Goal: Task Accomplishment & Management: Use online tool/utility

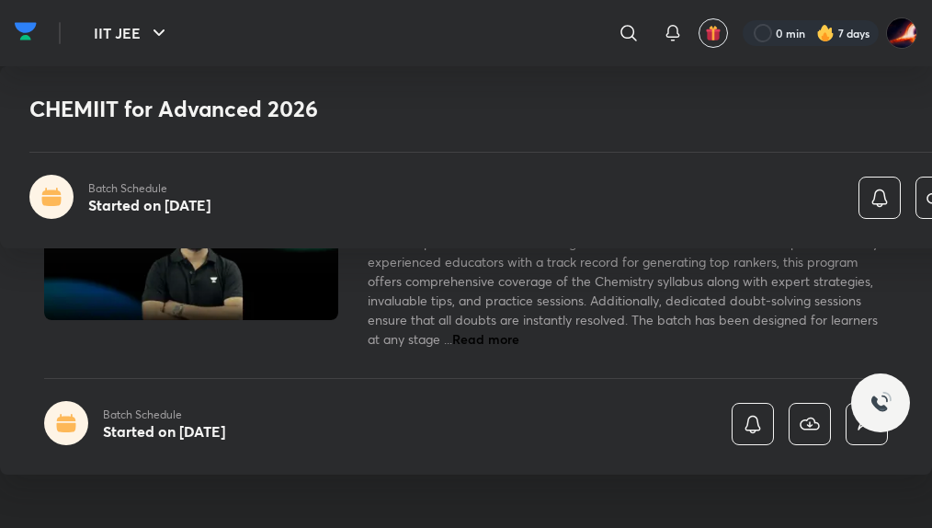
scroll to position [398, 0]
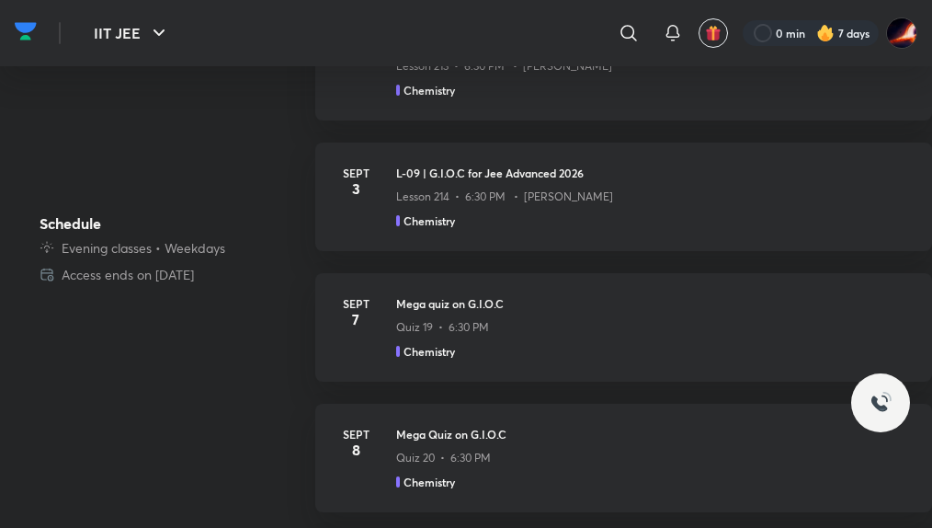
scroll to position [253, 0]
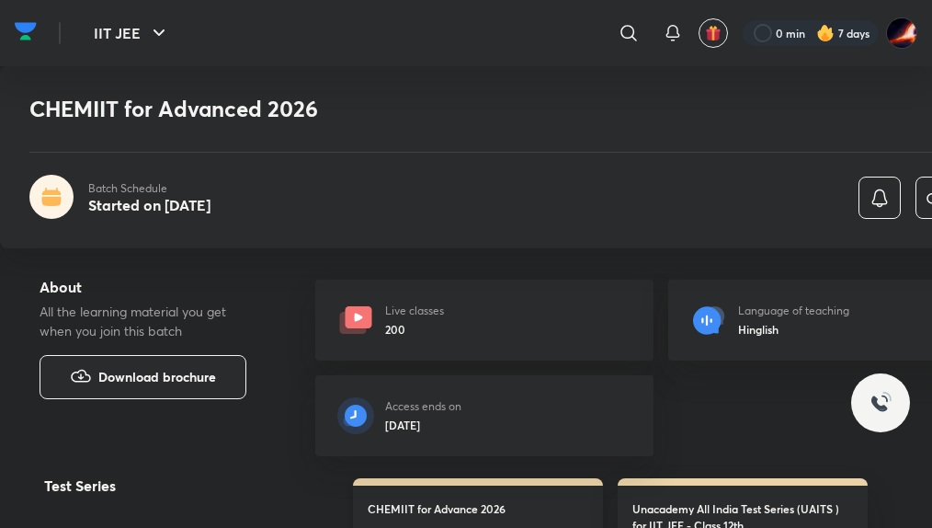
scroll to position [552, 0]
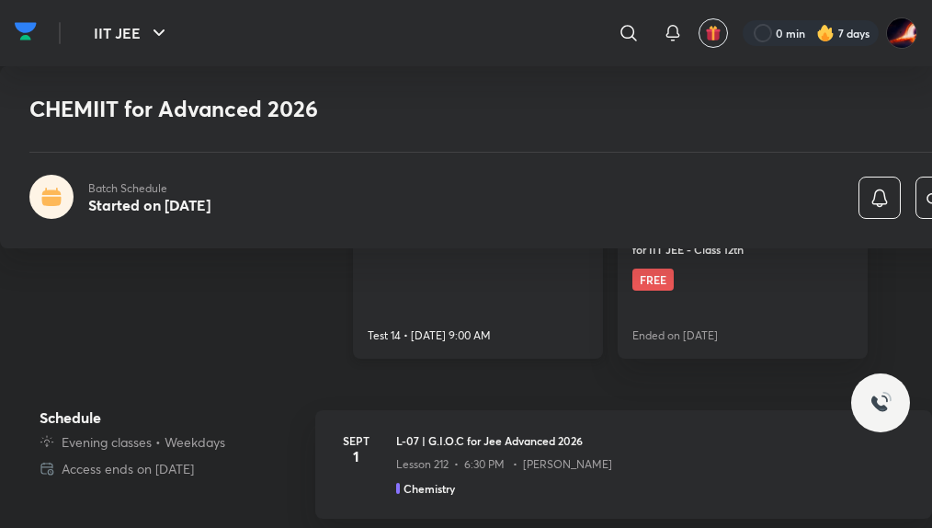
click at [462, 293] on link "CHEMIIT for Advance 2026 Test 14 • [DATE] 9:00 AM" at bounding box center [478, 280] width 250 height 156
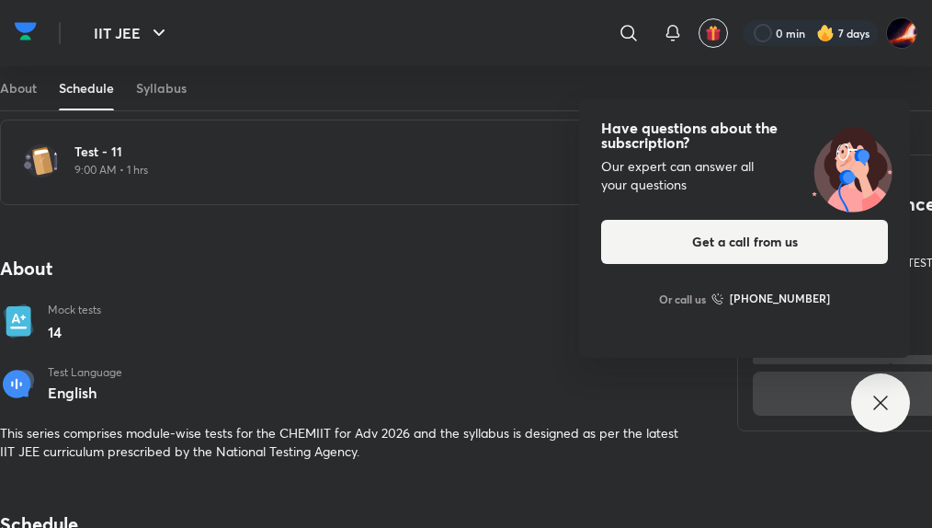
scroll to position [735, 0]
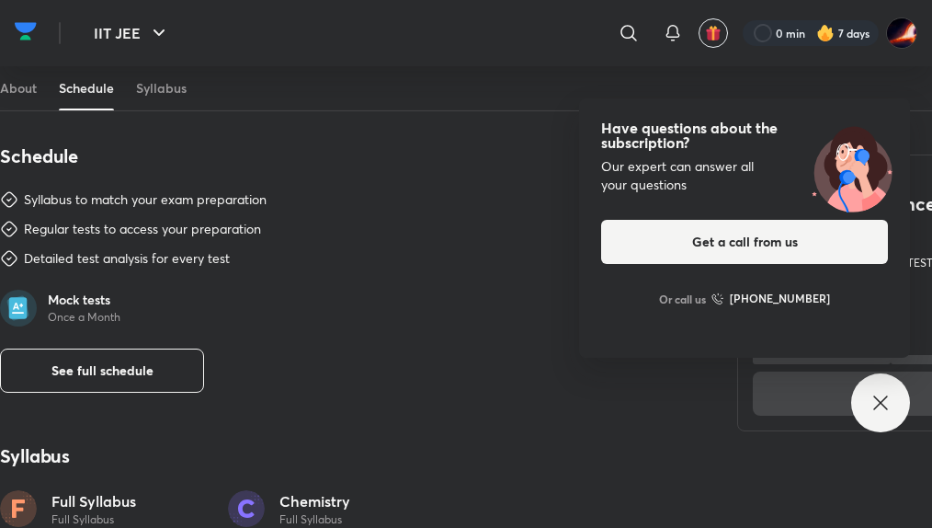
click at [872, 412] on icon at bounding box center [881, 403] width 22 height 22
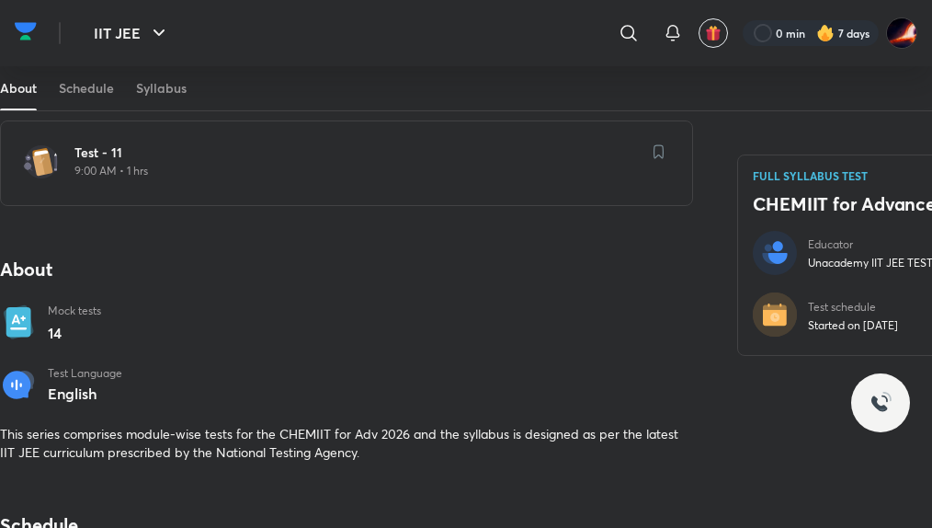
scroll to position [0, 0]
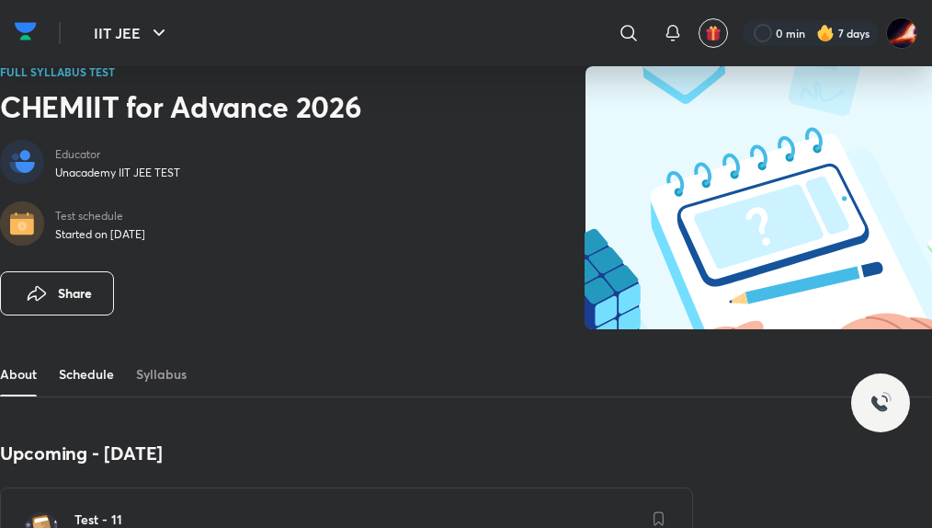
click at [86, 376] on link "Schedule" at bounding box center [86, 374] width 55 height 44
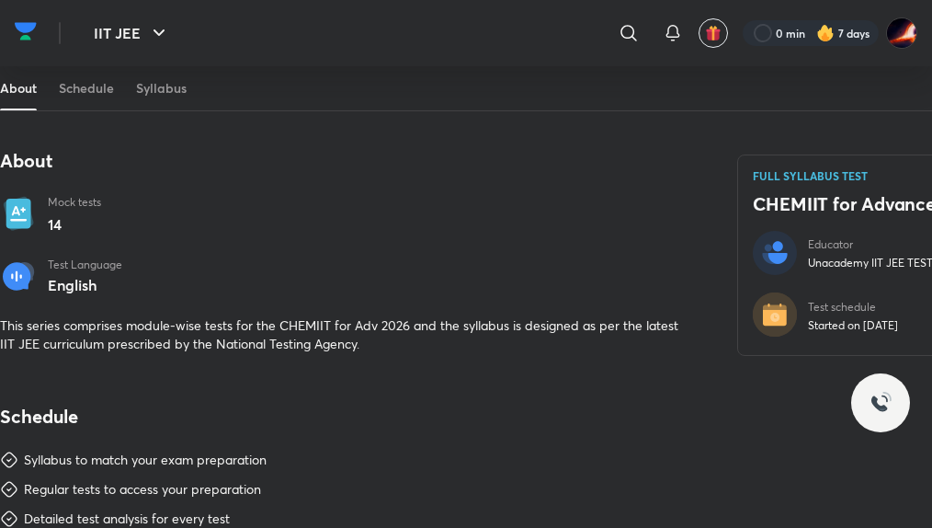
scroll to position [659, 0]
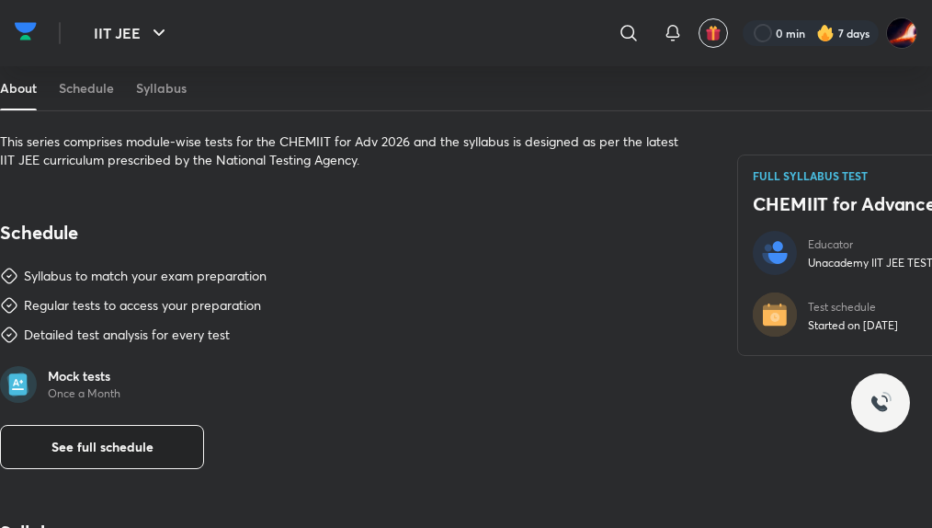
click at [124, 449] on span "See full schedule" at bounding box center [102, 447] width 102 height 18
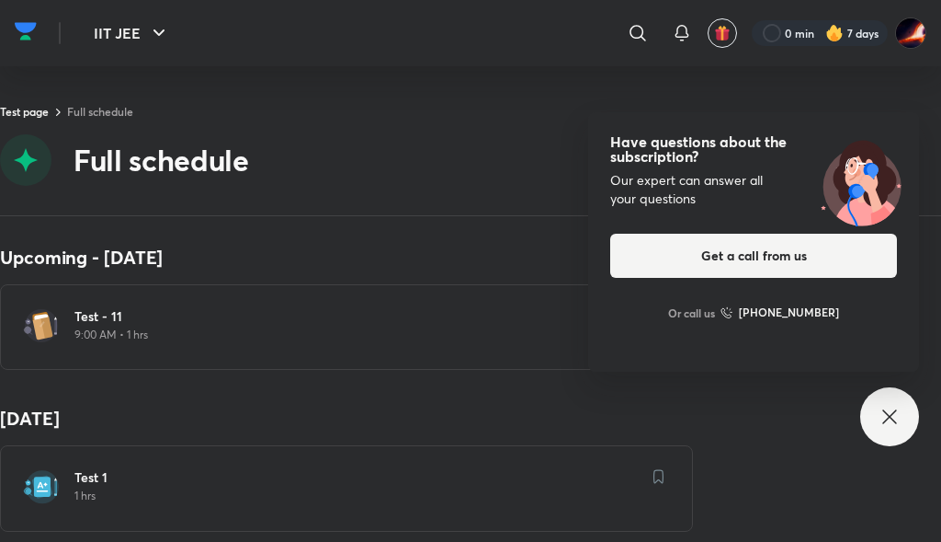
drag, startPoint x: 471, startPoint y: 390, endPoint x: 348, endPoint y: 402, distance: 122.9
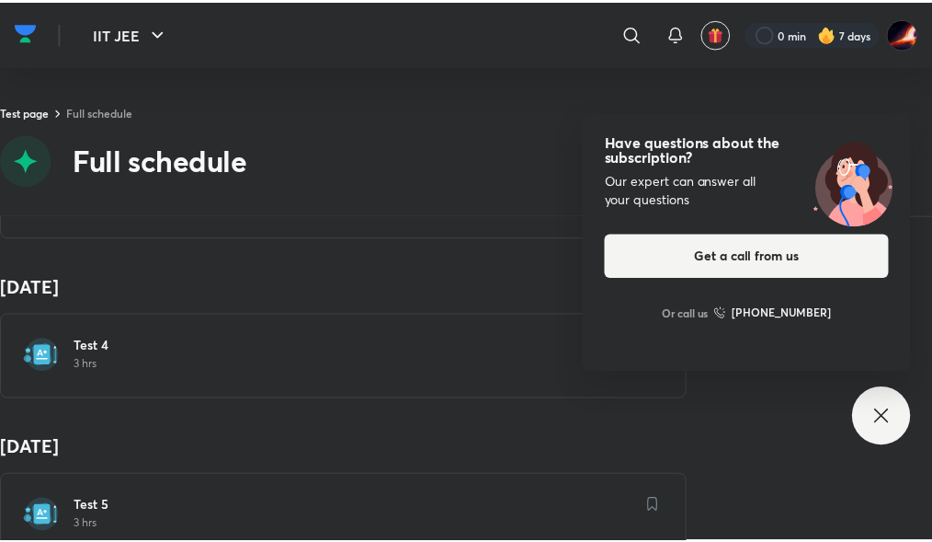
scroll to position [644, 0]
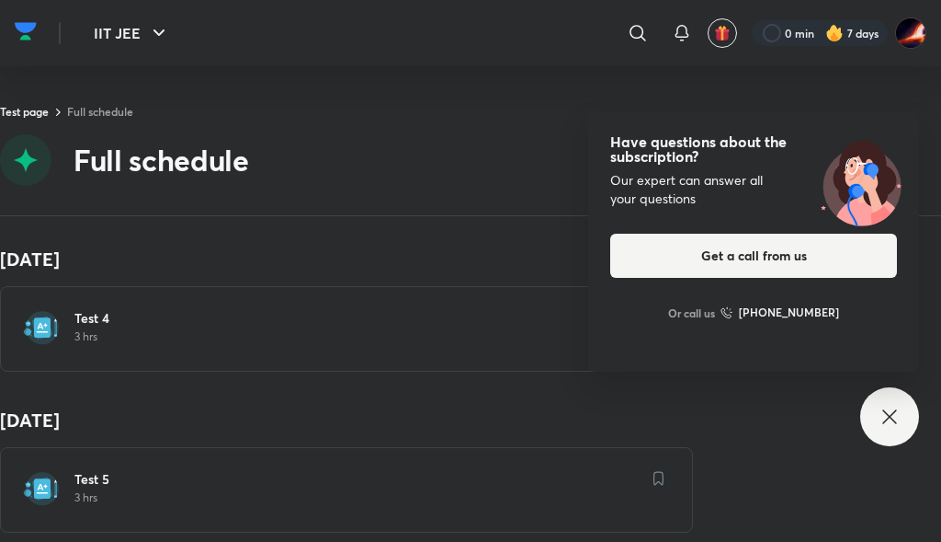
click at [111, 341] on p "3 hrs" at bounding box center [357, 336] width 566 height 15
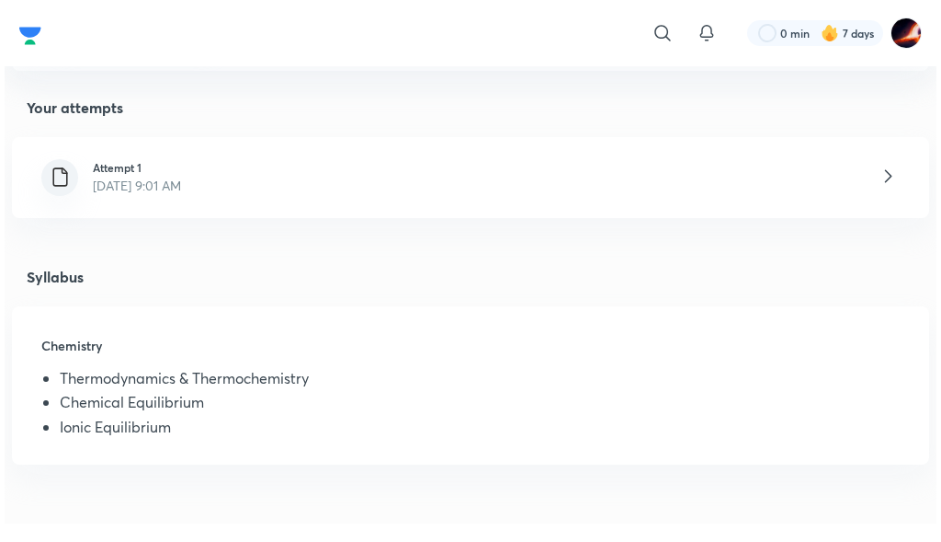
scroll to position [92, 0]
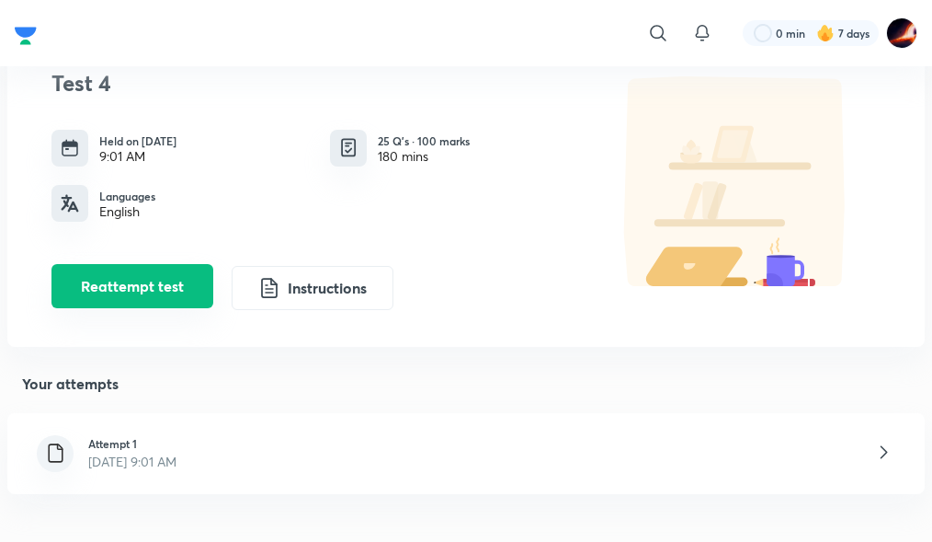
click at [148, 301] on button "Reattempt test" at bounding box center [132, 286] width 162 height 44
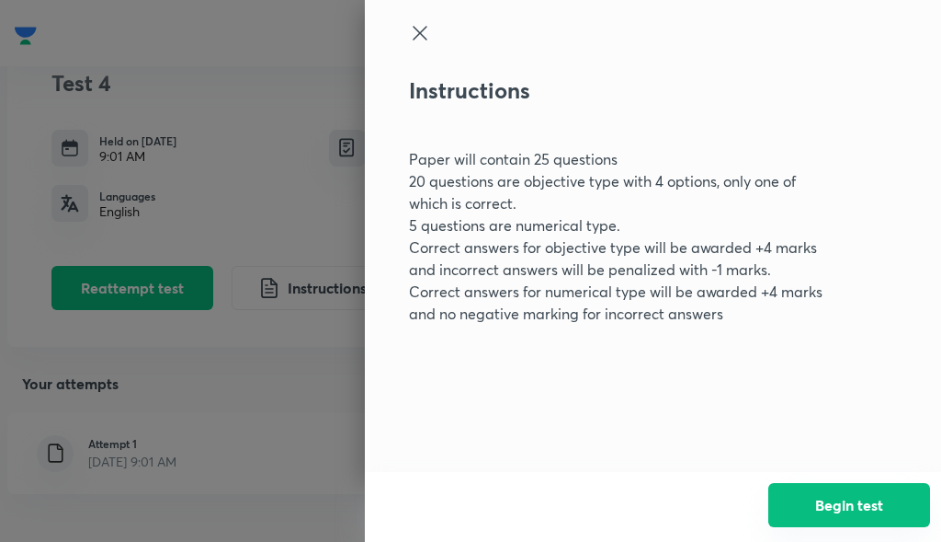
click at [836, 514] on button "Begin test" at bounding box center [850, 505] width 162 height 44
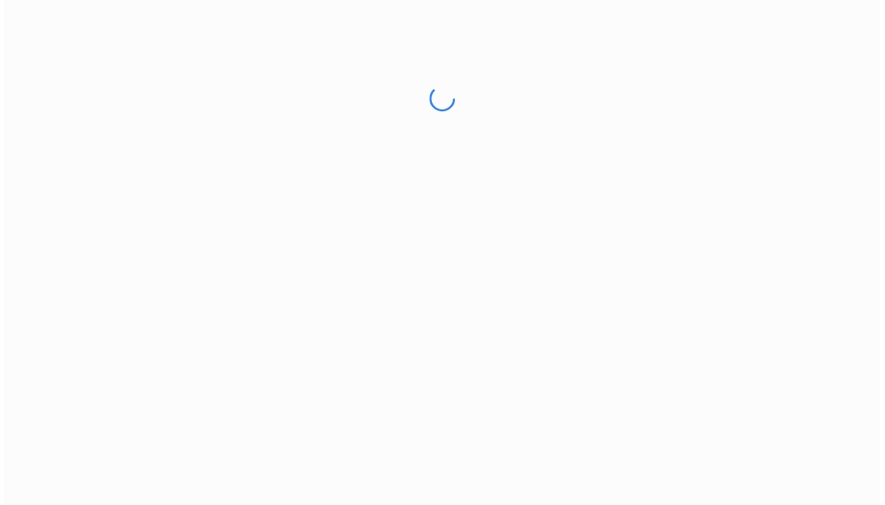
scroll to position [0, 0]
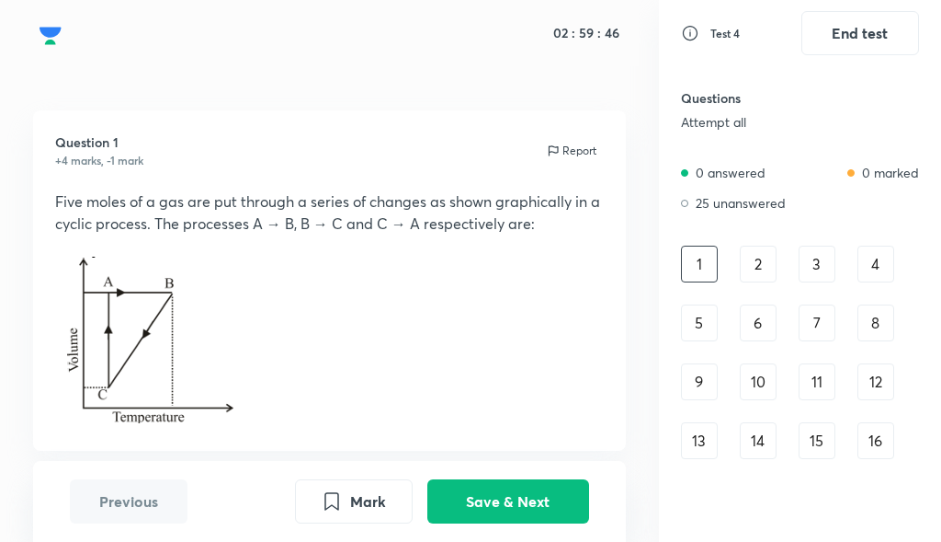
click at [485, 82] on div "02 : 59 : 46 Question 1 +4 marks, -1 mark Report Five moles of a gas are put th…" at bounding box center [329, 271] width 659 height 542
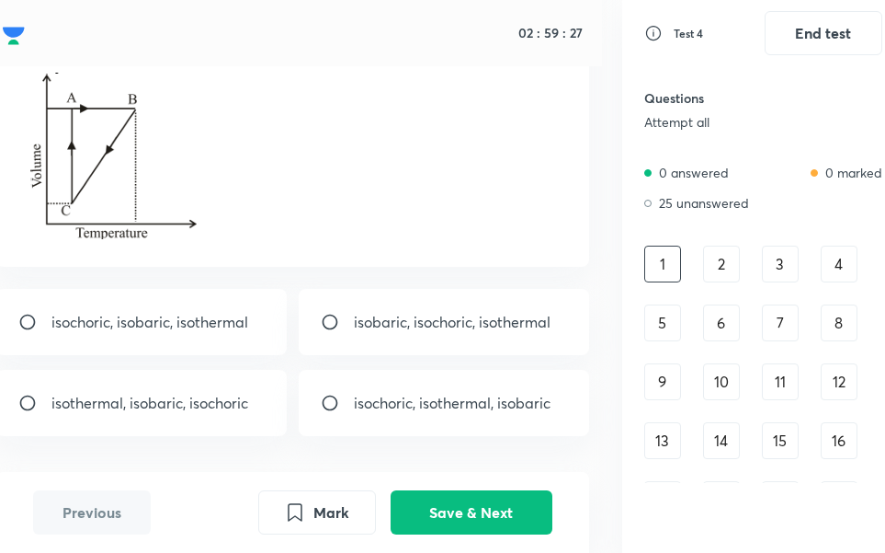
scroll to position [0, 56]
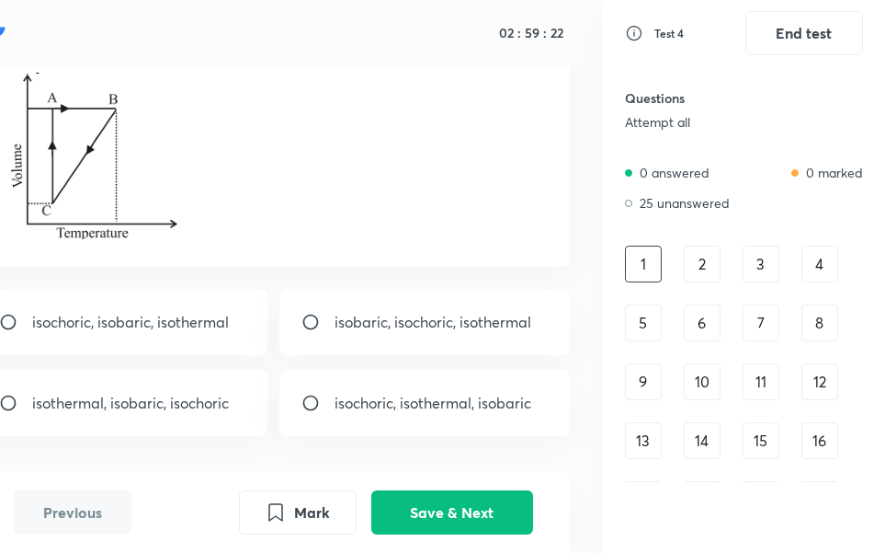
click at [878, 520] on div "Test 4 End test Questions Attempt all 0 answered 0 marked 25 unanswered 1 2 3 4…" at bounding box center [744, 276] width 282 height 553
click at [839, 527] on div "Test 4 End test Questions Attempt all 0 answered 0 marked 25 unanswered 1 2 3 4…" at bounding box center [744, 276] width 282 height 553
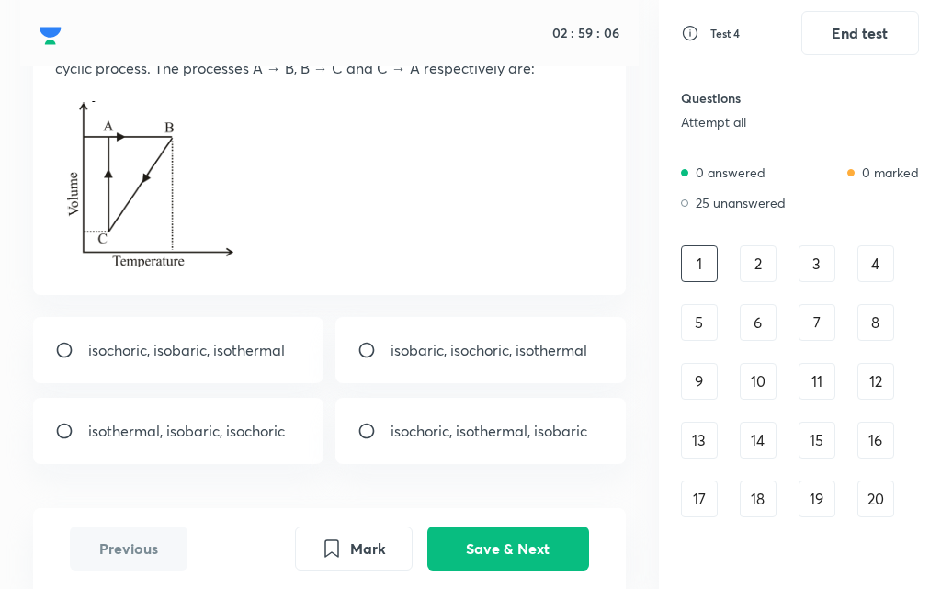
scroll to position [184, 0]
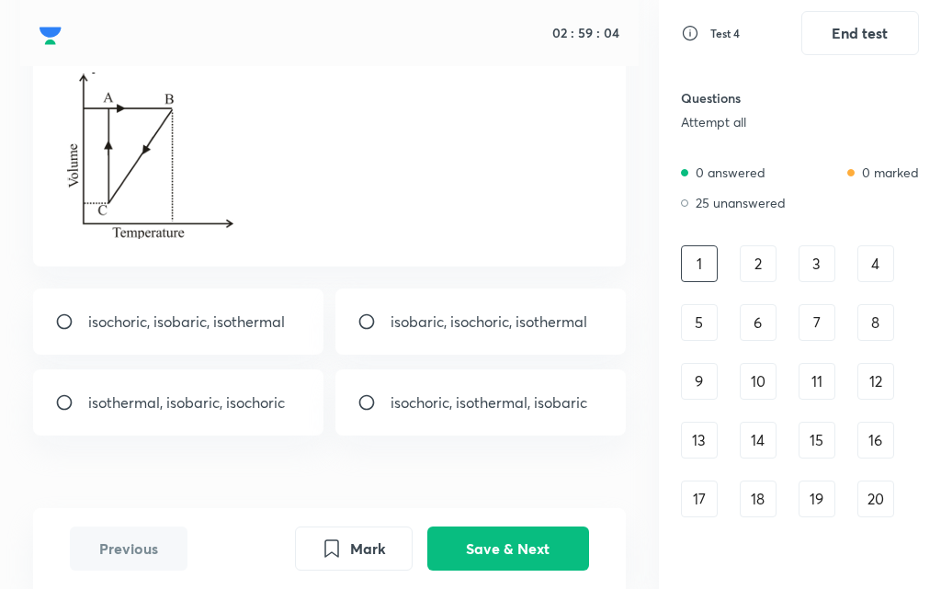
click at [51, 30] on div "02 : 59 : 04" at bounding box center [330, 33] width 620 height 66
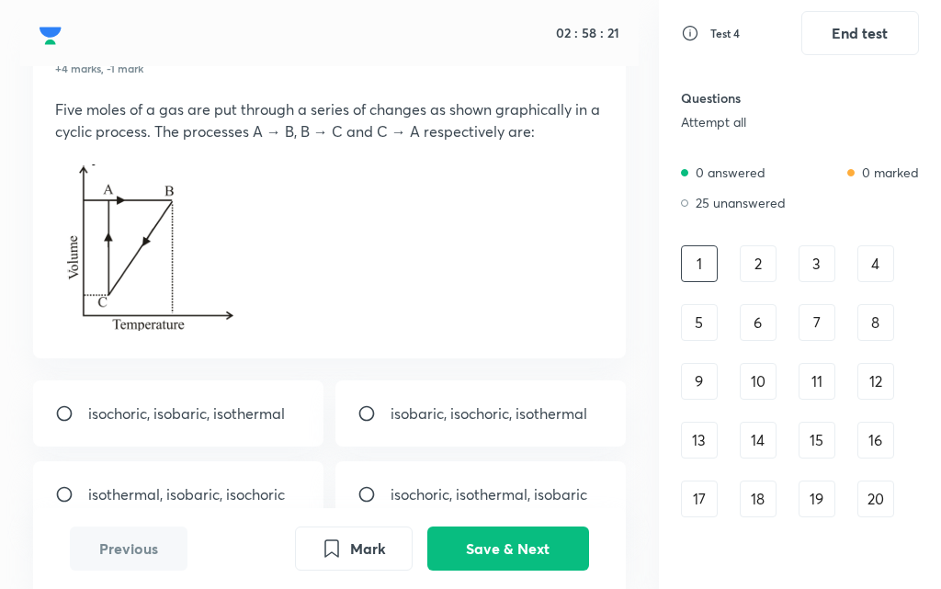
click at [180, 412] on p "isochoric, isobaric, isothermal" at bounding box center [186, 414] width 197 height 22
radio input "true"
click at [501, 527] on button "Save & Next" at bounding box center [509, 547] width 162 height 44
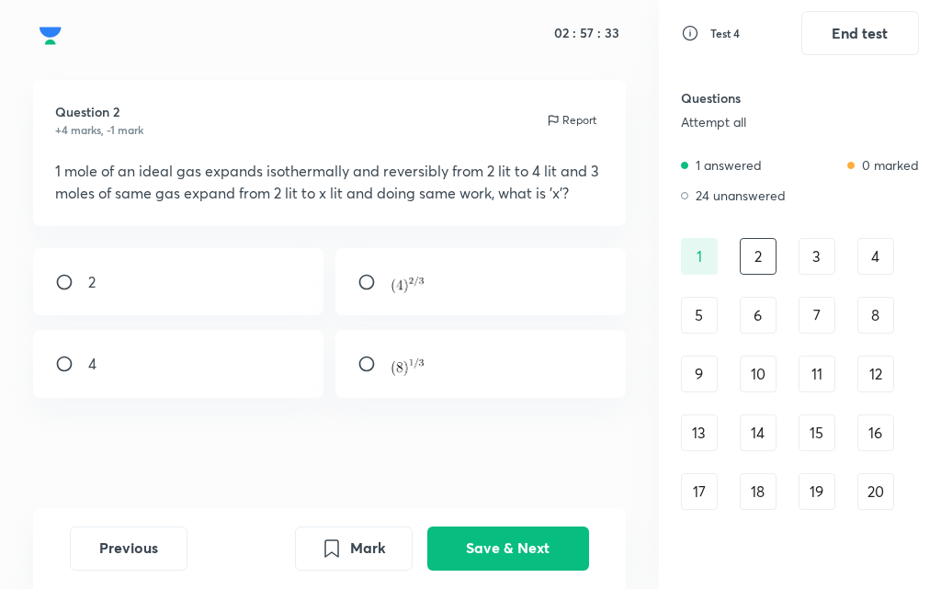
scroll to position [0, 0]
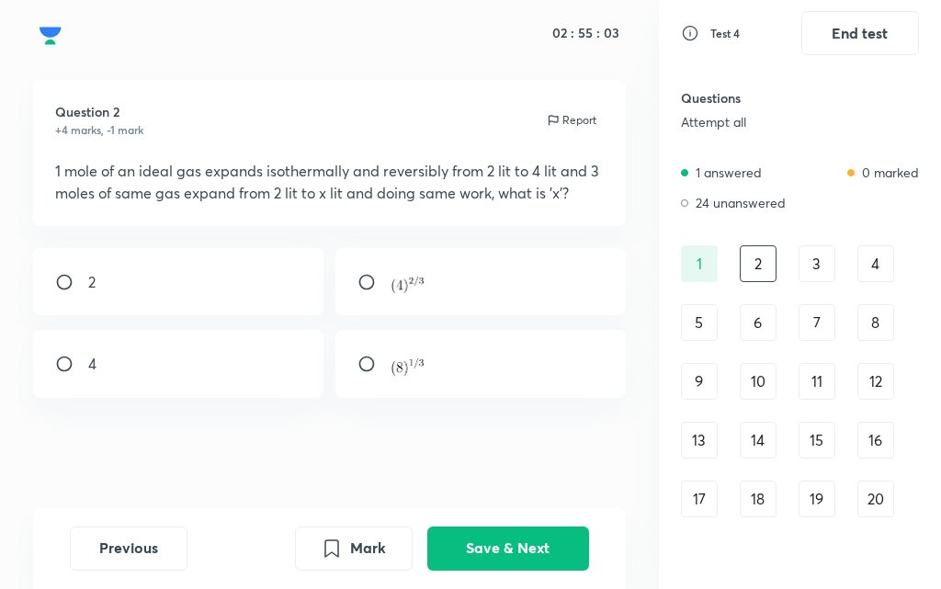
click at [828, 268] on div "3" at bounding box center [817, 263] width 37 height 37
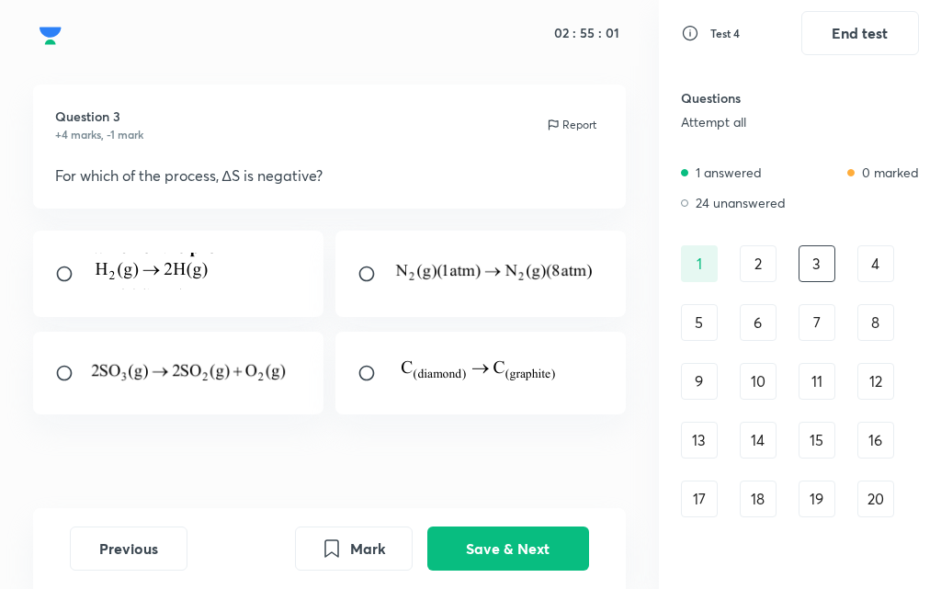
scroll to position [30, 0]
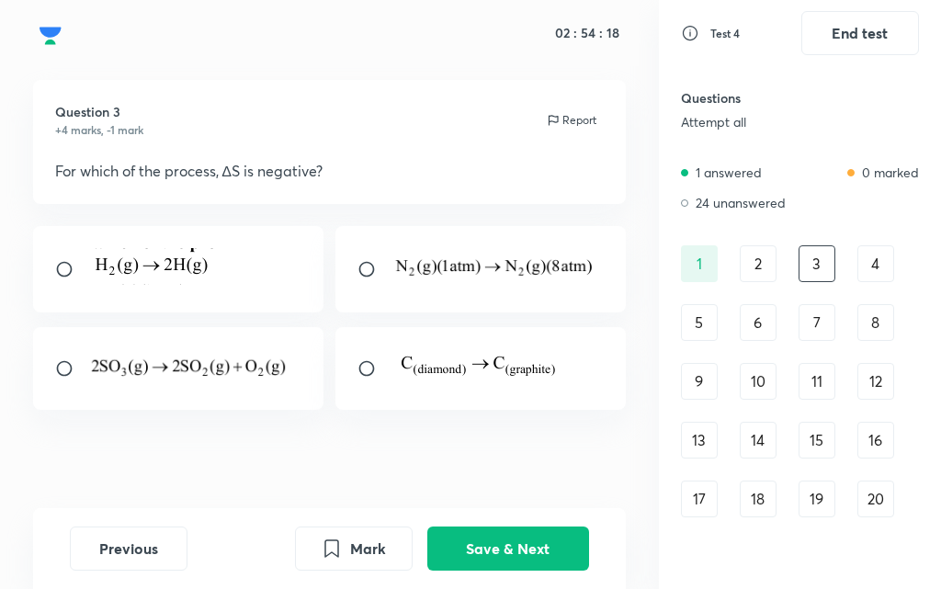
click at [389, 383] on div at bounding box center [481, 368] width 291 height 83
radio input "true"
click at [512, 527] on button "Save & Next" at bounding box center [509, 547] width 162 height 44
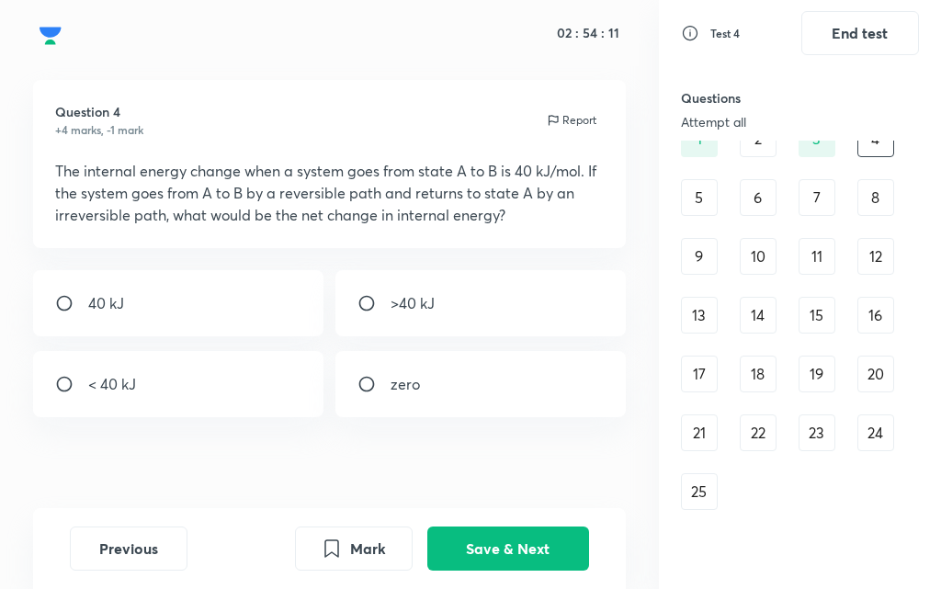
scroll to position [138, 0]
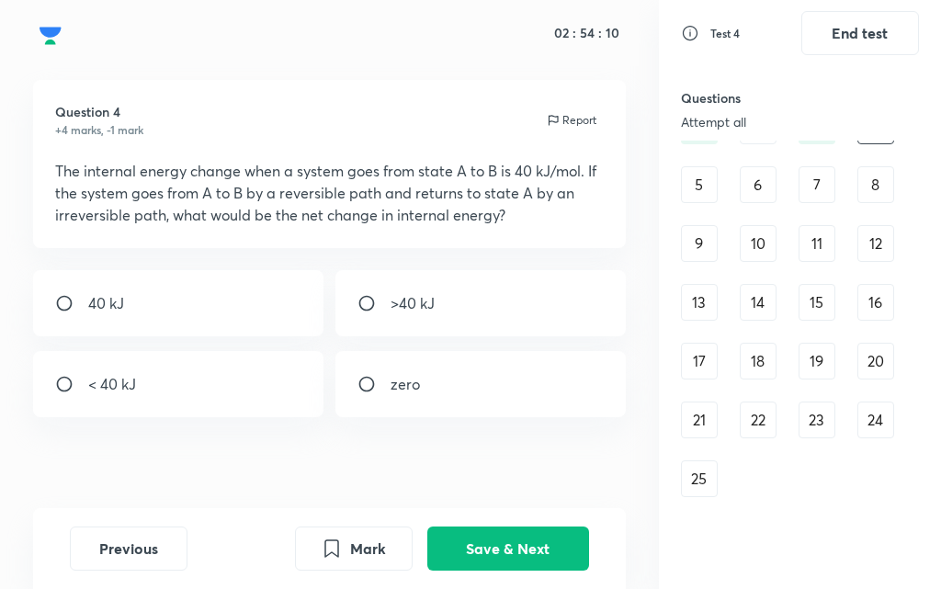
click at [699, 473] on div "25" at bounding box center [699, 479] width 37 height 37
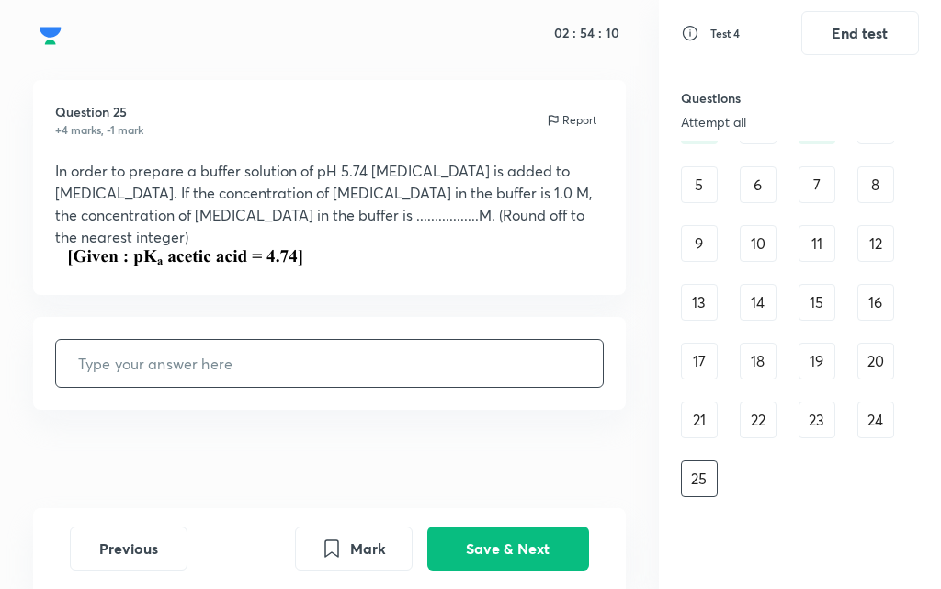
scroll to position [17, 0]
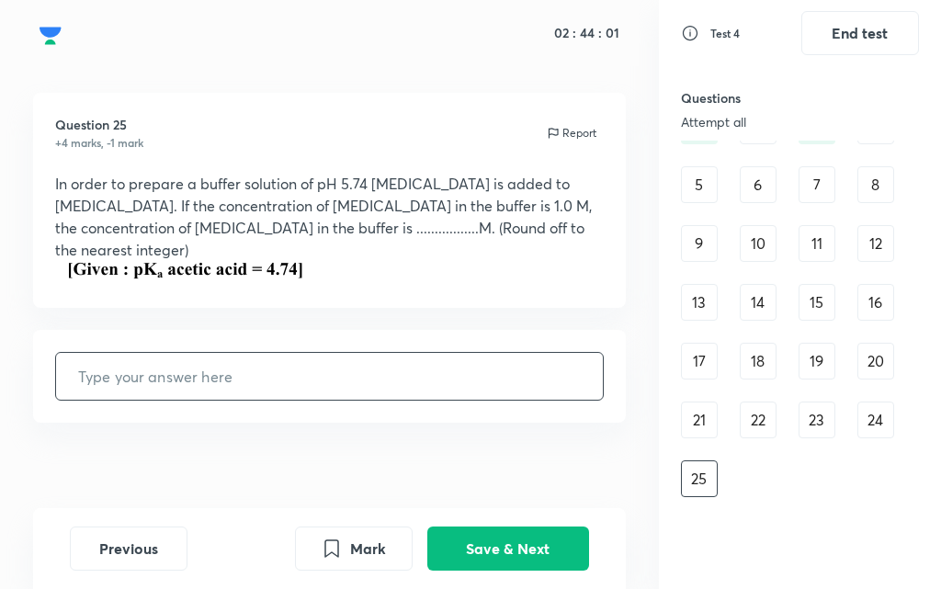
click at [381, 353] on input "text" at bounding box center [329, 376] width 547 height 47
click at [870, 429] on div "24" at bounding box center [876, 420] width 37 height 37
click at [53, 244] on div "Question 25 +4 marks, -1 mark Report In order to prepare a buffer solution of p…" at bounding box center [329, 313] width 659 height 440
click at [59, 244] on div "Question 25 +4 marks, -1 mark Report In order to prepare a buffer solution of p…" at bounding box center [329, 313] width 659 height 440
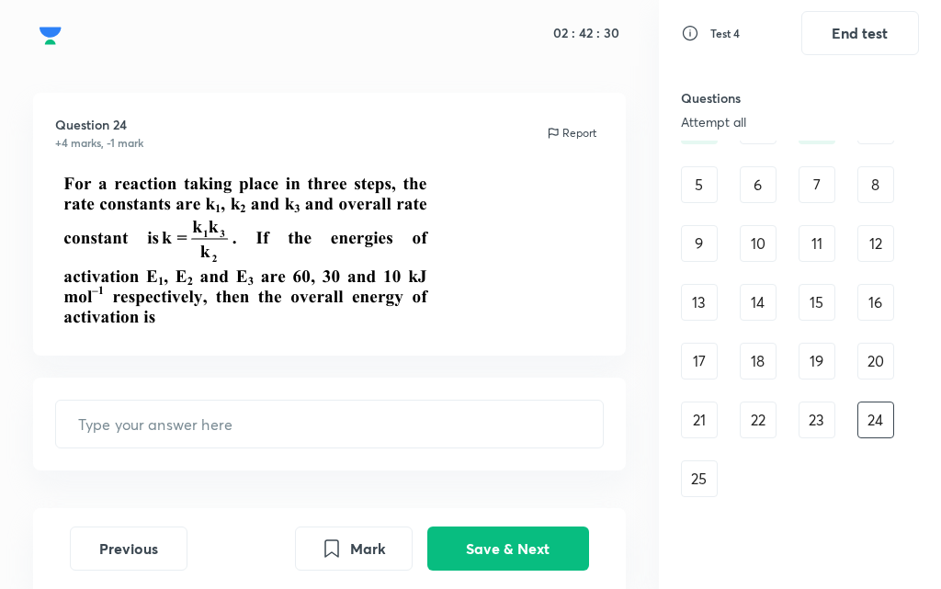
scroll to position [0, 0]
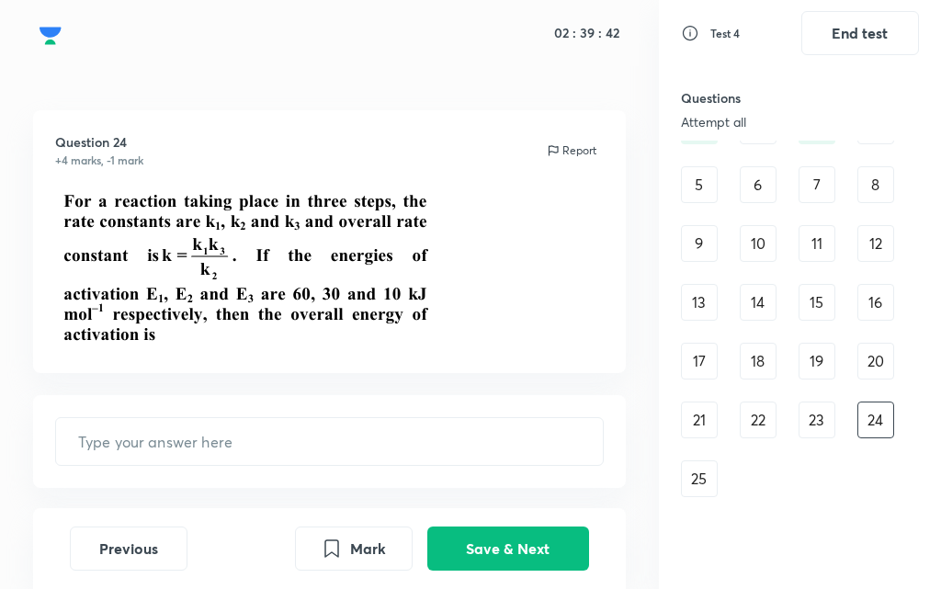
click at [812, 405] on div "23" at bounding box center [817, 420] width 37 height 37
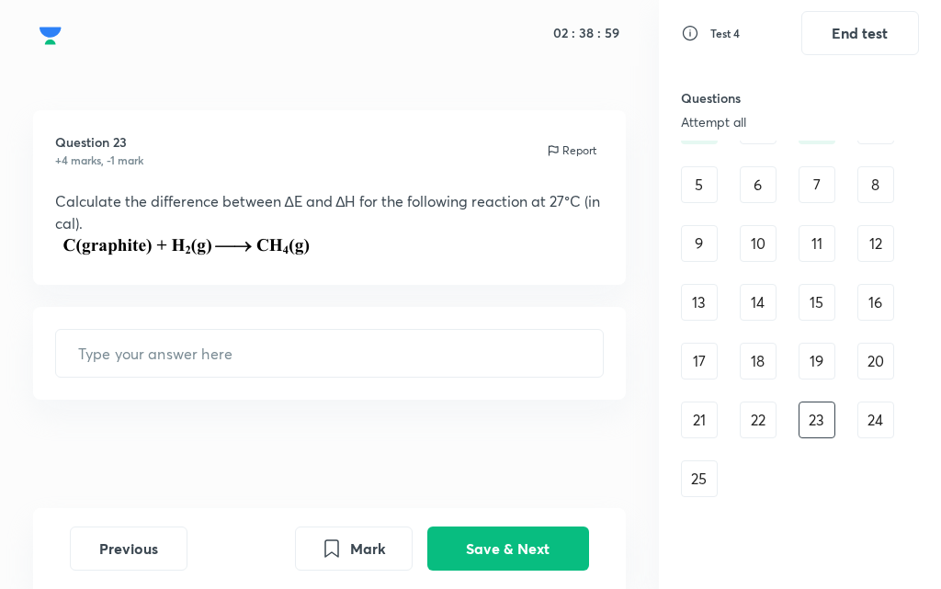
scroll to position [2, 0]
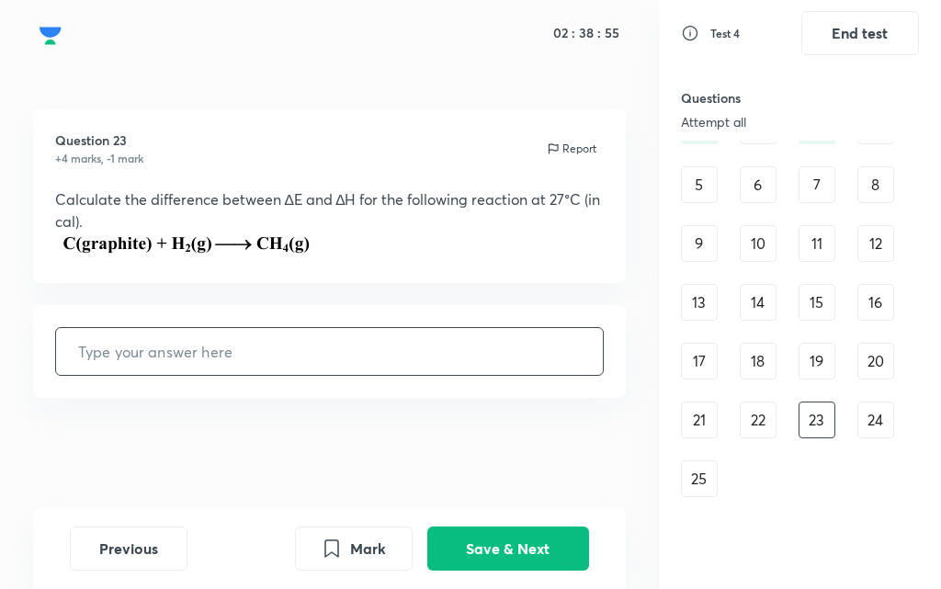
click at [309, 343] on input "text" at bounding box center [329, 351] width 547 height 47
click at [757, 419] on div "22" at bounding box center [758, 420] width 37 height 37
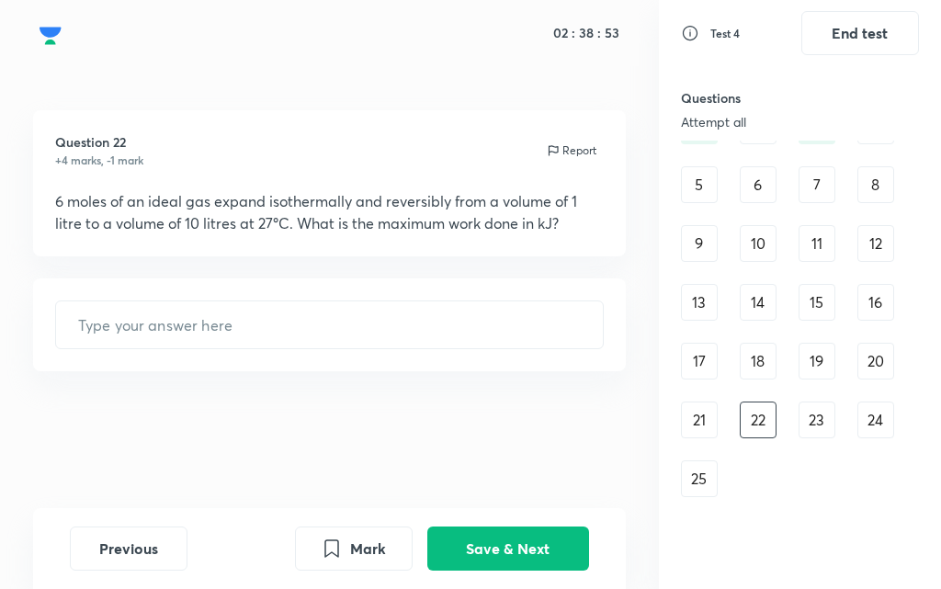
scroll to position [0, 0]
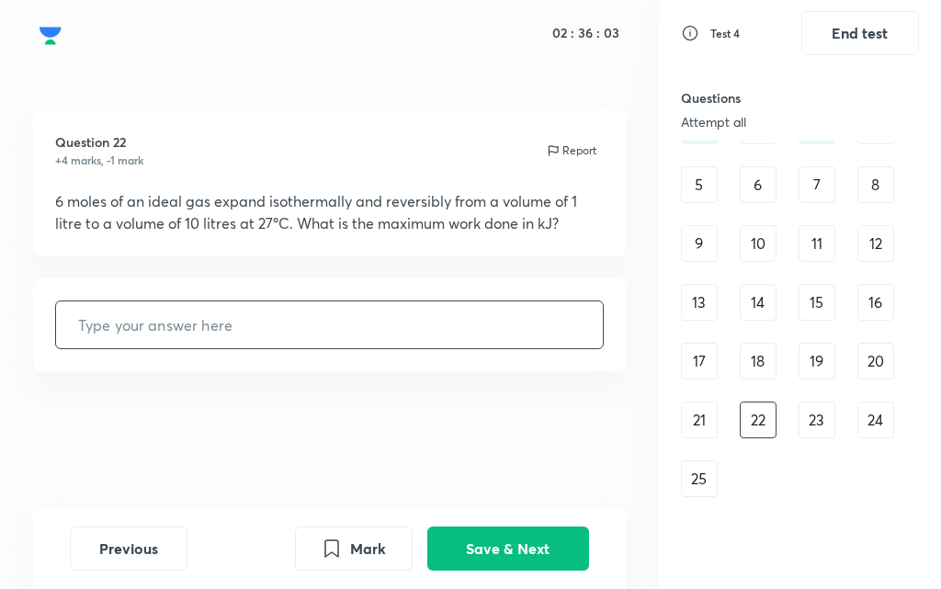
click at [368, 330] on input "text" at bounding box center [329, 325] width 547 height 47
click at [158, 324] on input "text" at bounding box center [329, 325] width 547 height 47
click at [84, 322] on input "12." at bounding box center [329, 325] width 547 height 47
click at [97, 321] on input "12." at bounding box center [329, 325] width 547 height 47
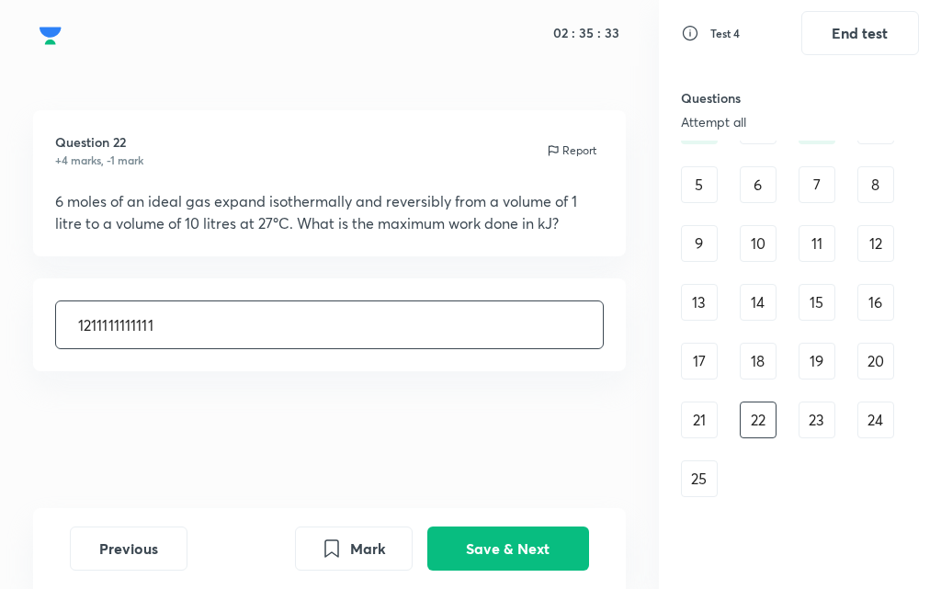
type input "121111111111"
drag, startPoint x: 141, startPoint y: 330, endPoint x: 618, endPoint y: 587, distance: 542.2
click at [154, 329] on input "121111111111" at bounding box center [329, 325] width 547 height 47
click at [148, 326] on input "121111111111" at bounding box center [329, 325] width 547 height 47
click at [86, 316] on input "121111111111" at bounding box center [329, 325] width 547 height 47
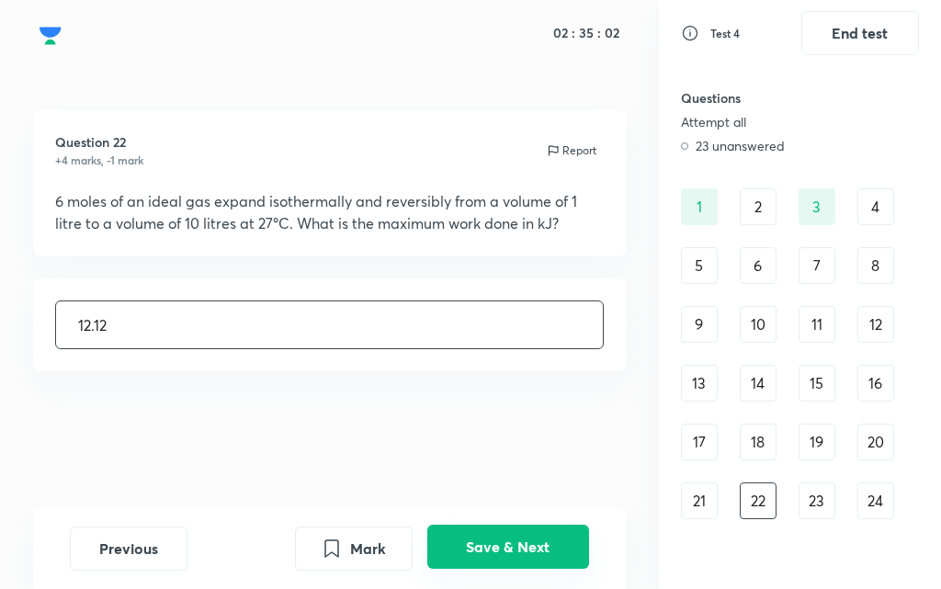
type input "12.12"
click at [468, 550] on button "Save & Next" at bounding box center [509, 547] width 162 height 44
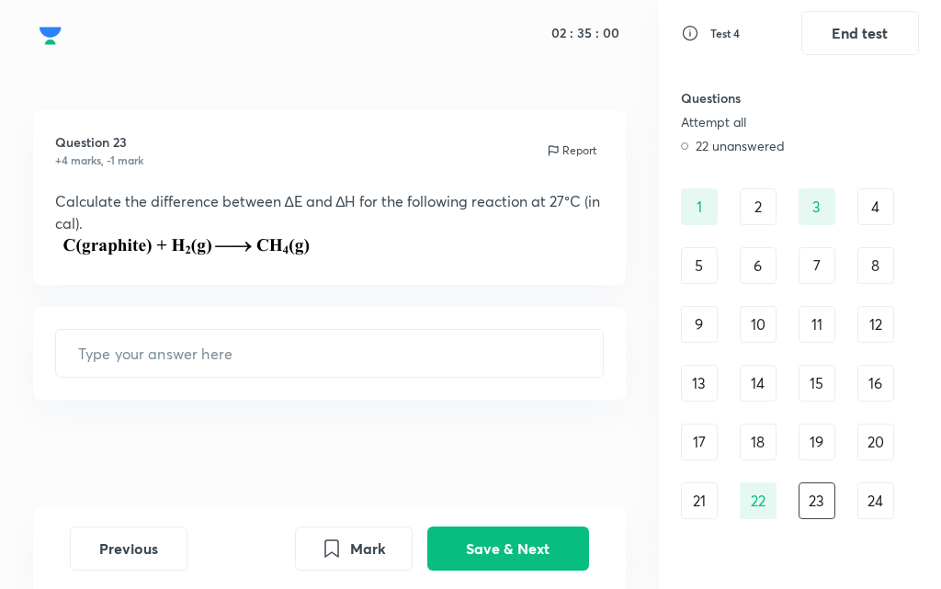
click at [707, 497] on div "21" at bounding box center [699, 501] width 37 height 37
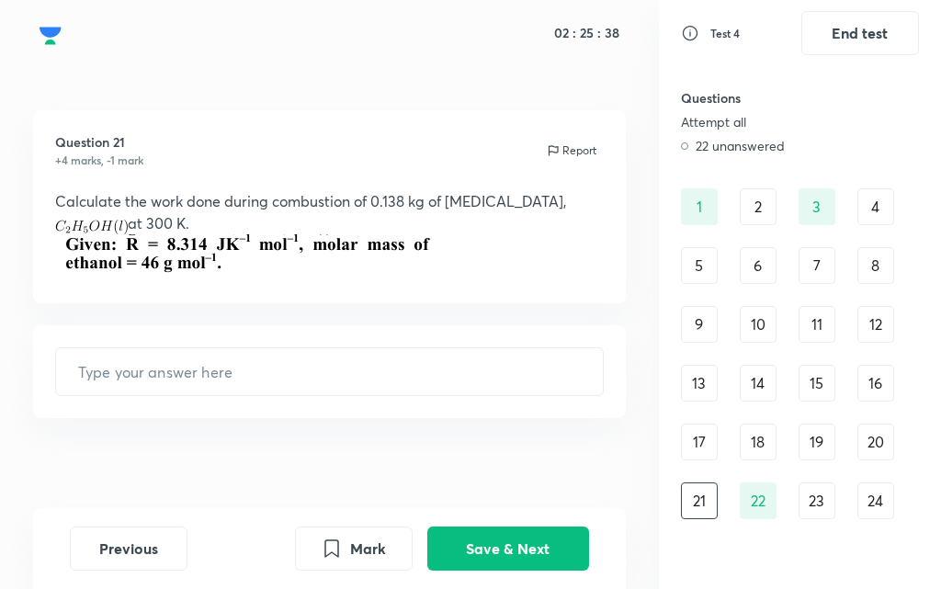
drag, startPoint x: 762, startPoint y: 212, endPoint x: 805, endPoint y: 215, distance: 43.3
click at [762, 212] on div "2" at bounding box center [758, 206] width 37 height 37
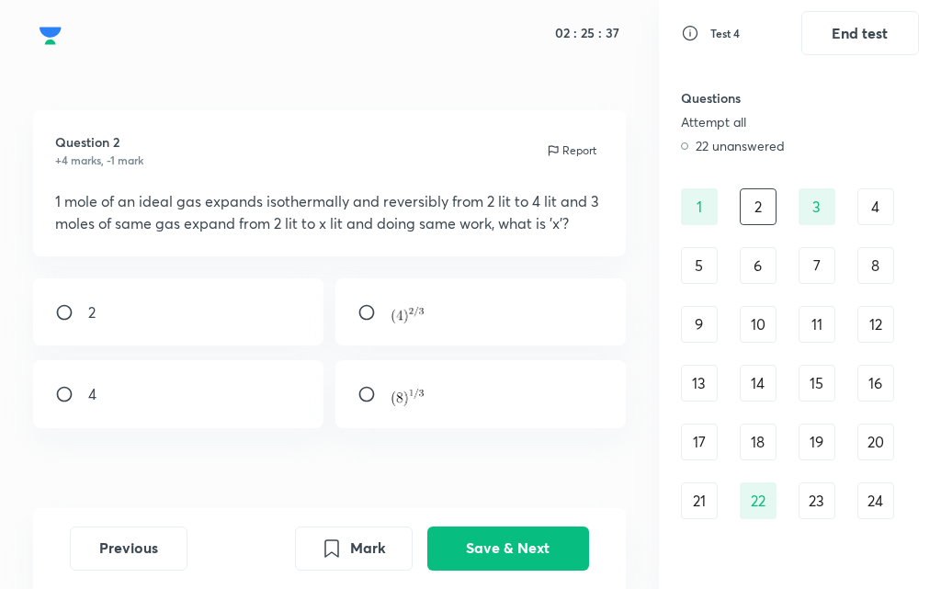
click at [805, 215] on div "3" at bounding box center [817, 206] width 37 height 37
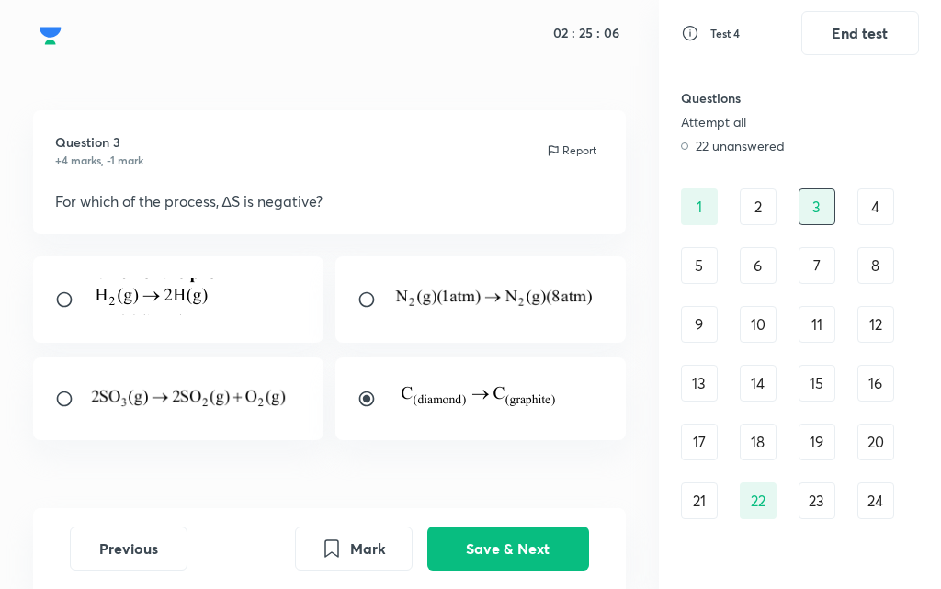
click at [753, 205] on div "2" at bounding box center [758, 206] width 37 height 37
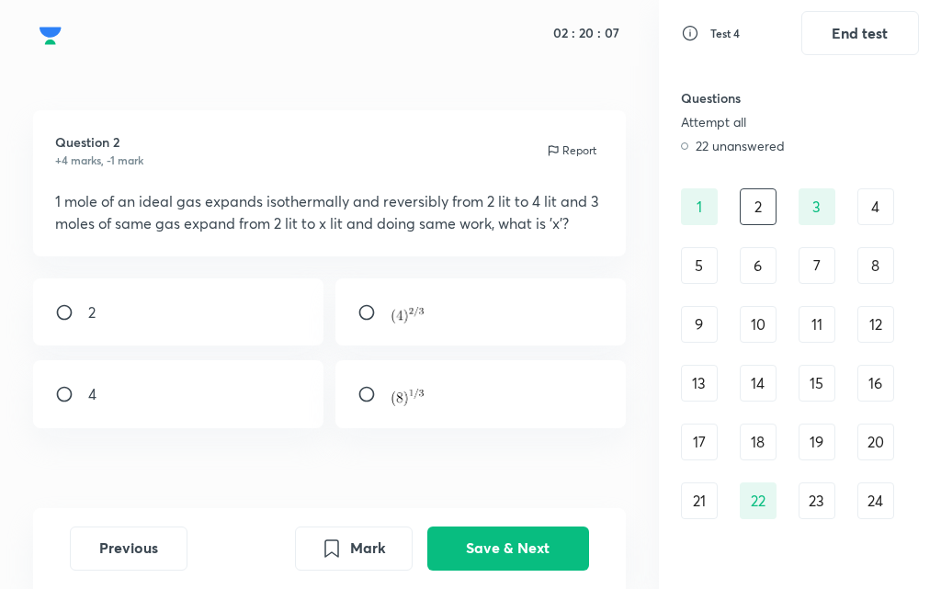
click at [367, 317] on input "radio" at bounding box center [374, 312] width 33 height 18
radio input "true"
click at [534, 552] on button "Save & Next" at bounding box center [509, 547] width 162 height 44
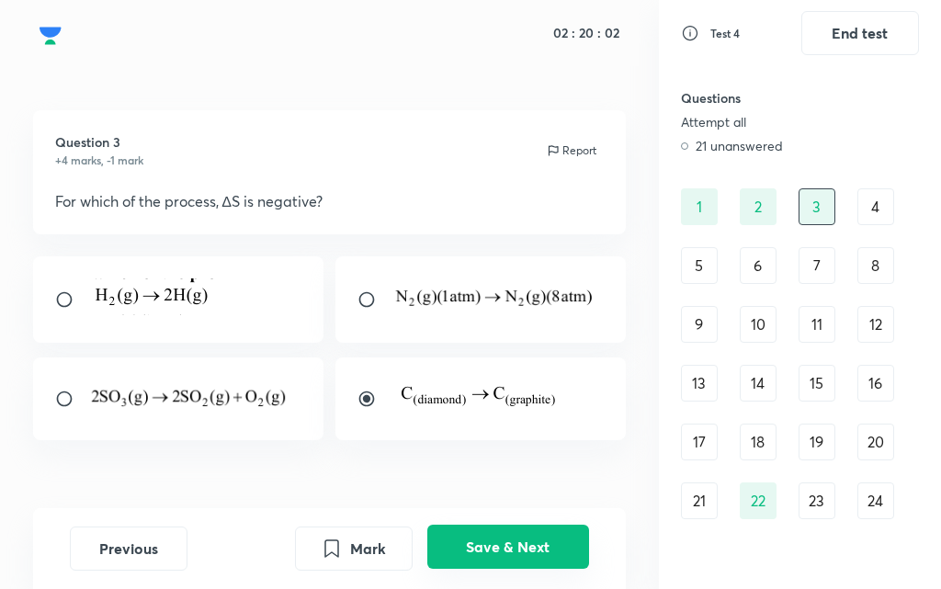
click at [535, 550] on button "Save & Next" at bounding box center [509, 547] width 162 height 44
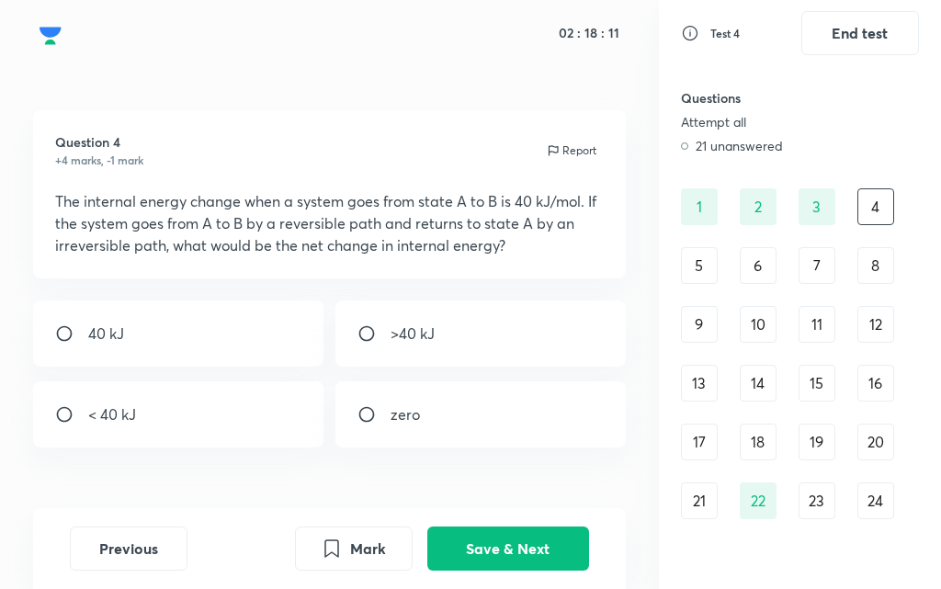
click at [384, 411] on input "radio" at bounding box center [374, 414] width 33 height 18
radio input "true"
click at [520, 551] on button "Save & Next" at bounding box center [509, 547] width 162 height 44
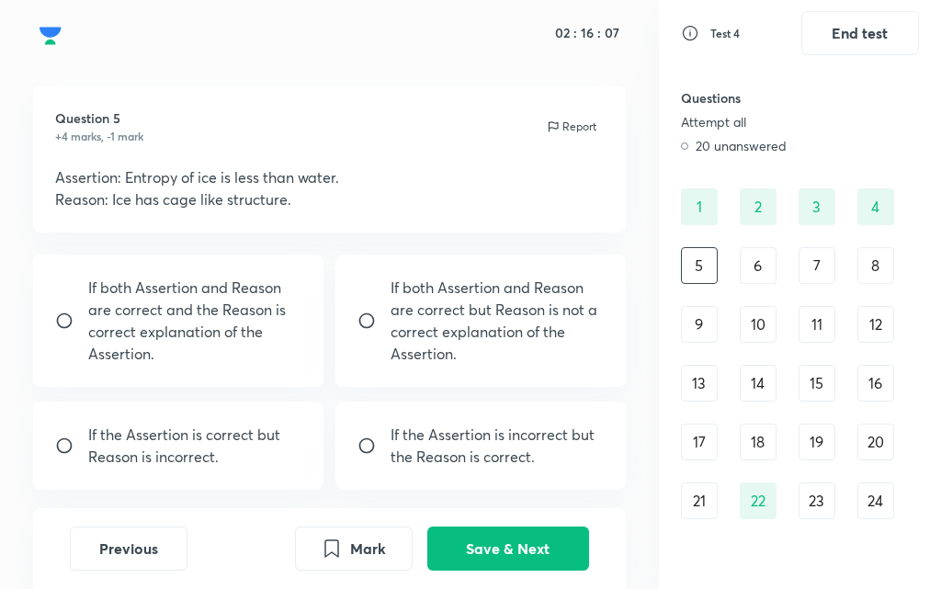
scroll to position [116, 0]
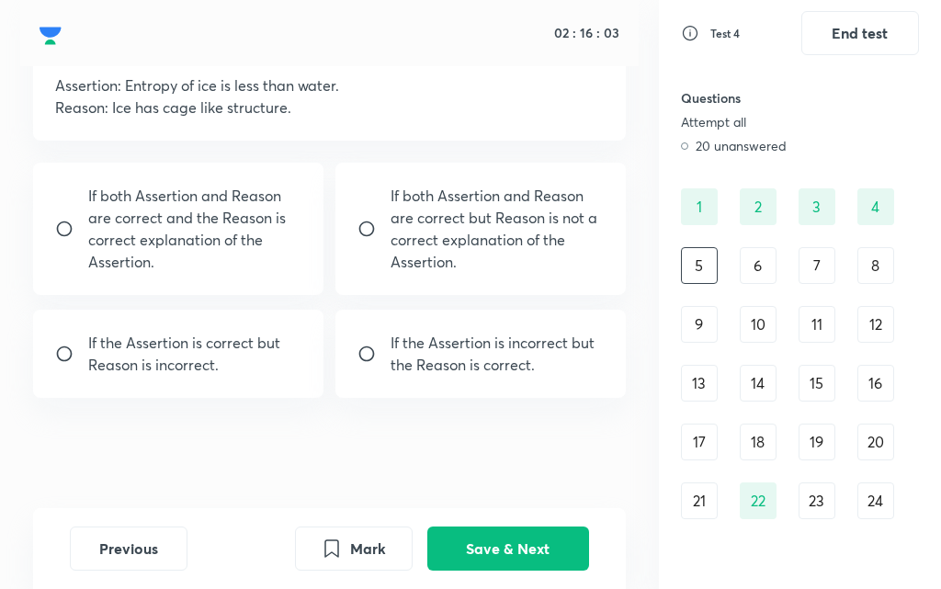
click at [393, 374] on p "If the Assertion is incorrect but the Reason is correct." at bounding box center [497, 354] width 213 height 44
radio input "true"
click at [533, 559] on button "Save & Next" at bounding box center [509, 547] width 162 height 44
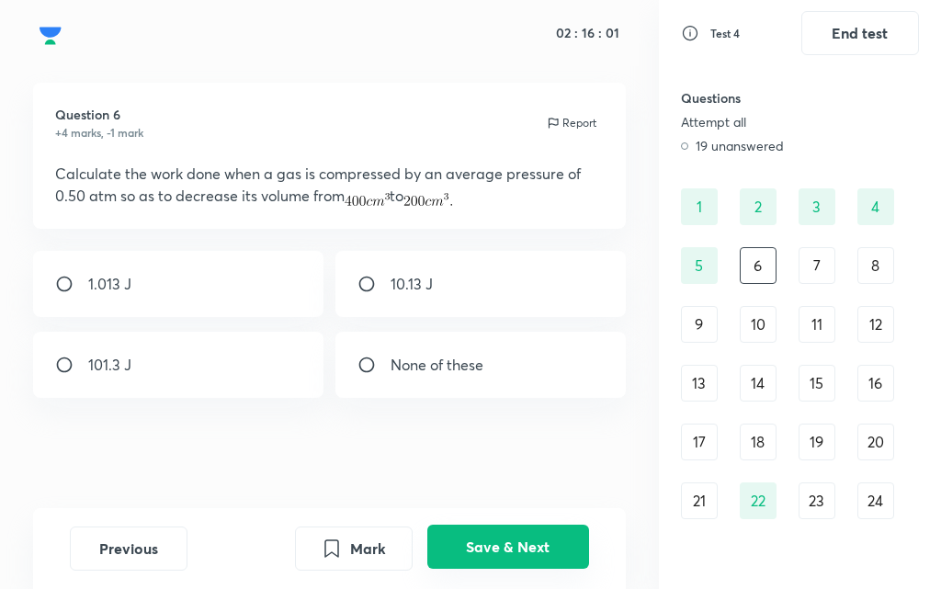
scroll to position [28, 0]
click at [361, 370] on input "radio" at bounding box center [374, 365] width 33 height 18
radio input "true"
click at [575, 549] on button "Save & Next" at bounding box center [509, 547] width 162 height 44
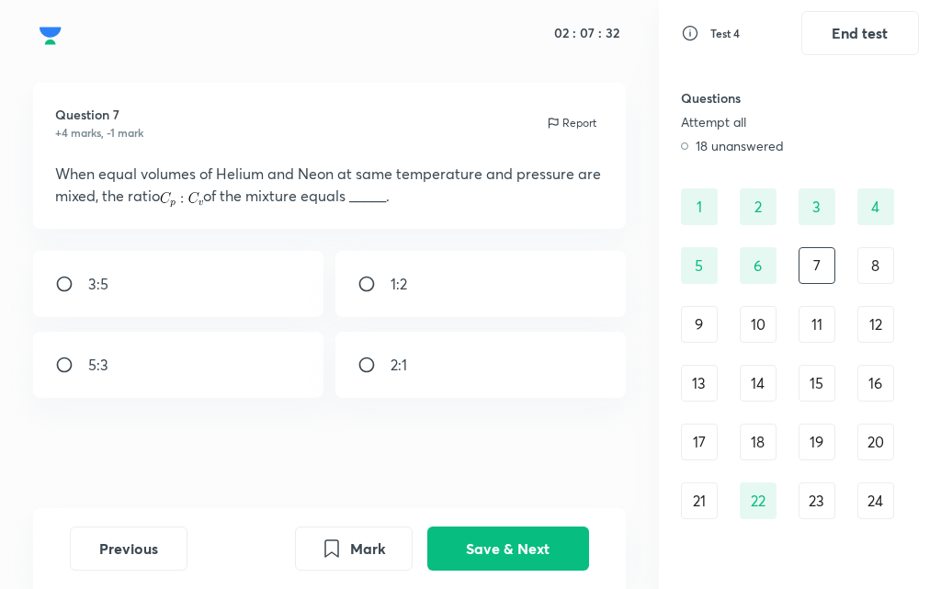
click at [63, 368] on input "radio" at bounding box center [71, 365] width 33 height 18
radio input "true"
click at [469, 542] on button "Save & Next" at bounding box center [509, 547] width 162 height 44
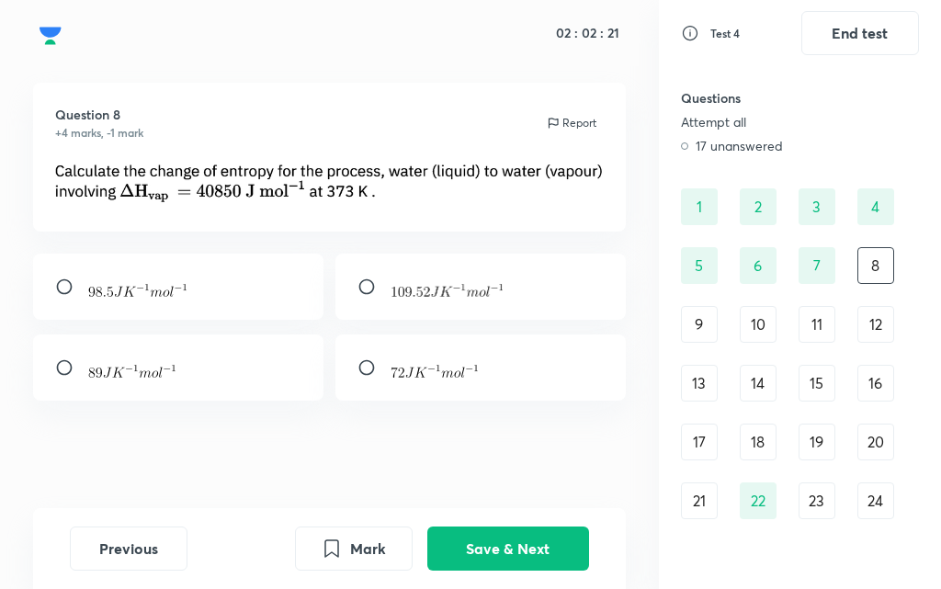
click at [378, 285] on input "radio" at bounding box center [374, 287] width 33 height 18
click at [362, 288] on input "radio" at bounding box center [374, 287] width 33 height 18
click at [359, 299] on div at bounding box center [481, 287] width 291 height 66
radio input "true"
click at [513, 556] on button "Save & Next" at bounding box center [509, 547] width 162 height 44
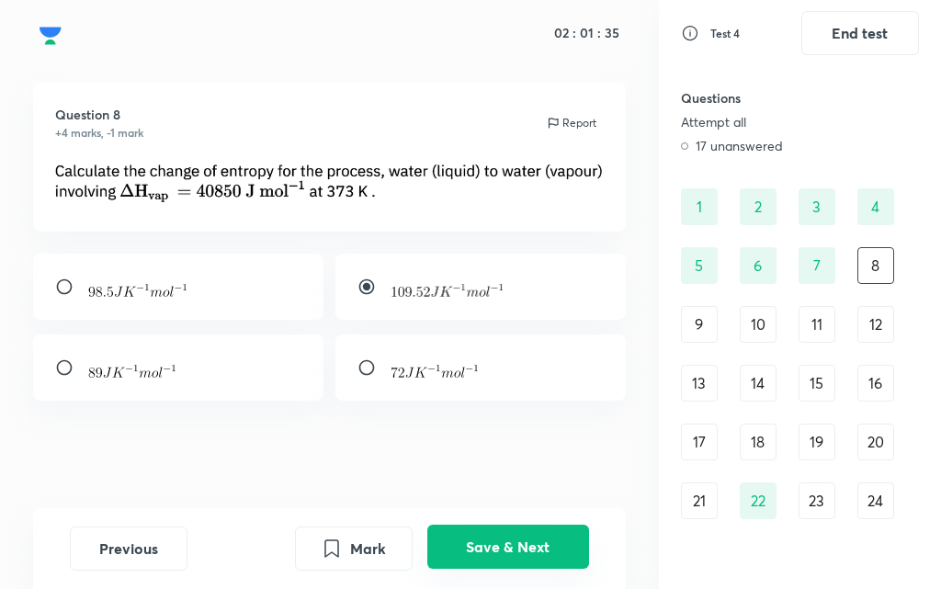
scroll to position [6, 0]
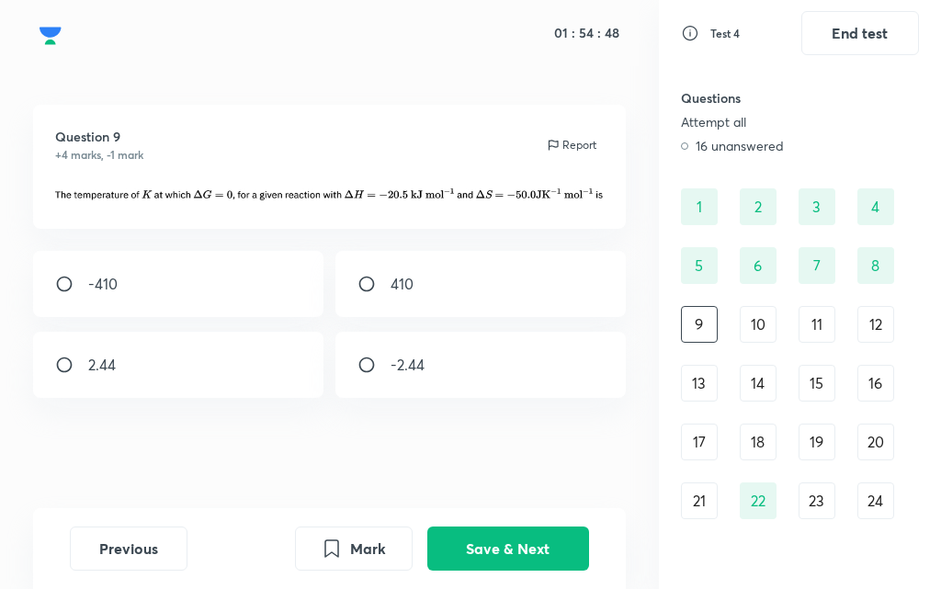
click at [371, 284] on input "radio" at bounding box center [374, 284] width 33 height 18
radio input "true"
click at [481, 547] on button "Save & Next" at bounding box center [509, 547] width 162 height 44
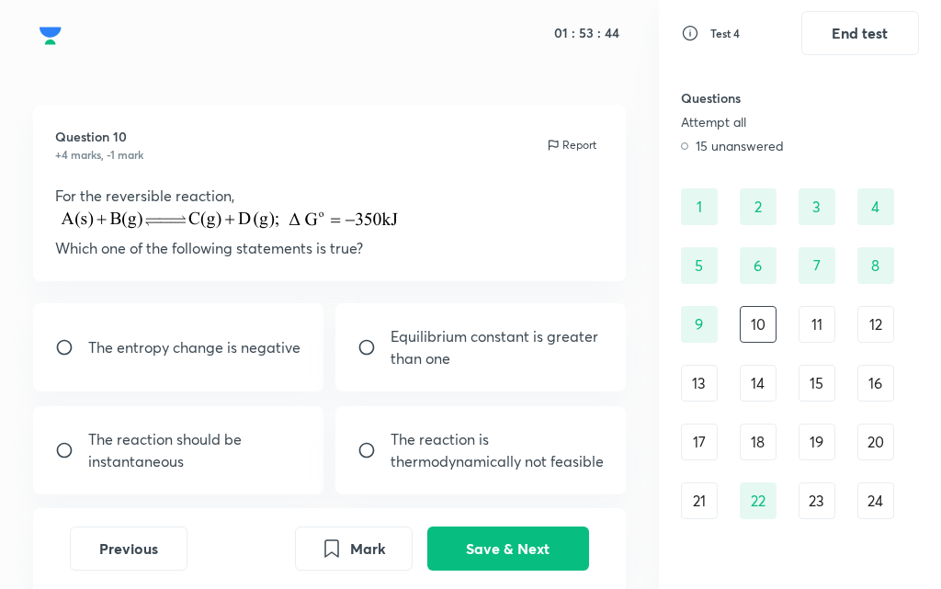
click at [365, 346] on input "radio" at bounding box center [374, 347] width 33 height 18
radio input "true"
click at [471, 549] on button "Save & Next" at bounding box center [509, 547] width 162 height 44
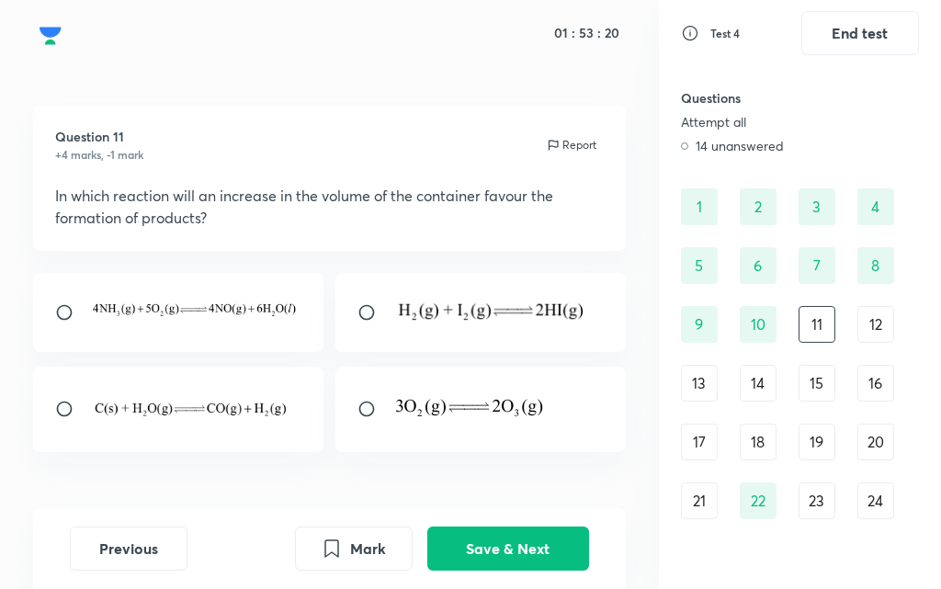
drag, startPoint x: 207, startPoint y: 207, endPoint x: 495, endPoint y: 212, distance: 287.8
click at [495, 212] on p "In which reaction will an increase in the volume of the container favour the fo…" at bounding box center [329, 207] width 549 height 44
click at [322, 555] on icon "Mark" at bounding box center [332, 547] width 22 height 22
click at [448, 553] on button "Save & Next" at bounding box center [509, 547] width 162 height 44
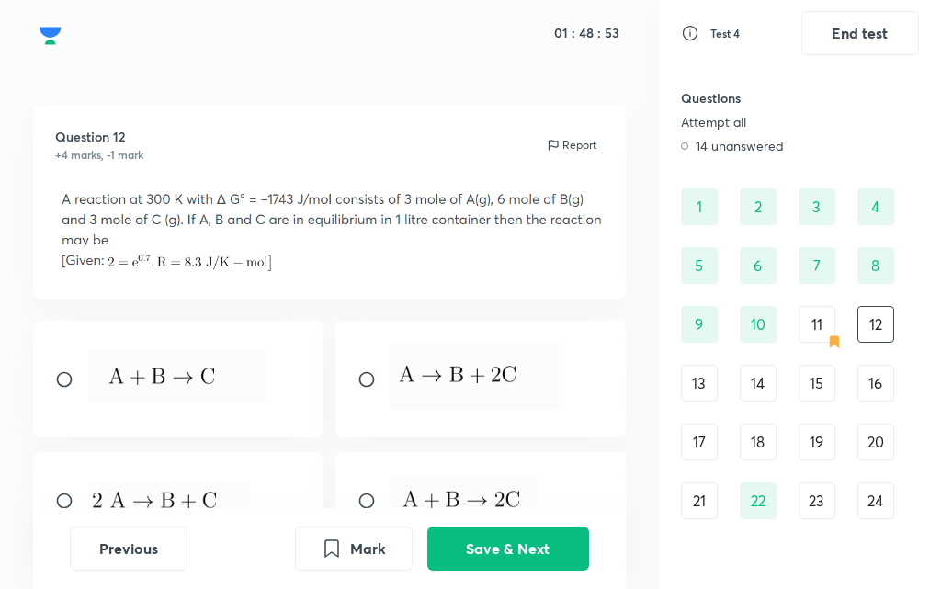
click at [692, 384] on div "13" at bounding box center [699, 383] width 37 height 37
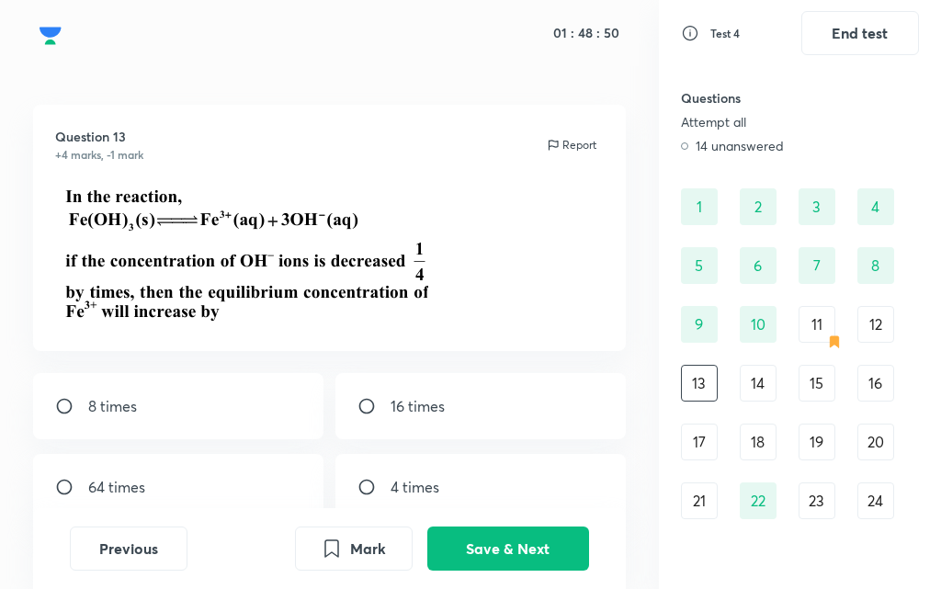
click at [870, 331] on div "12" at bounding box center [876, 324] width 37 height 37
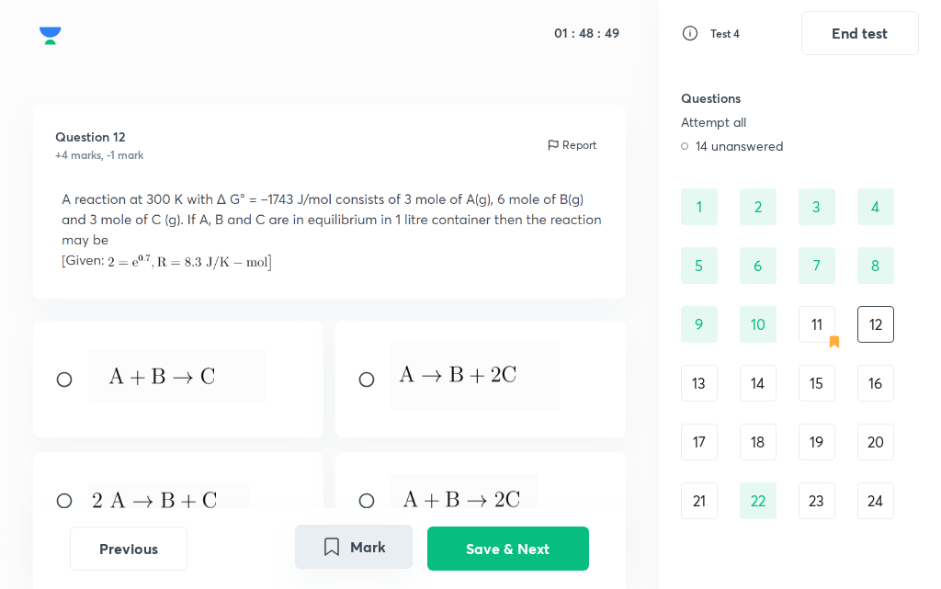
click at [359, 544] on button "Mark" at bounding box center [354, 547] width 118 height 44
click at [709, 374] on div "13" at bounding box center [699, 383] width 37 height 37
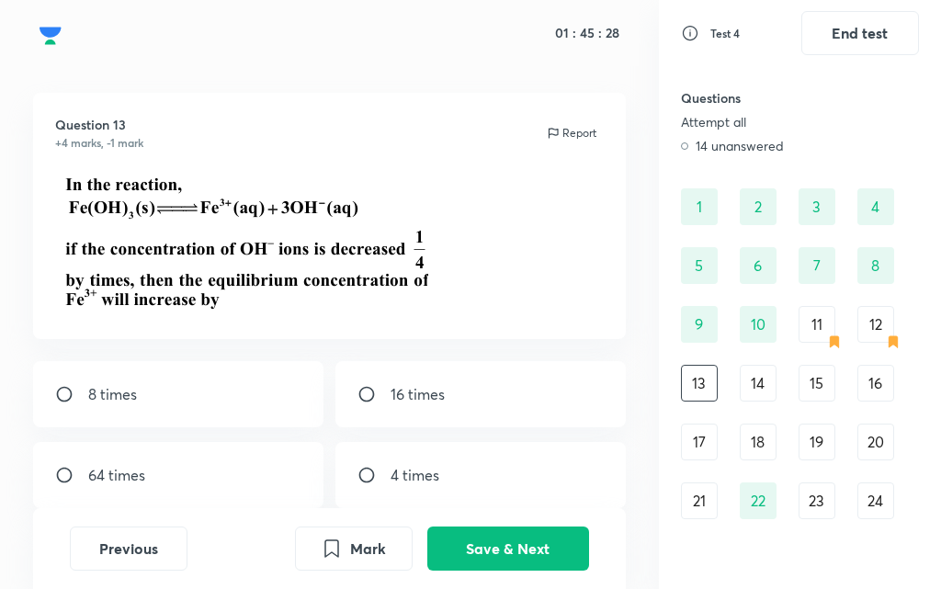
scroll to position [97, 0]
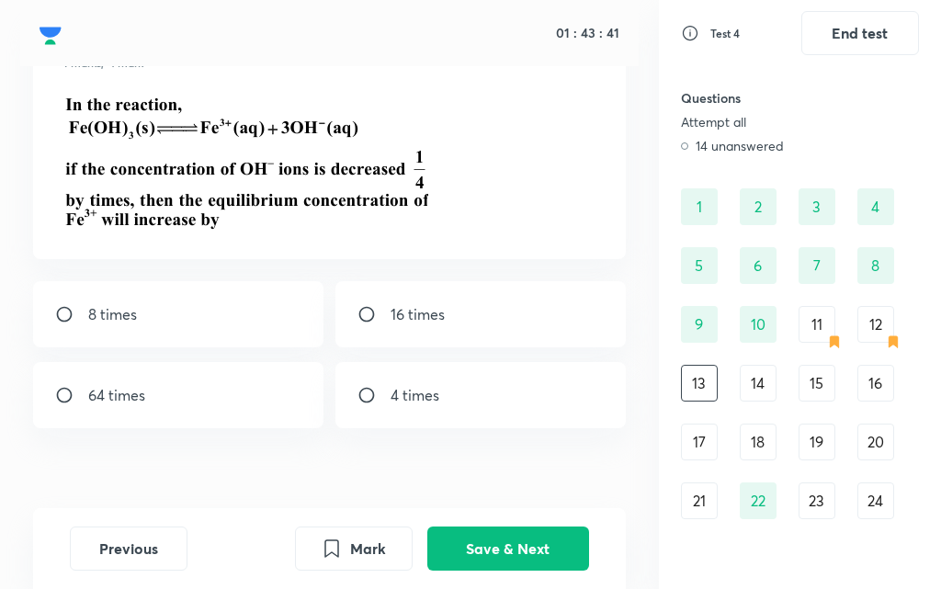
click at [61, 314] on input "radio" at bounding box center [71, 314] width 33 height 18
radio input "true"
click at [522, 545] on button "Save & Next" at bounding box center [509, 547] width 162 height 44
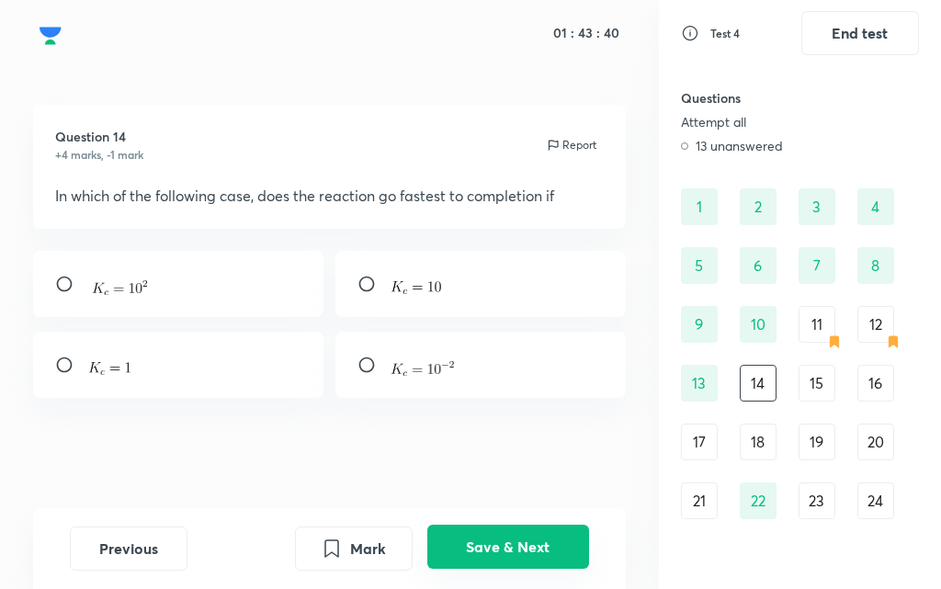
scroll to position [6, 0]
click at [59, 290] on input "radio" at bounding box center [71, 284] width 33 height 18
radio input "true"
click at [490, 547] on button "Save & Next" at bounding box center [509, 547] width 162 height 44
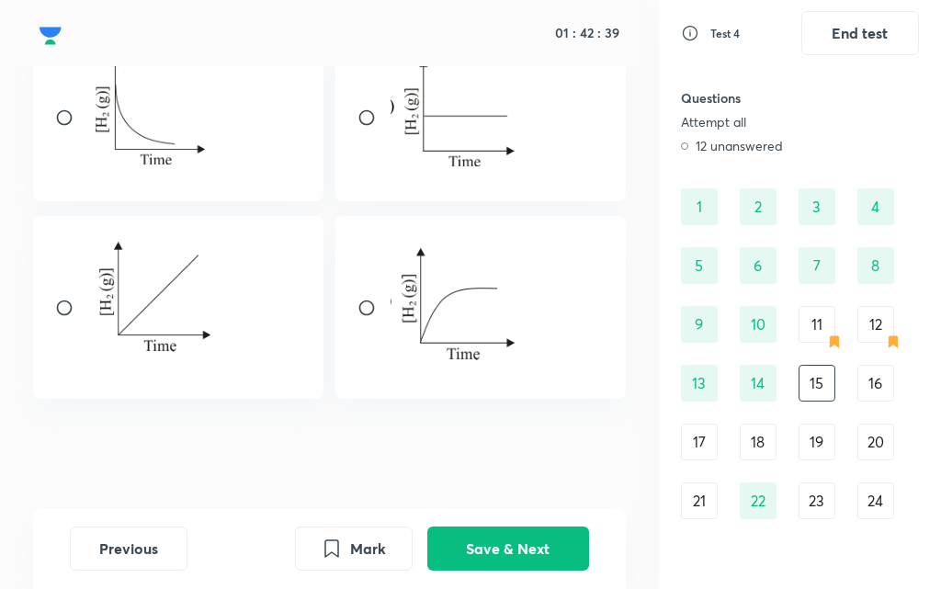
scroll to position [294, 0]
click at [367, 124] on input "radio" at bounding box center [374, 117] width 33 height 18
radio input "true"
click at [449, 549] on button "Save & Next" at bounding box center [509, 547] width 162 height 44
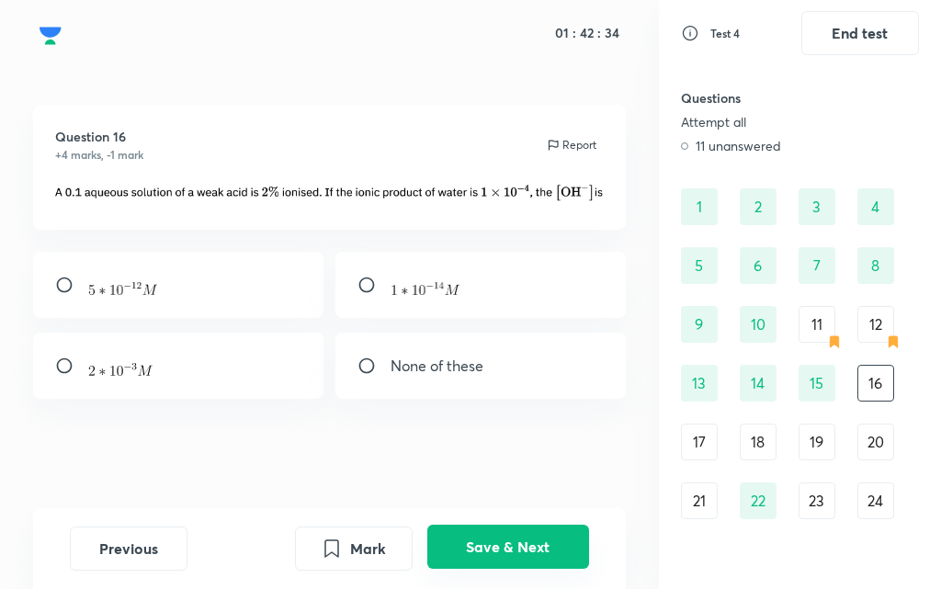
scroll to position [6, 0]
click at [703, 460] on div "17" at bounding box center [699, 442] width 37 height 37
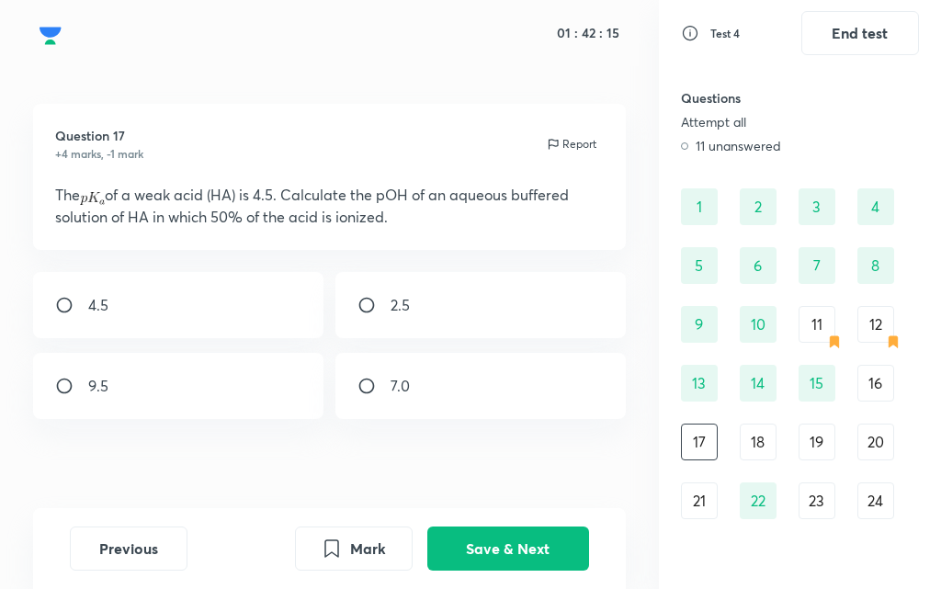
click at [753, 457] on div "18" at bounding box center [758, 442] width 37 height 37
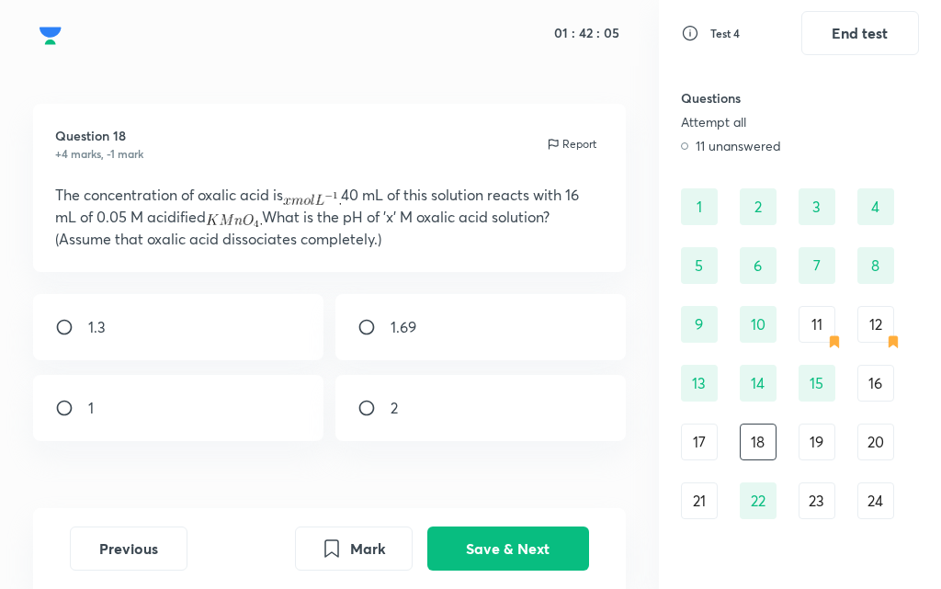
click at [823, 449] on div "19" at bounding box center [817, 442] width 37 height 37
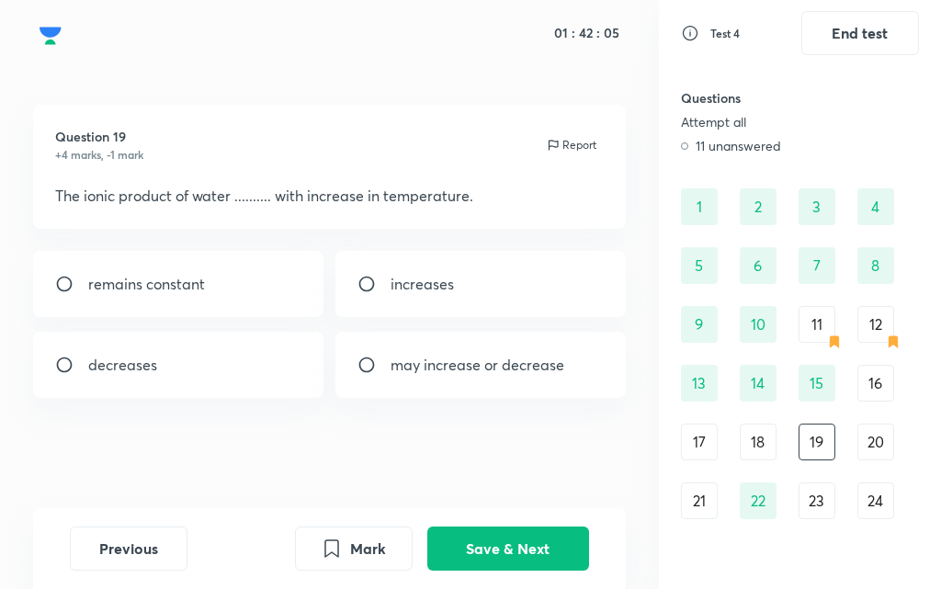
scroll to position [6, 0]
click at [136, 354] on p "decreases" at bounding box center [122, 365] width 69 height 22
radio input "true"
click at [501, 559] on button "Save & Next" at bounding box center [509, 547] width 162 height 44
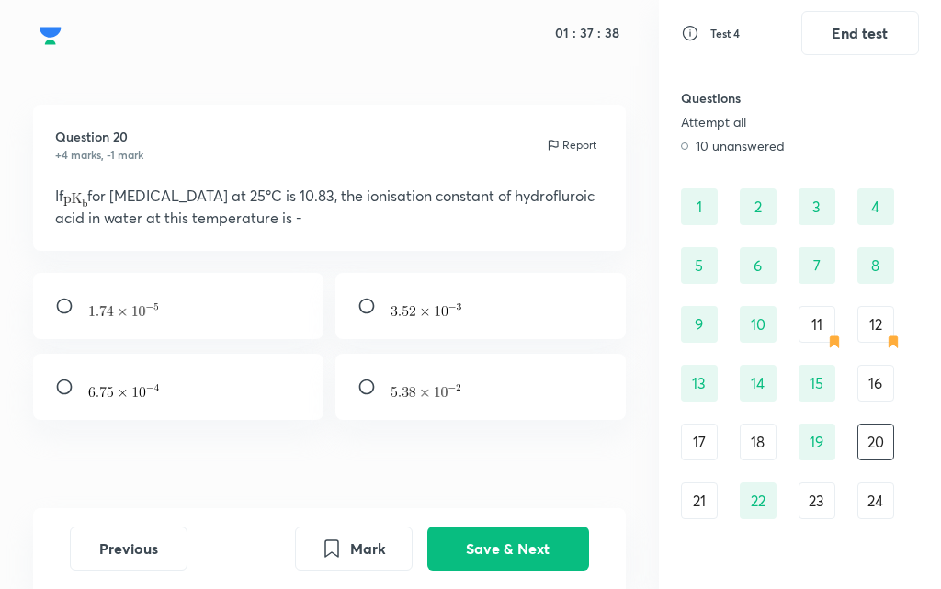
click at [691, 501] on div "21" at bounding box center [699, 501] width 37 height 37
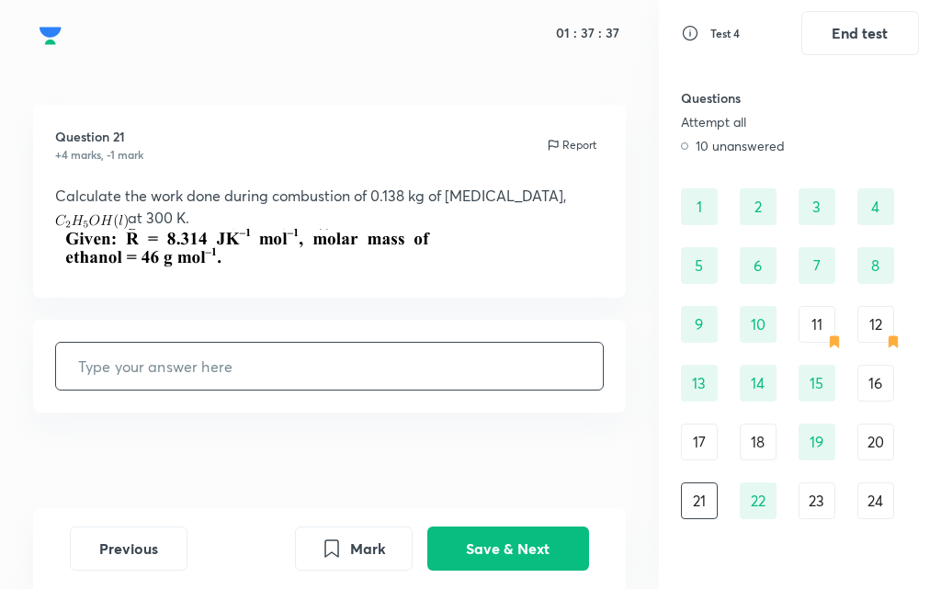
scroll to position [0, 0]
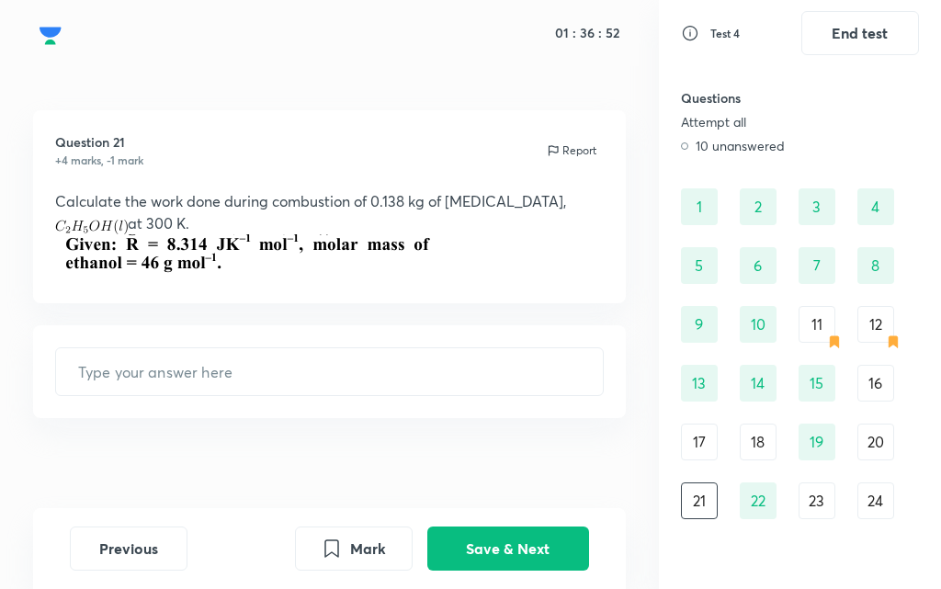
click at [807, 502] on div "23" at bounding box center [817, 501] width 37 height 37
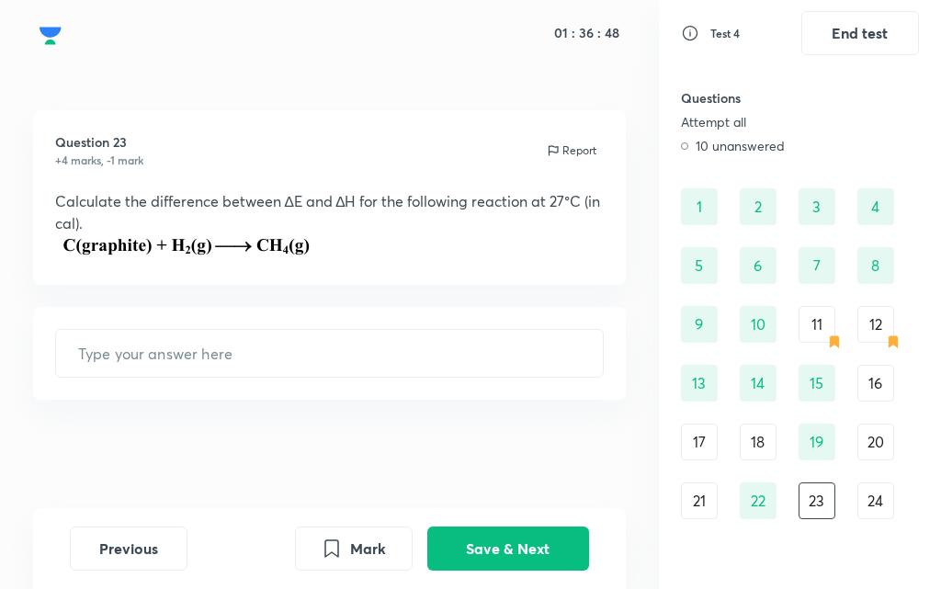
click at [872, 511] on div "24" at bounding box center [876, 501] width 37 height 37
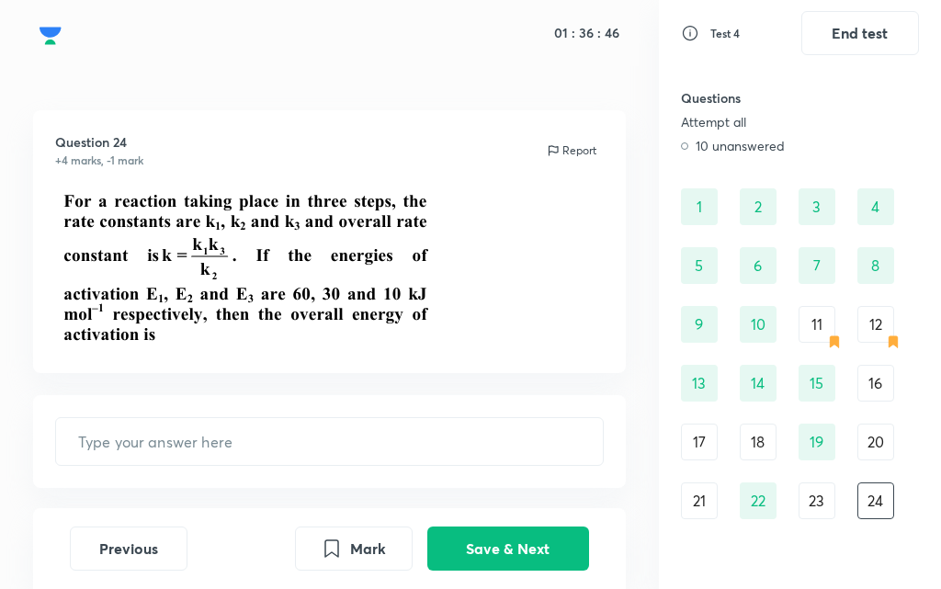
click at [863, 377] on div "16" at bounding box center [876, 383] width 37 height 37
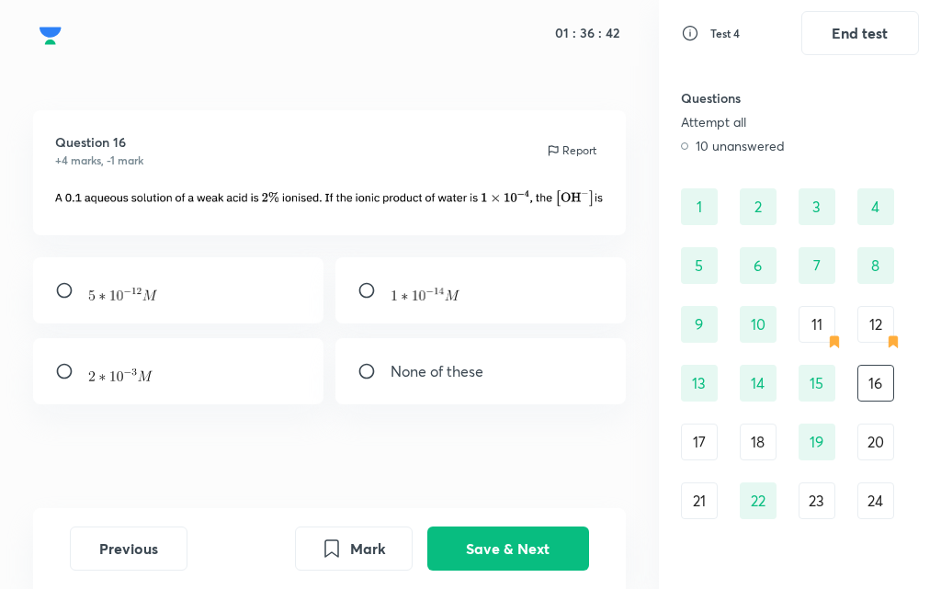
click at [824, 333] on div "11" at bounding box center [817, 324] width 37 height 37
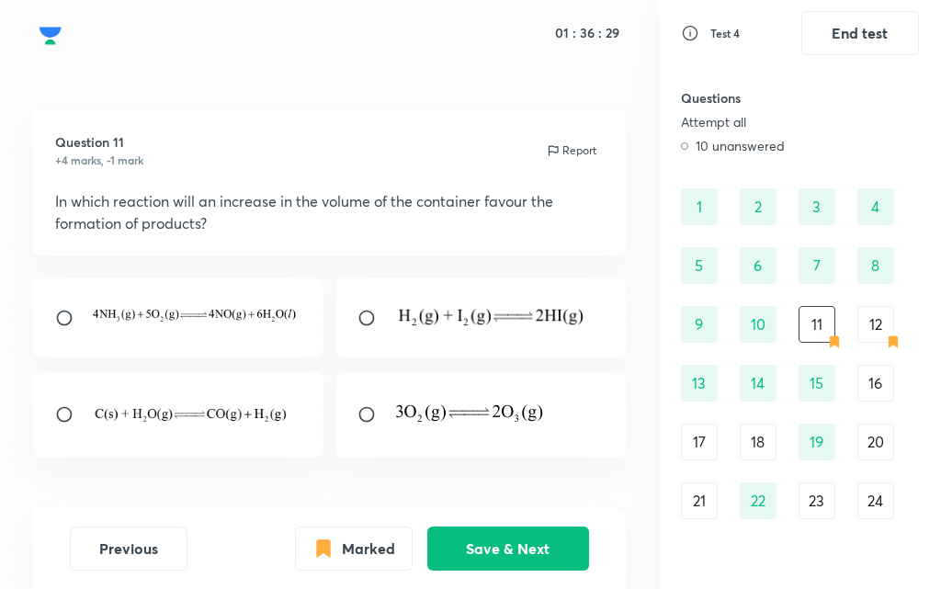
click at [59, 310] on input "radio" at bounding box center [71, 318] width 33 height 18
radio input "true"
click at [493, 535] on button "Save & Next" at bounding box center [509, 547] width 162 height 44
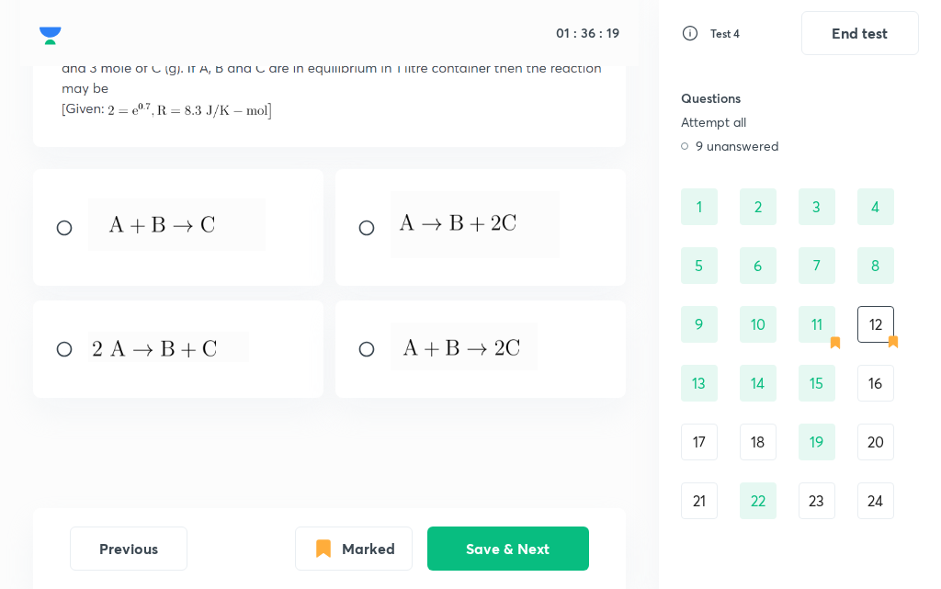
scroll to position [65, 0]
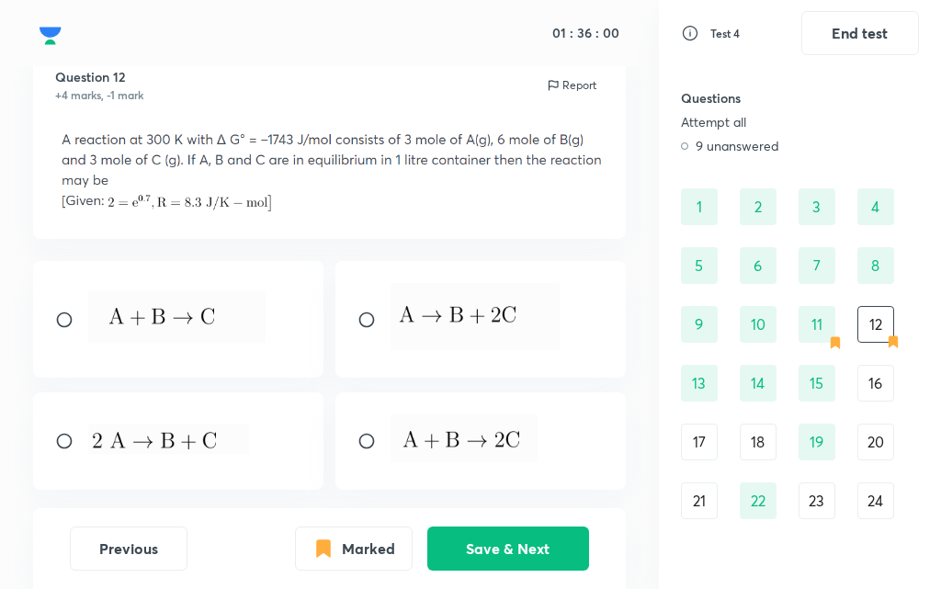
click at [371, 318] on input "radio" at bounding box center [374, 320] width 33 height 18
radio input "true"
click at [495, 553] on button "Save & Next" at bounding box center [509, 547] width 162 height 44
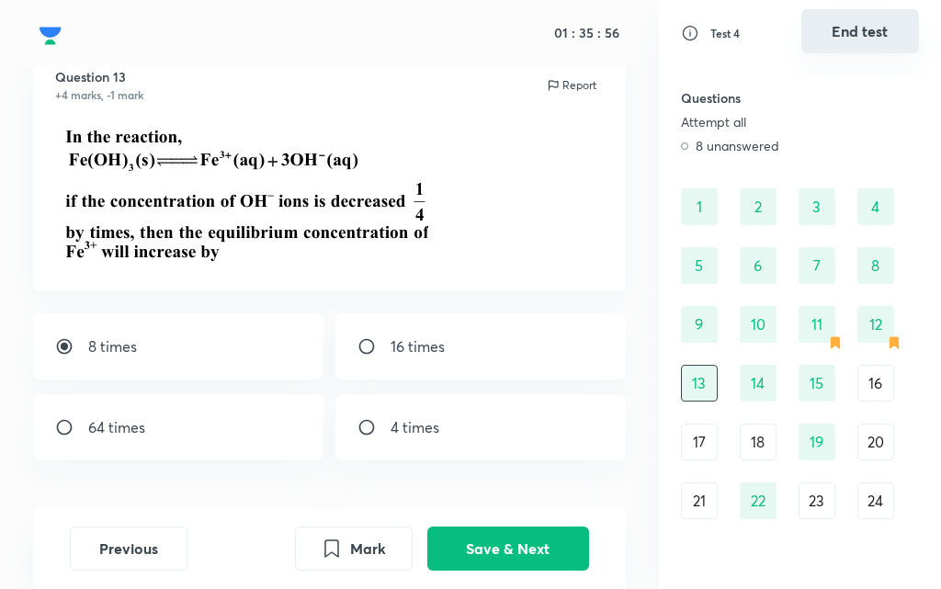
click at [850, 39] on button "End test" at bounding box center [861, 31] width 118 height 44
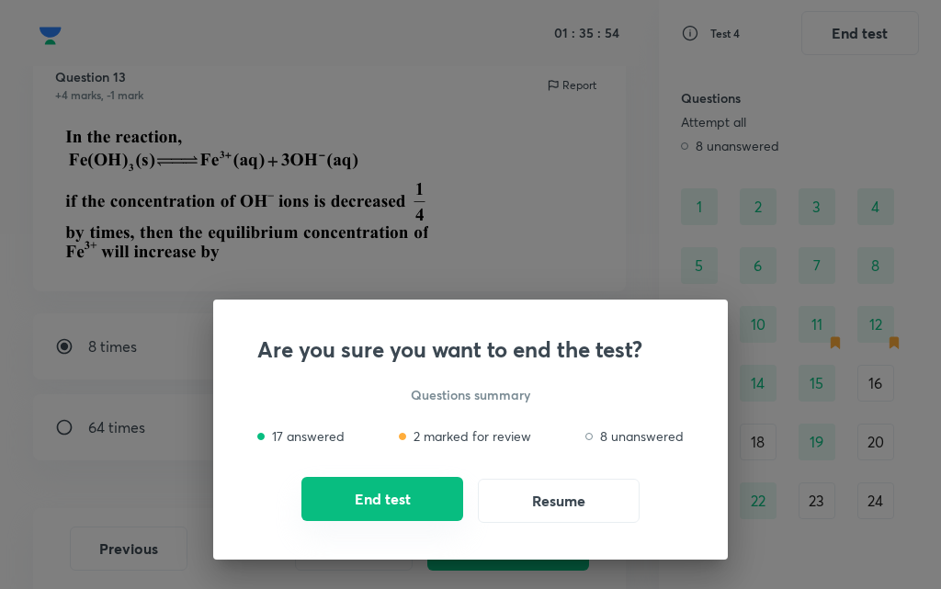
click at [389, 506] on button "End test" at bounding box center [383, 499] width 162 height 44
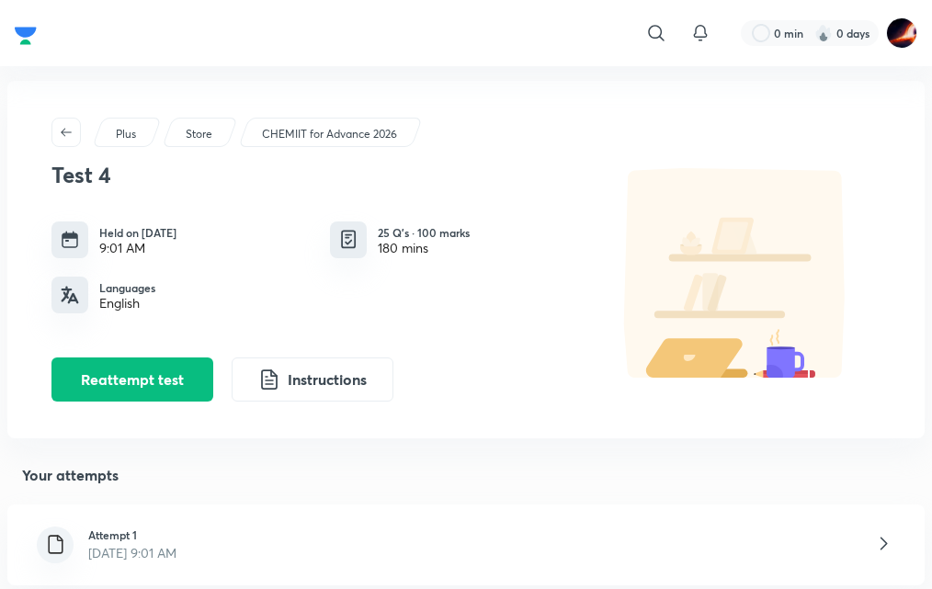
scroll to position [368, 0]
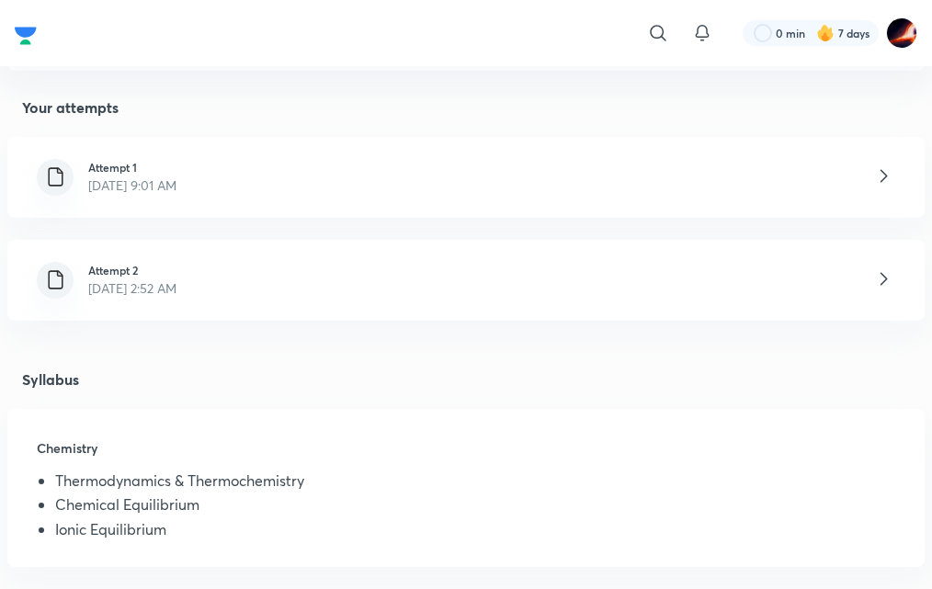
click at [163, 287] on p "Sept 1, 2025, 2:52 AM" at bounding box center [132, 288] width 88 height 19
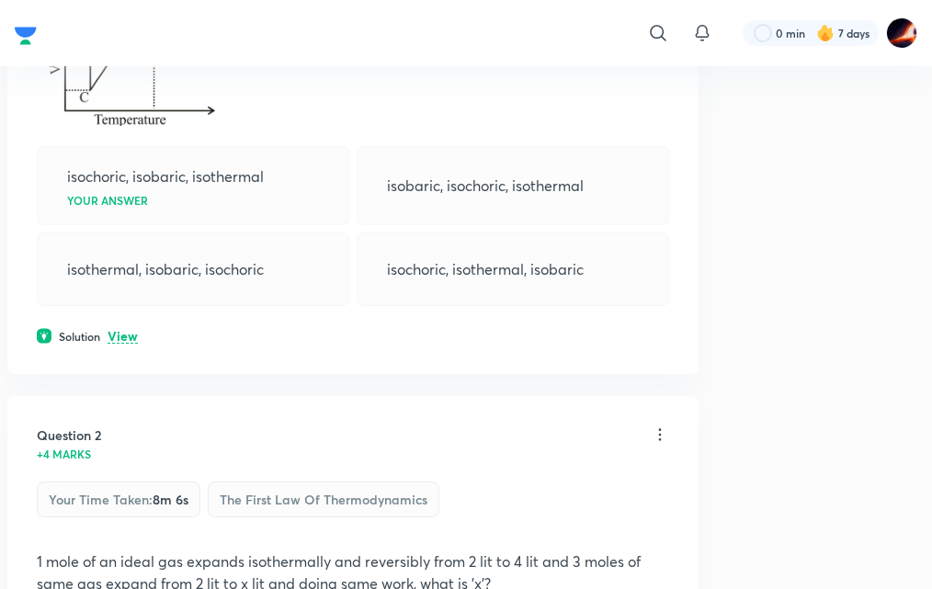
scroll to position [919, 0]
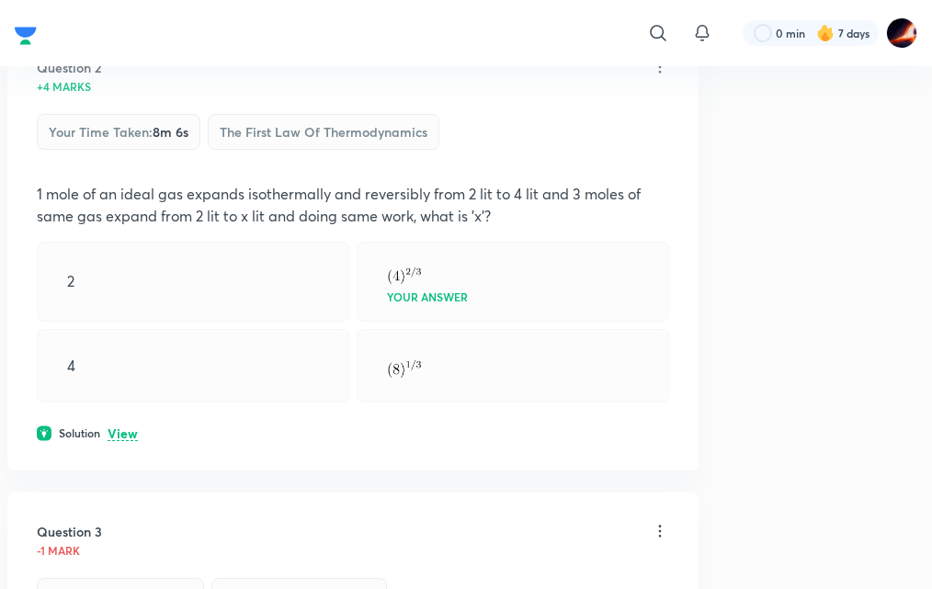
click at [125, 429] on p "View" at bounding box center [123, 435] width 30 height 14
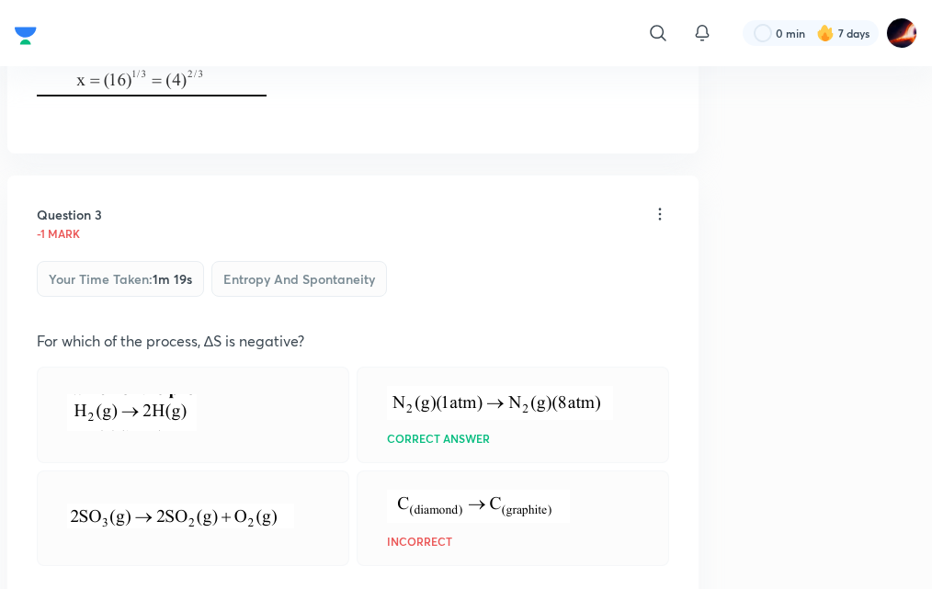
scroll to position [1563, 0]
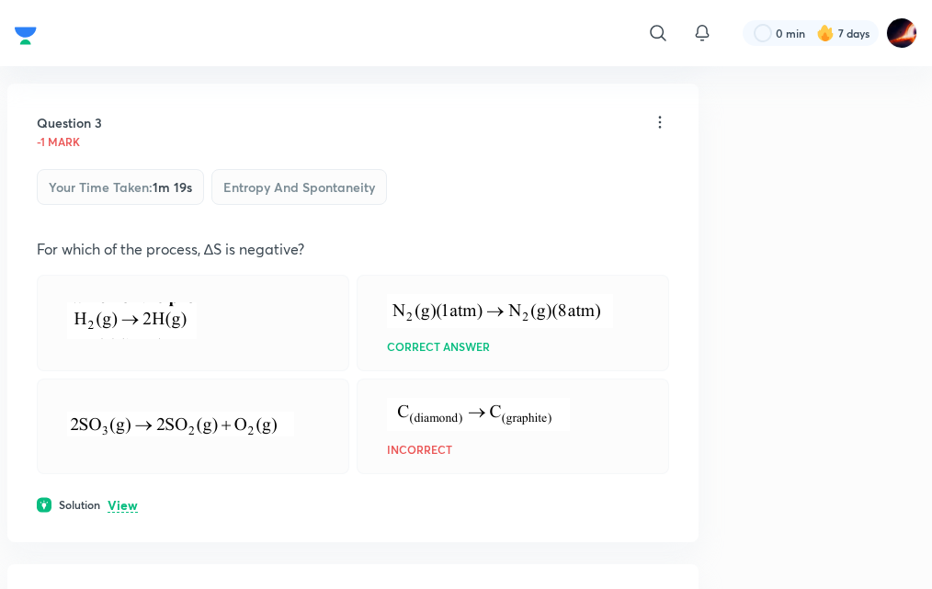
click at [122, 507] on p "View" at bounding box center [123, 506] width 30 height 14
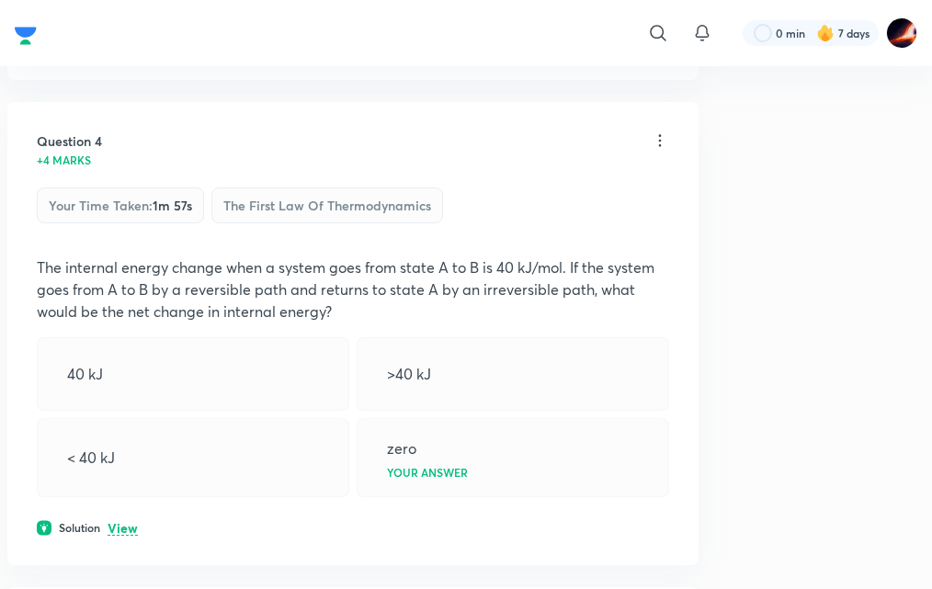
scroll to position [2390, 0]
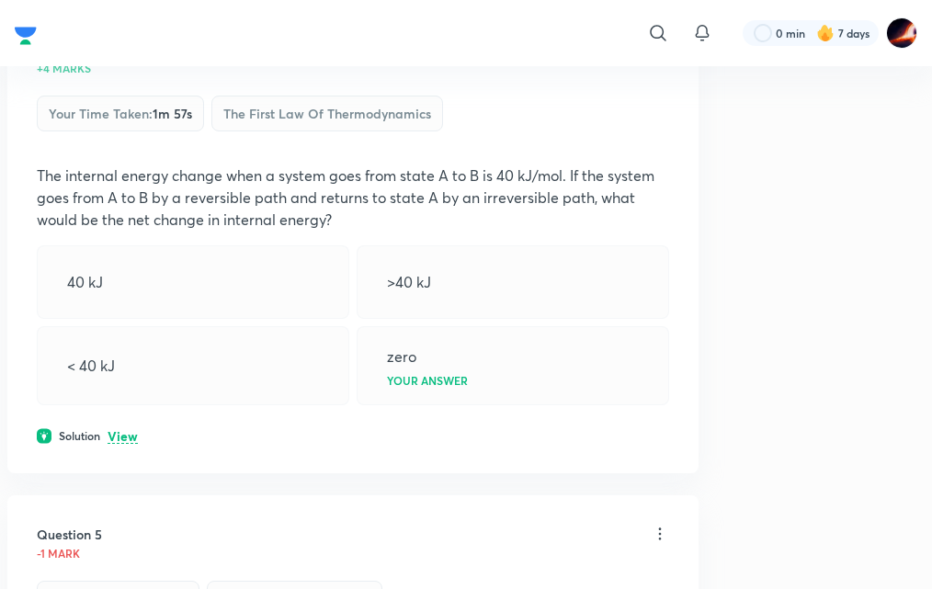
click at [120, 439] on p "View" at bounding box center [123, 437] width 30 height 14
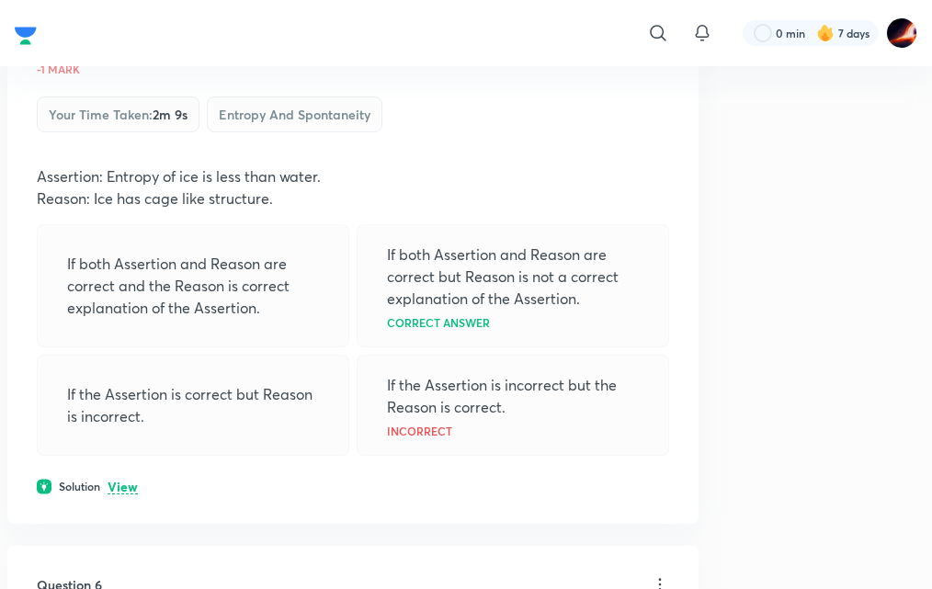
scroll to position [3218, 0]
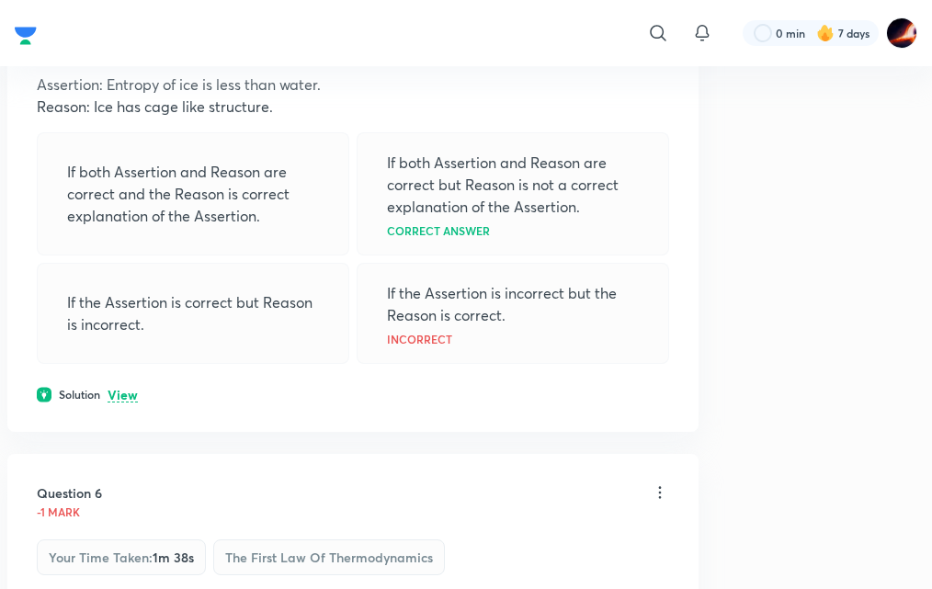
click at [115, 384] on div "Question 5 -1 mark Your time taken : 2m 9s Entropy And Spontaneity Assertion: E…" at bounding box center [352, 175] width 691 height 513
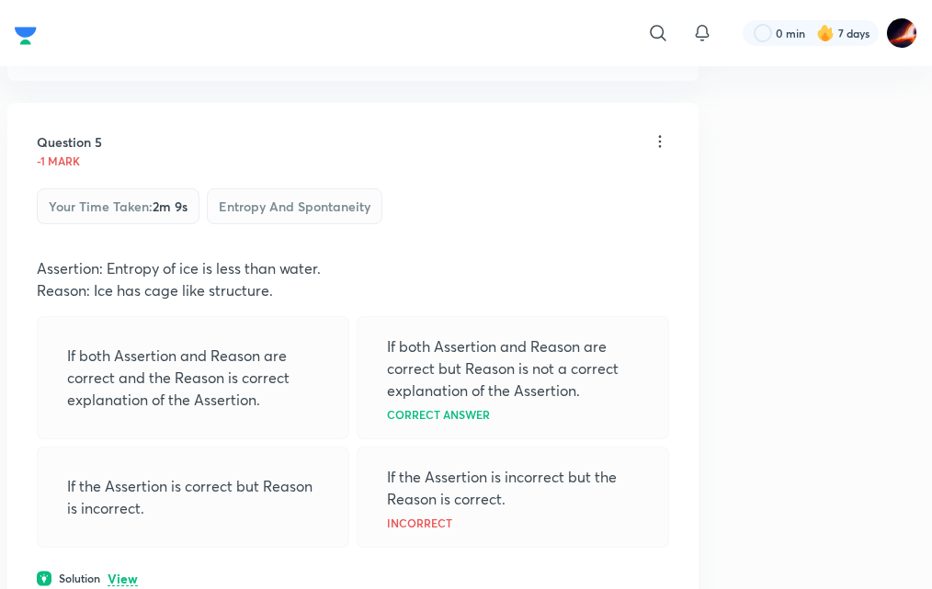
scroll to position [3310, 0]
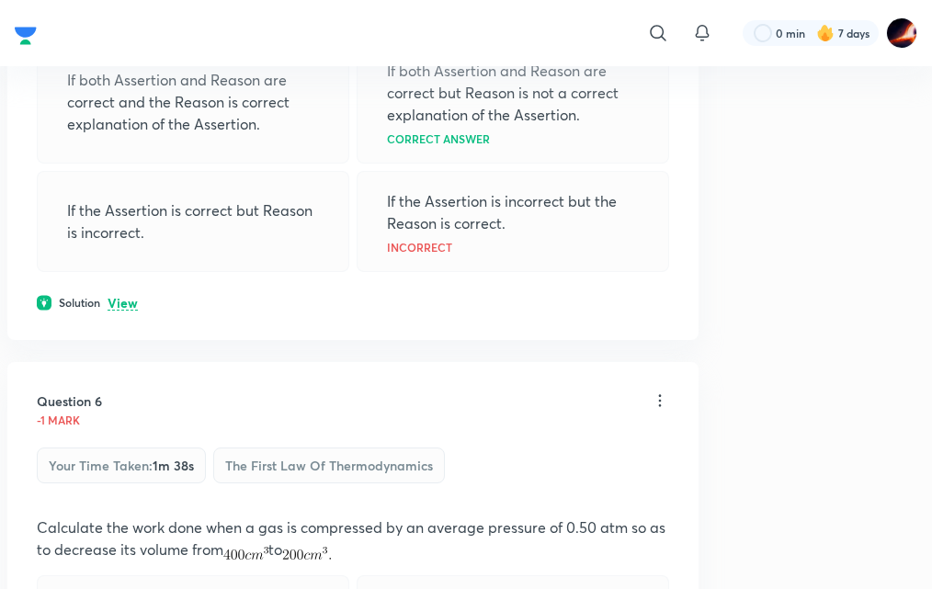
click at [122, 302] on p "View" at bounding box center [123, 304] width 30 height 14
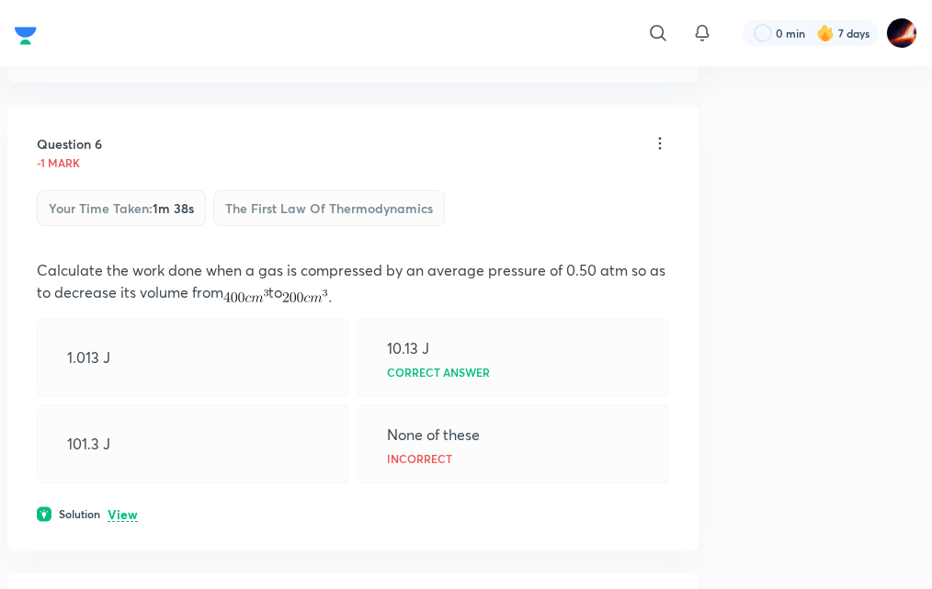
scroll to position [3861, 0]
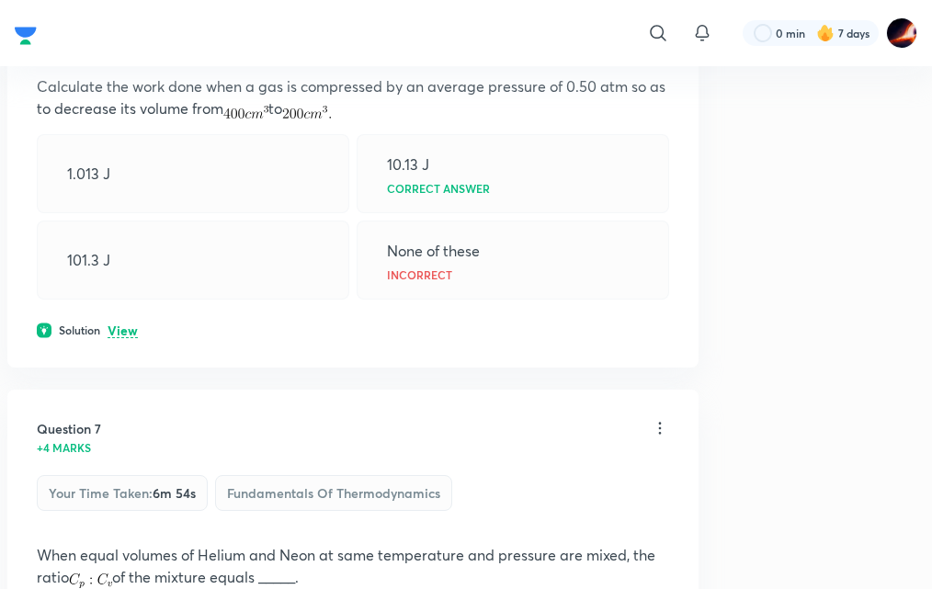
click at [115, 329] on p "View" at bounding box center [123, 332] width 30 height 14
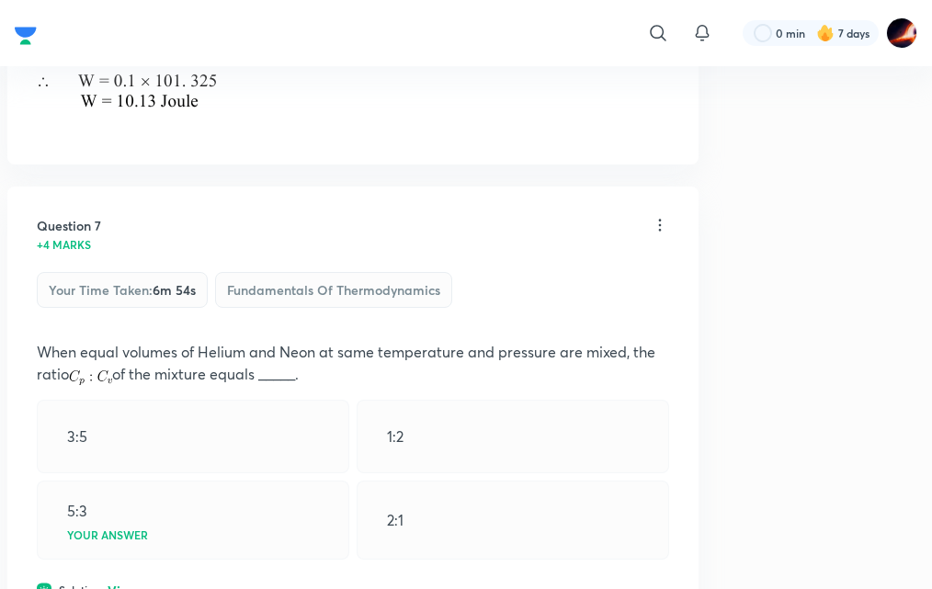
scroll to position [4597, 0]
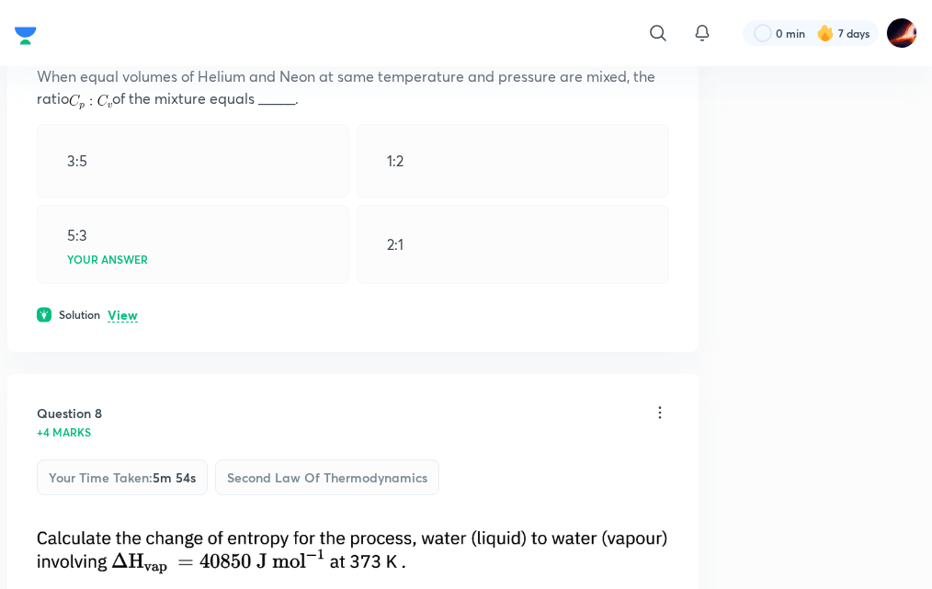
click at [127, 309] on p "View" at bounding box center [123, 316] width 30 height 14
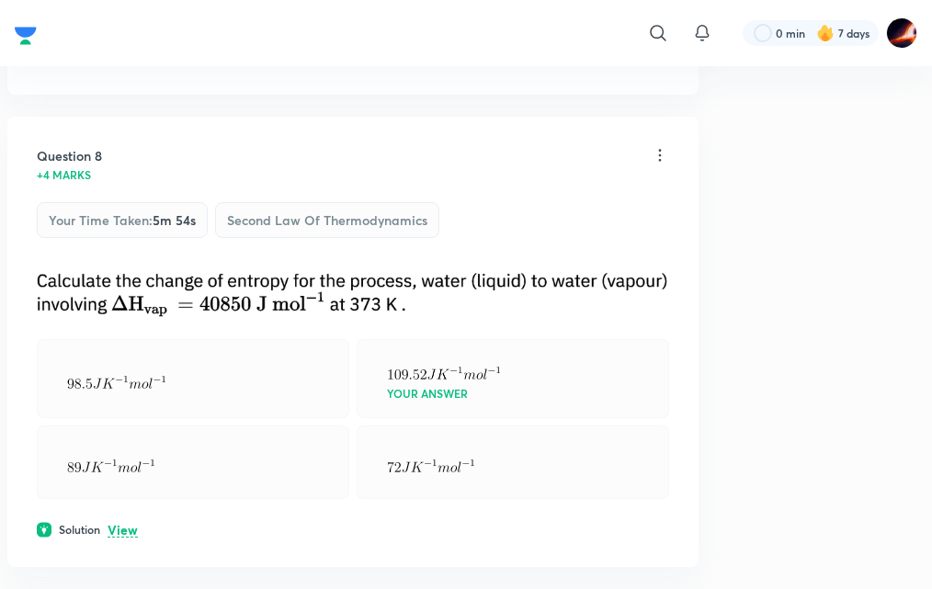
scroll to position [5148, 0]
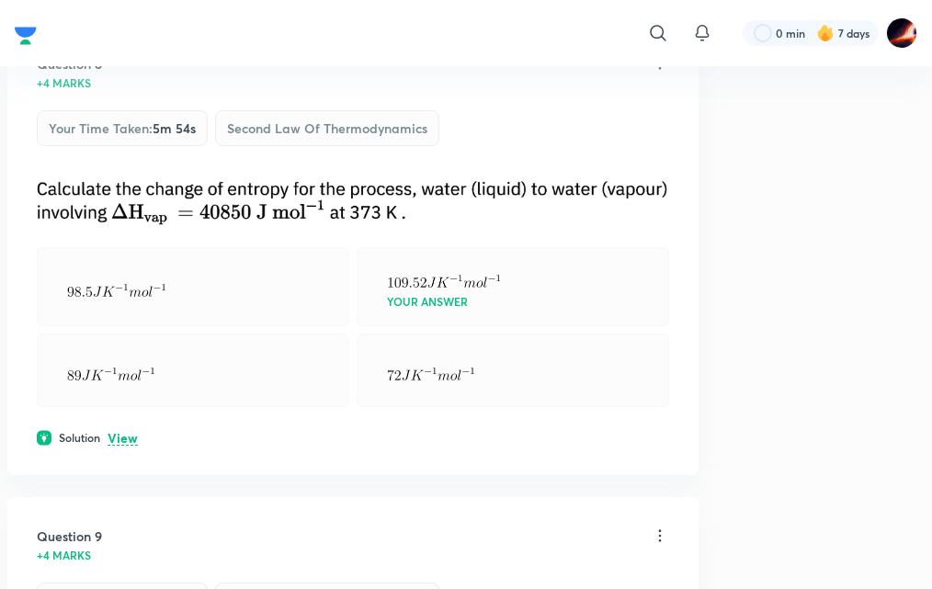
click at [125, 439] on p "View" at bounding box center [123, 439] width 30 height 14
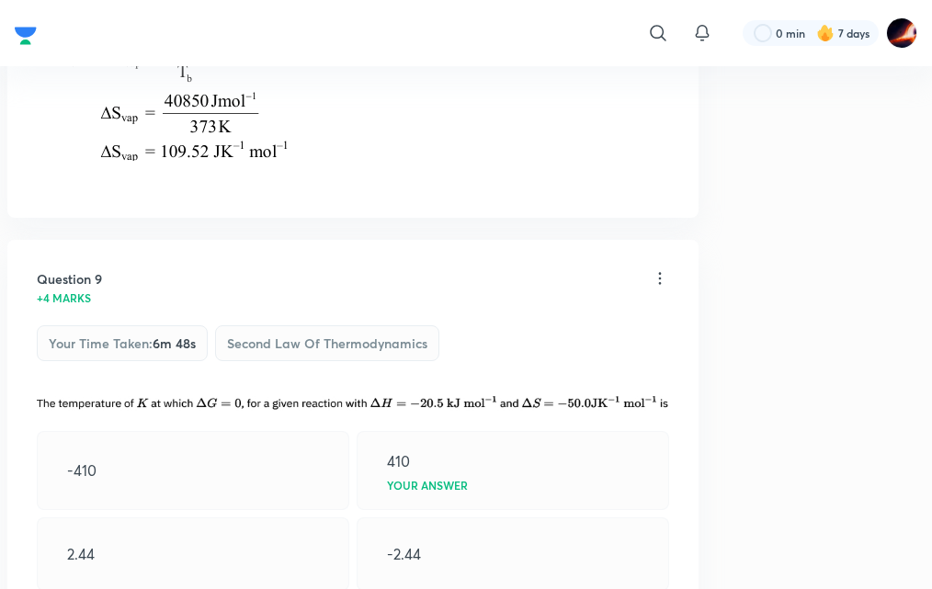
scroll to position [5700, 0]
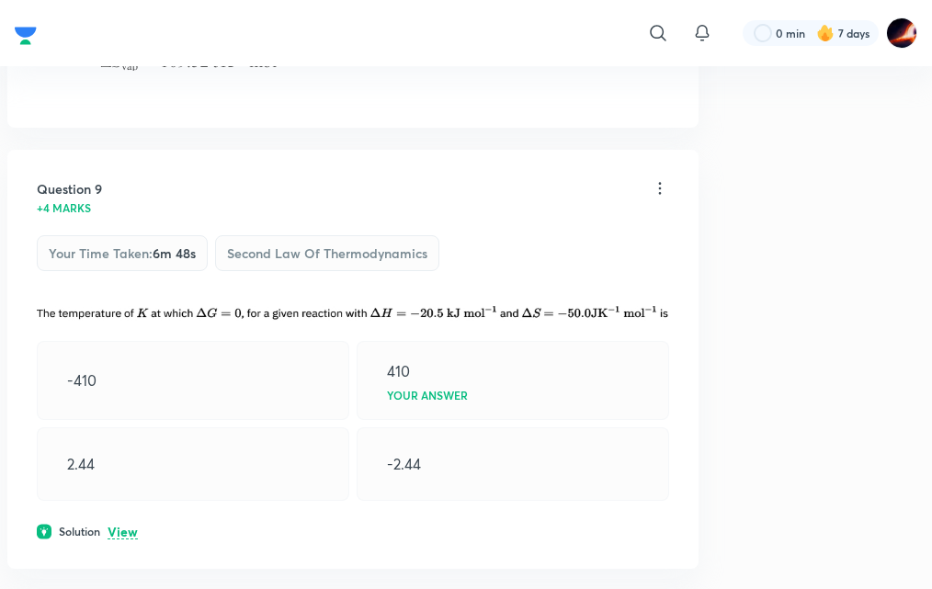
click at [124, 529] on p "View" at bounding box center [123, 533] width 30 height 14
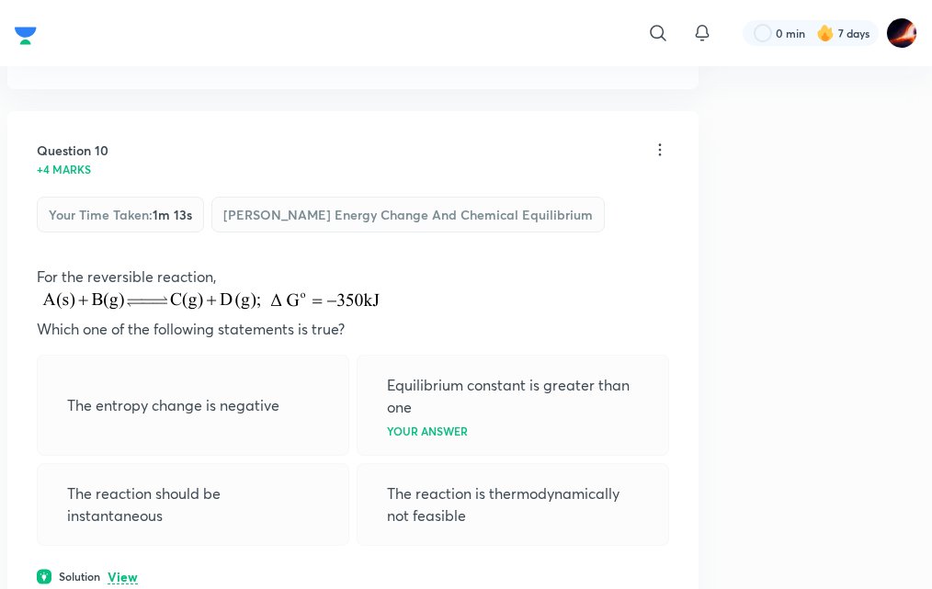
scroll to position [6436, 0]
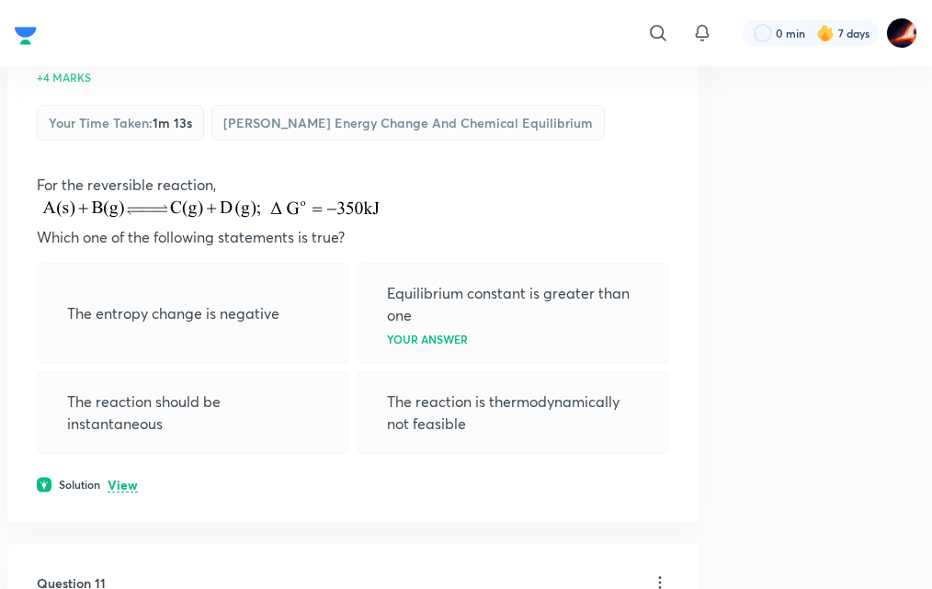
click at [127, 489] on p "View" at bounding box center [123, 486] width 30 height 14
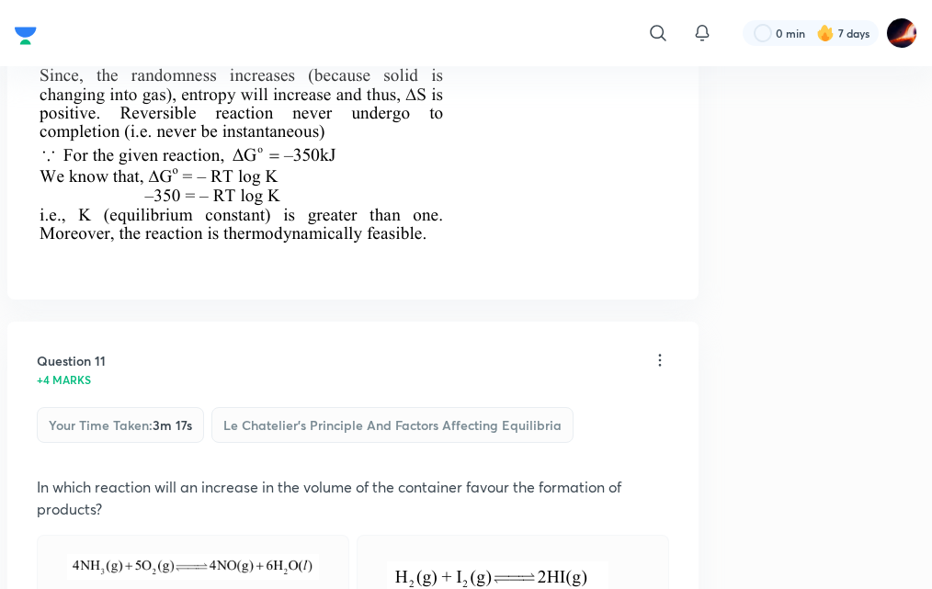
scroll to position [7171, 0]
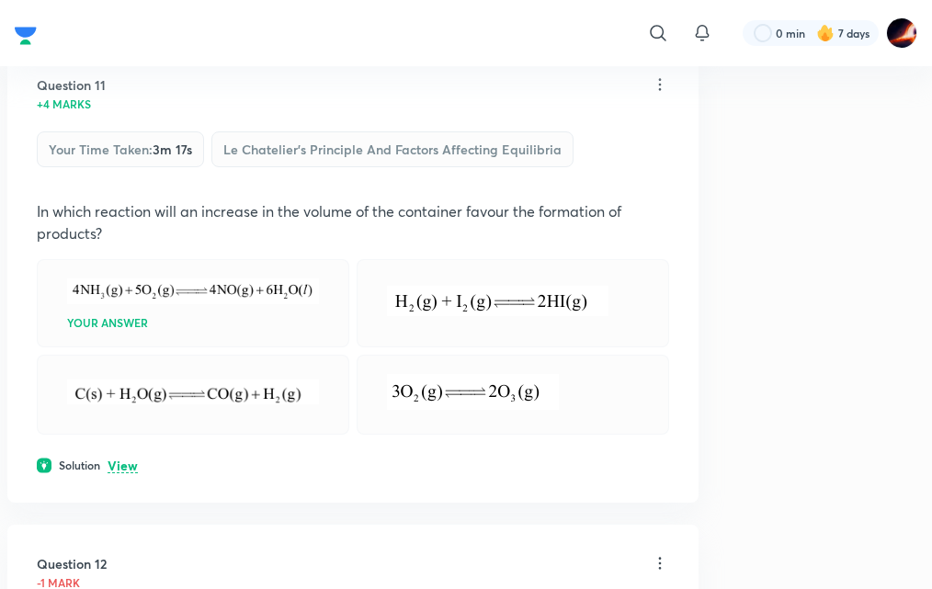
click at [131, 471] on p "View" at bounding box center [123, 467] width 30 height 14
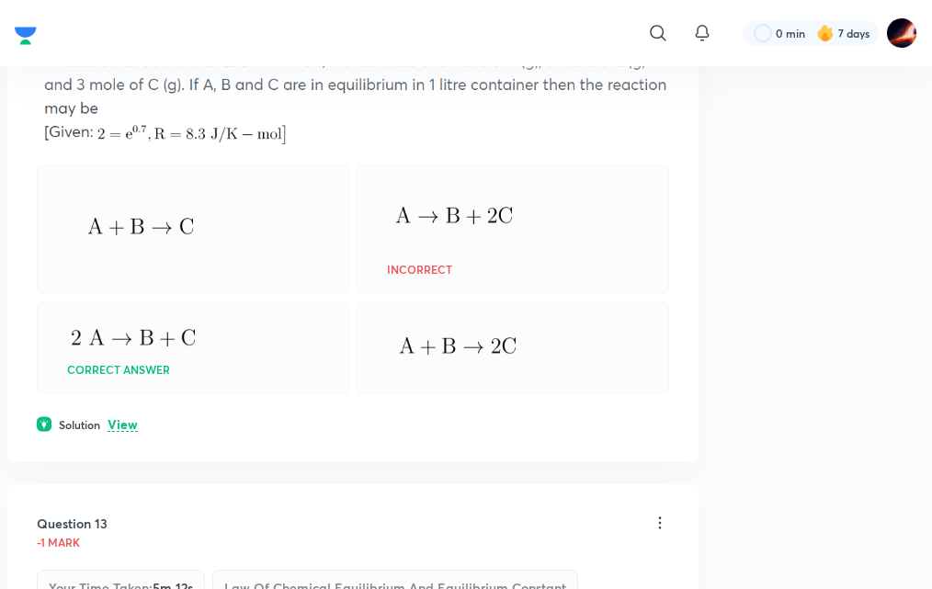
scroll to position [7906, 0]
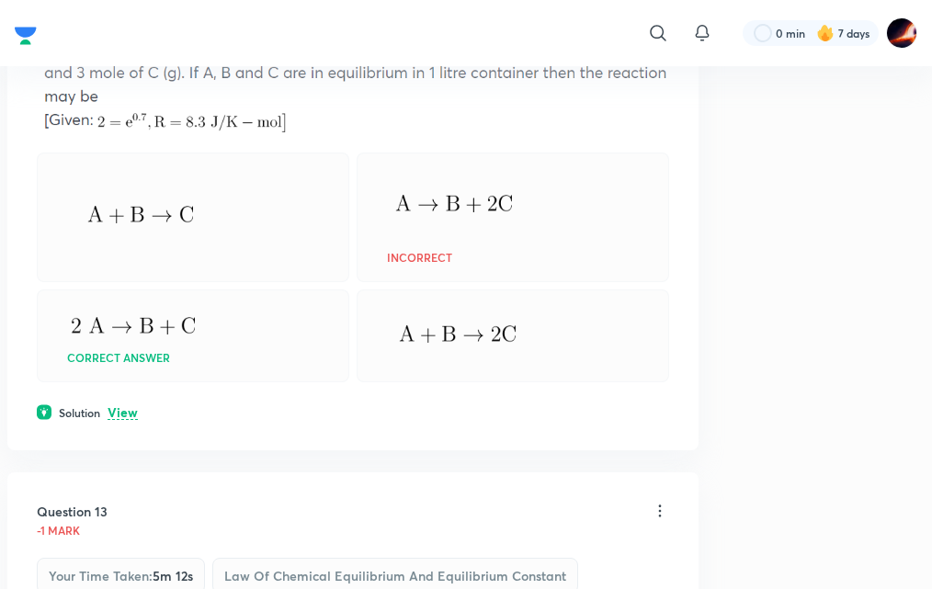
click at [126, 413] on p "View" at bounding box center [123, 413] width 30 height 14
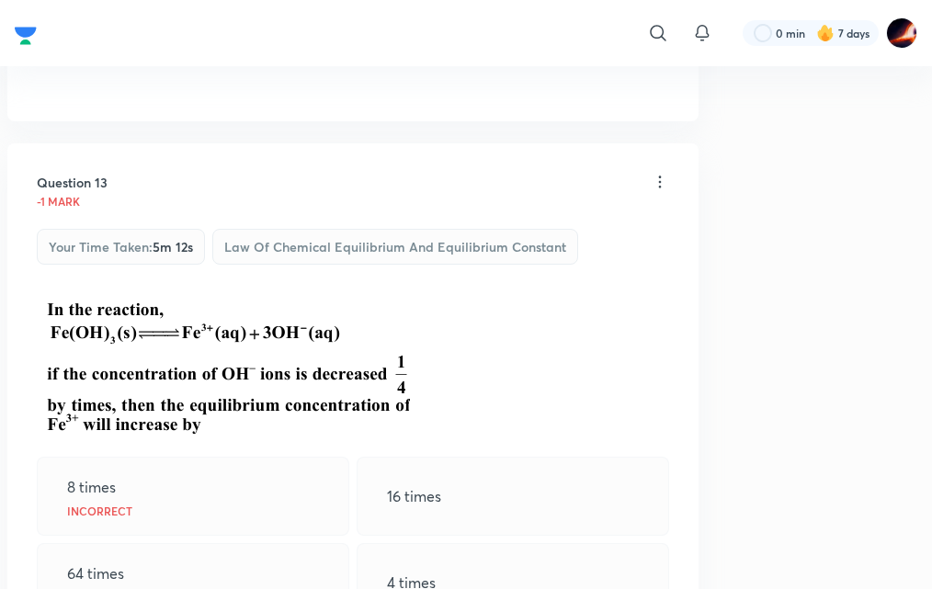
scroll to position [8826, 0]
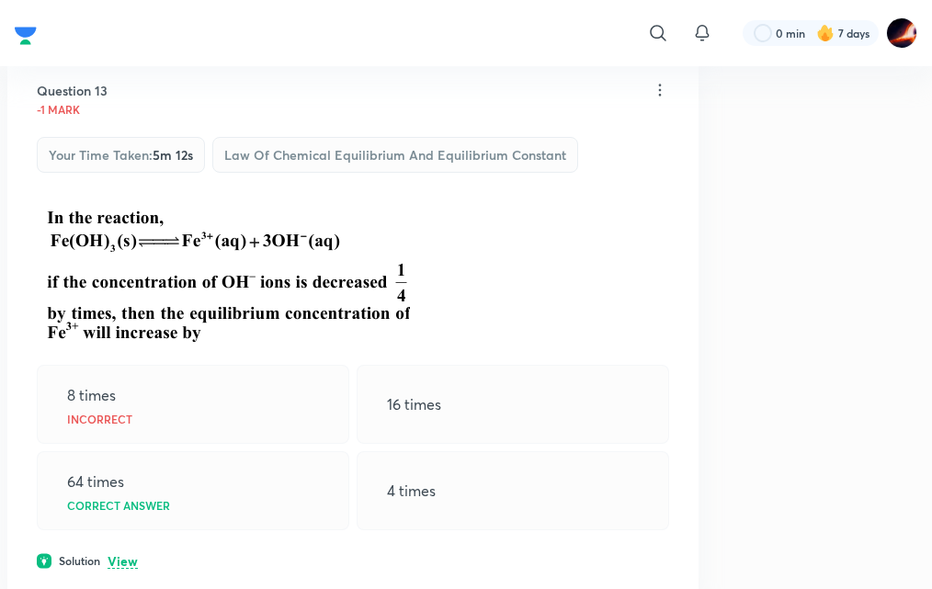
click at [131, 561] on p "View" at bounding box center [123, 562] width 30 height 14
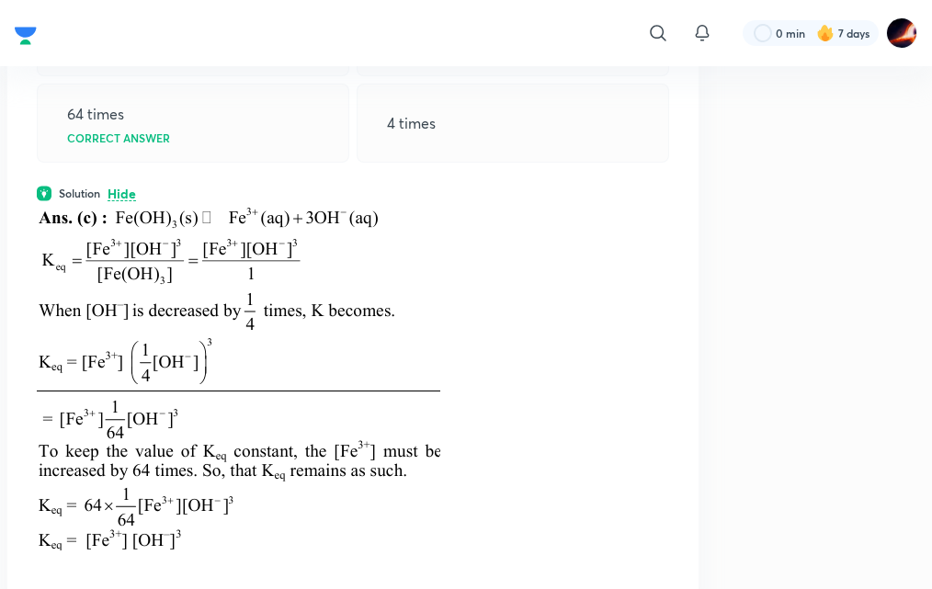
scroll to position [9745, 0]
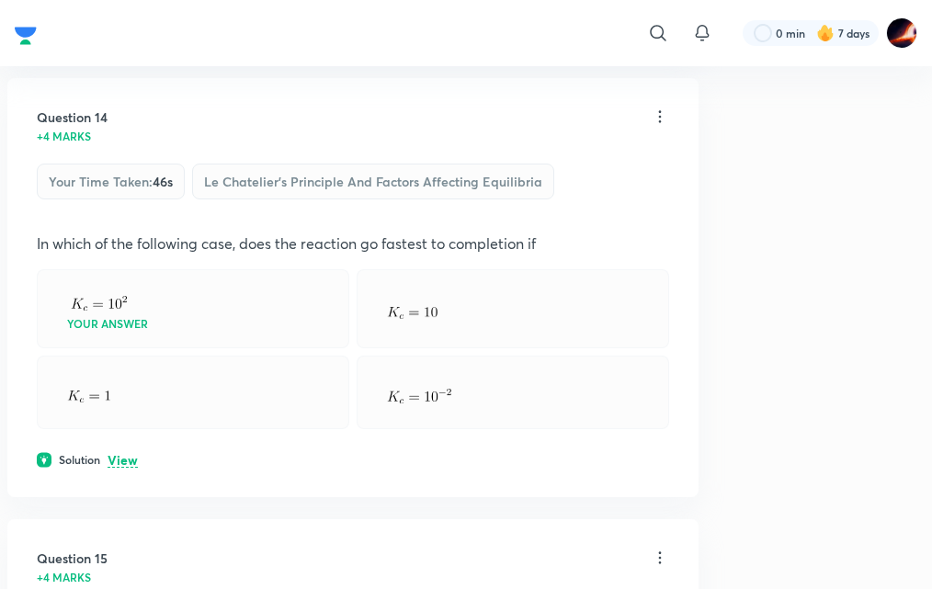
click at [115, 458] on p "View" at bounding box center [123, 461] width 30 height 14
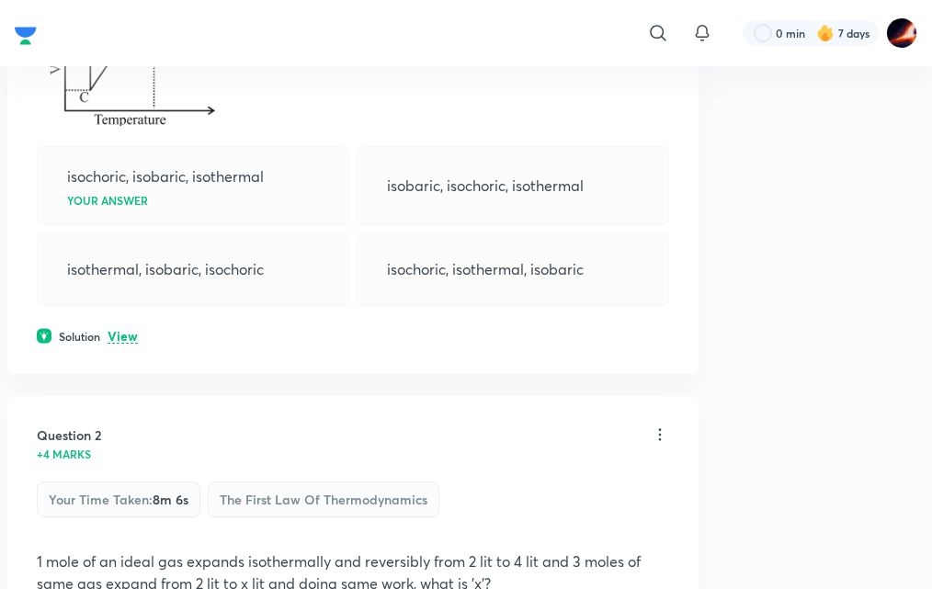
scroll to position [0, 0]
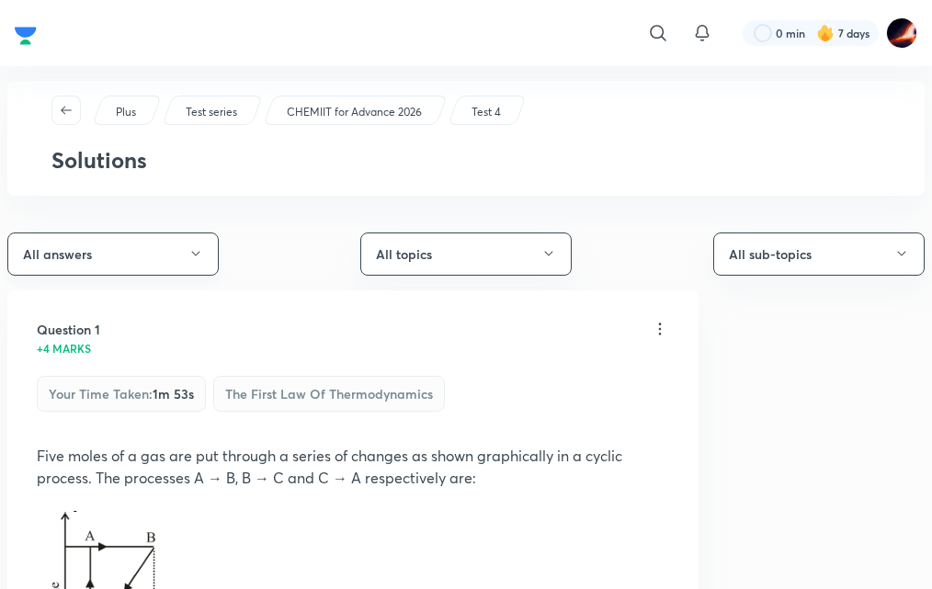
click at [193, 254] on icon "button" at bounding box center [195, 253] width 15 height 15
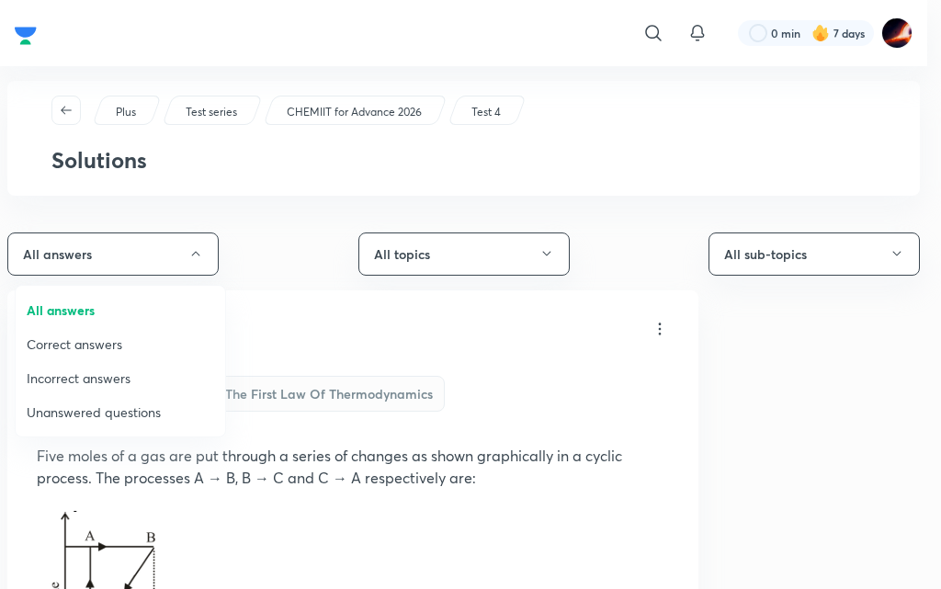
click at [187, 267] on div at bounding box center [470, 294] width 941 height 589
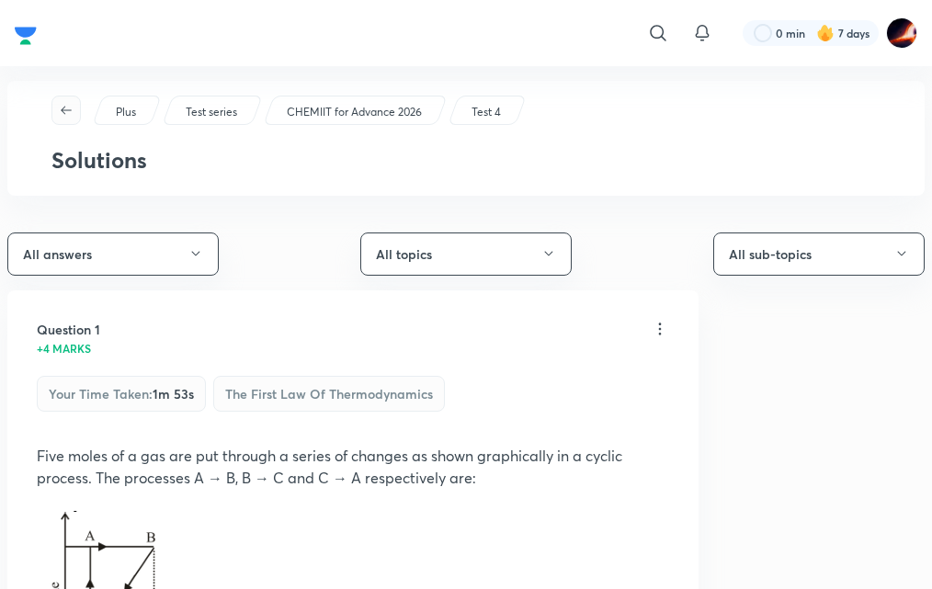
click at [61, 112] on icon "button" at bounding box center [66, 110] width 15 height 15
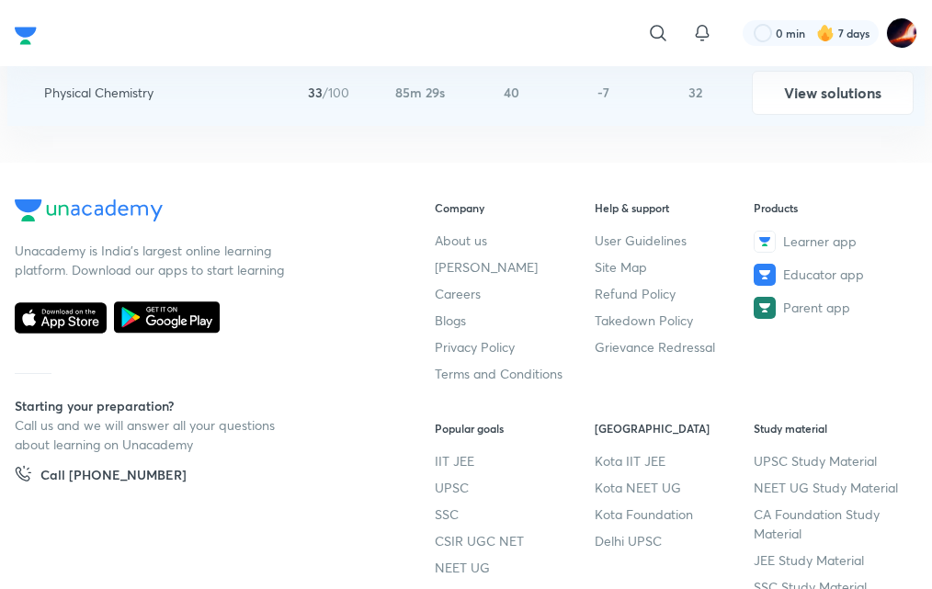
scroll to position [1563, 0]
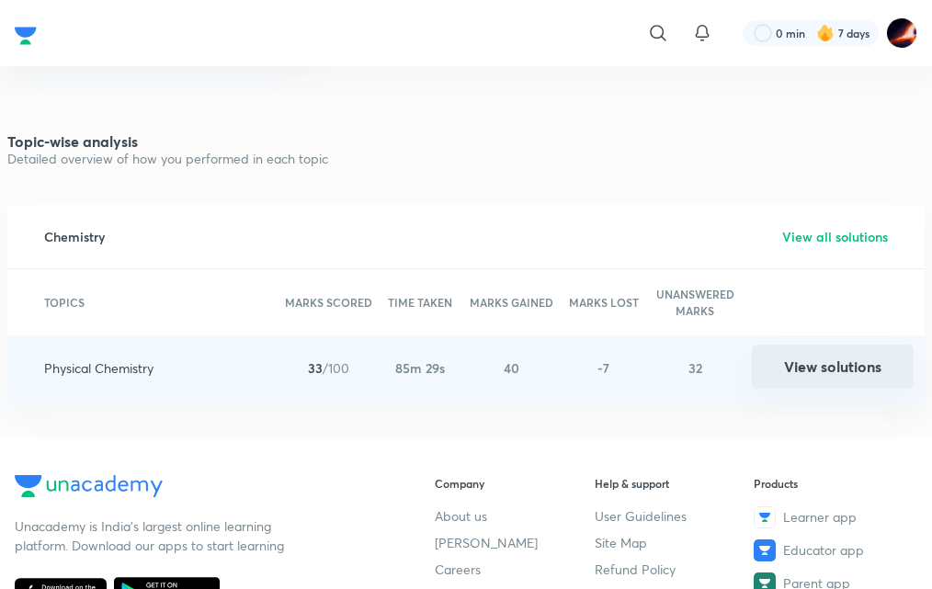
click at [829, 371] on button "View solutions" at bounding box center [833, 367] width 162 height 44
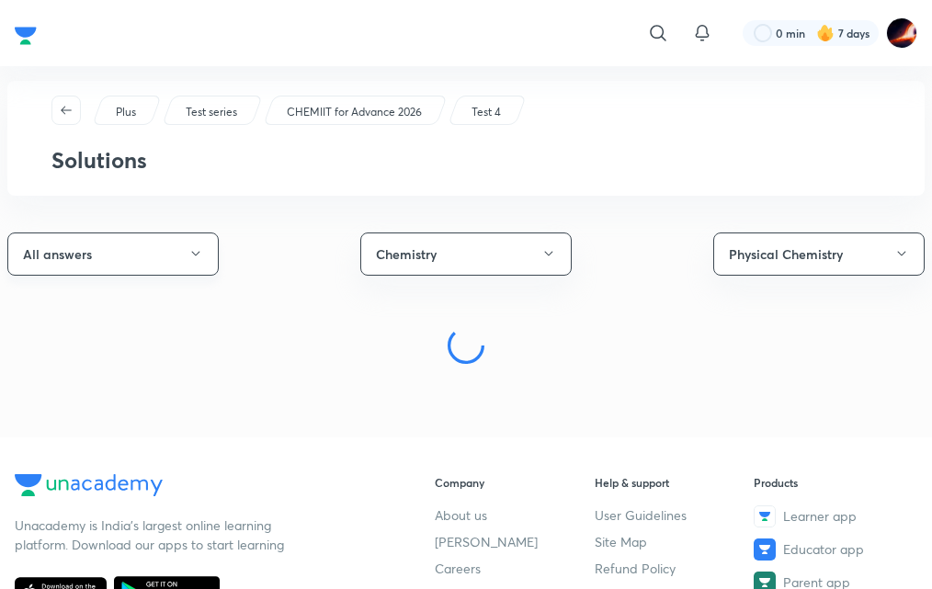
click at [196, 245] on button "All answers" at bounding box center [112, 254] width 211 height 43
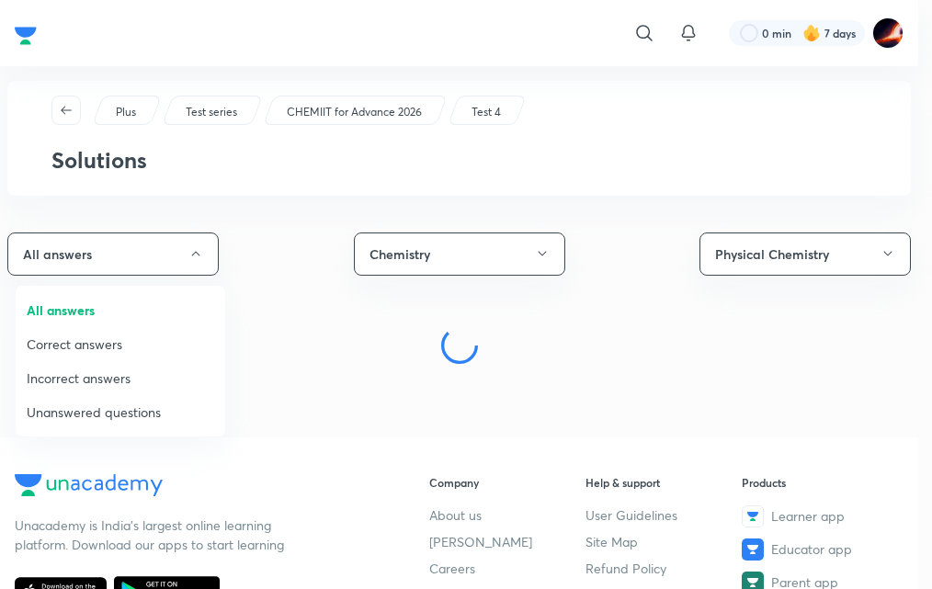
click at [893, 247] on div at bounding box center [466, 294] width 932 height 589
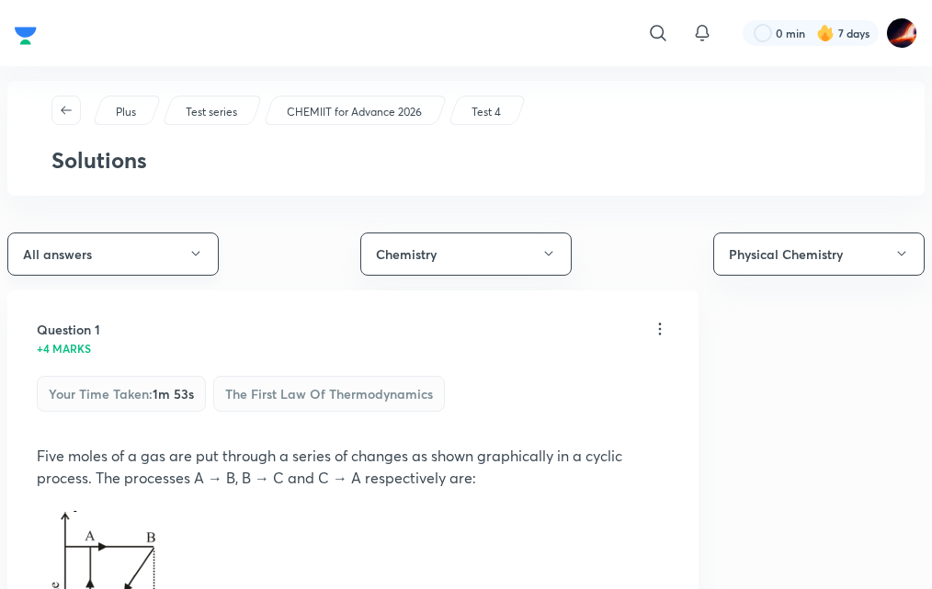
click at [190, 249] on icon "button" at bounding box center [195, 253] width 15 height 15
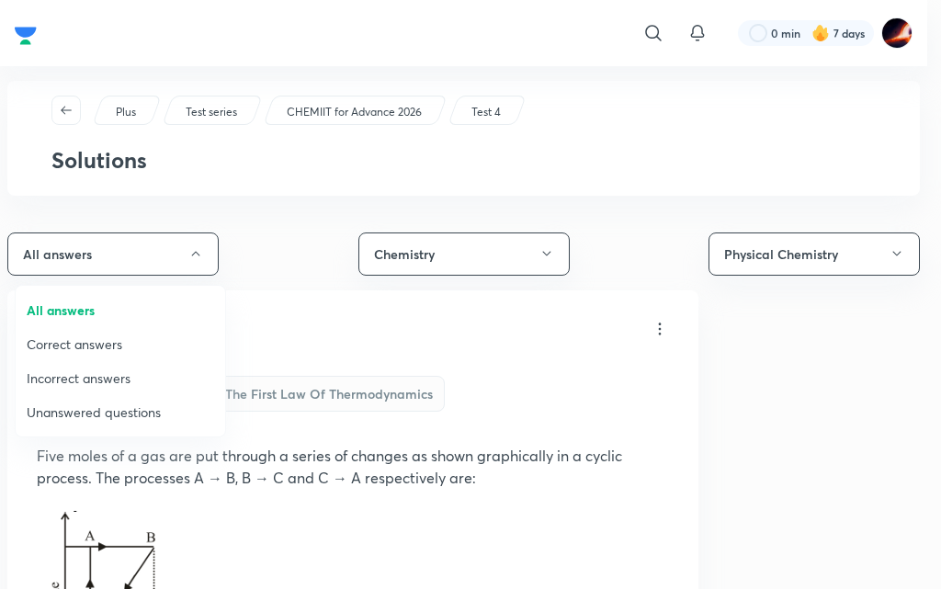
click at [88, 411] on span "Unanswered questions" at bounding box center [121, 412] width 188 height 19
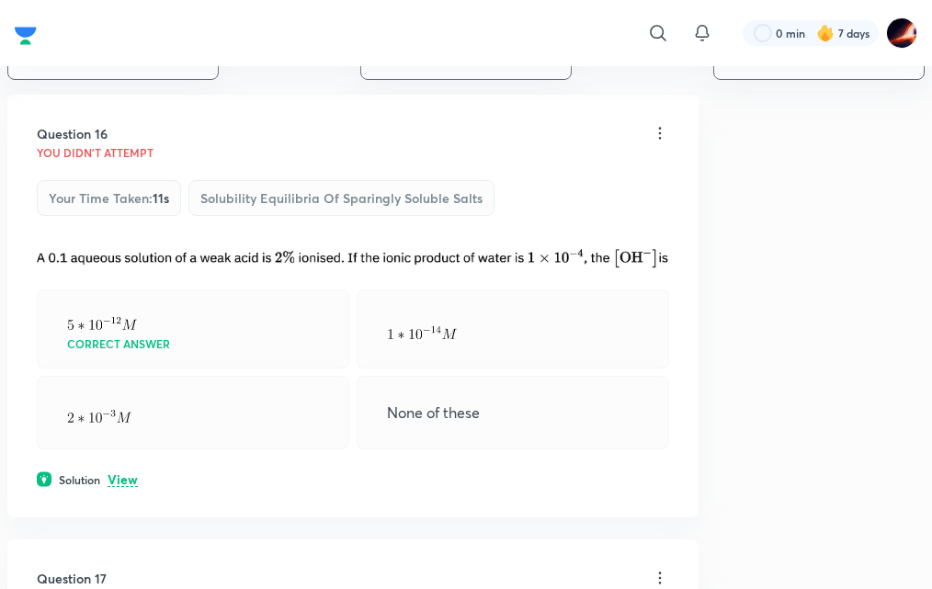
scroll to position [276, 0]
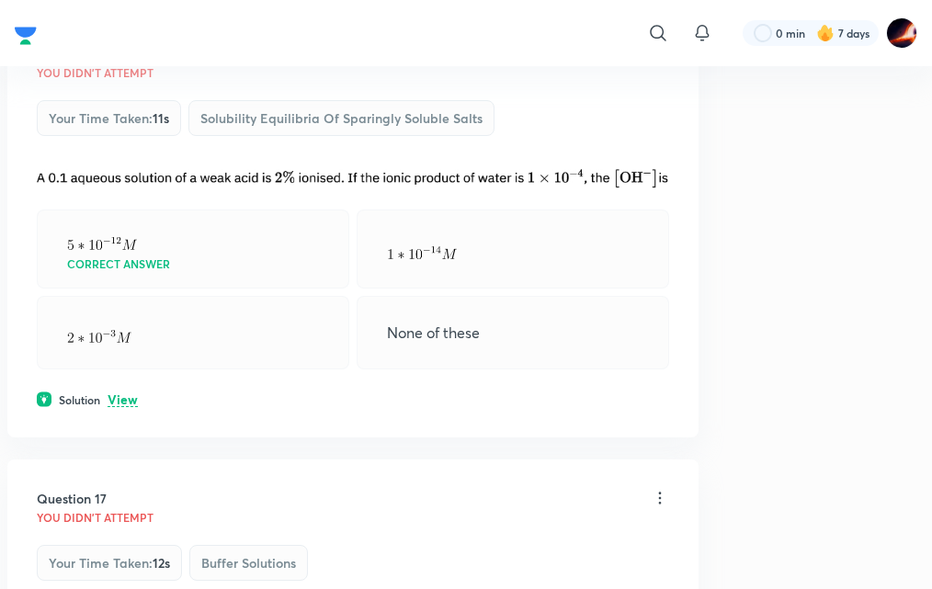
click at [119, 398] on p "View" at bounding box center [123, 400] width 30 height 14
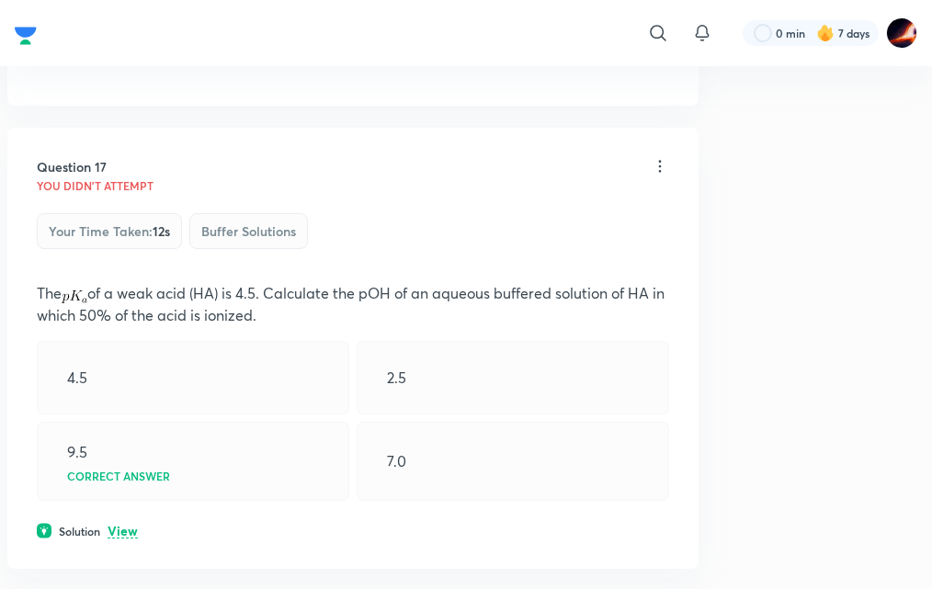
scroll to position [827, 0]
click at [123, 537] on p "View" at bounding box center [123, 531] width 30 height 14
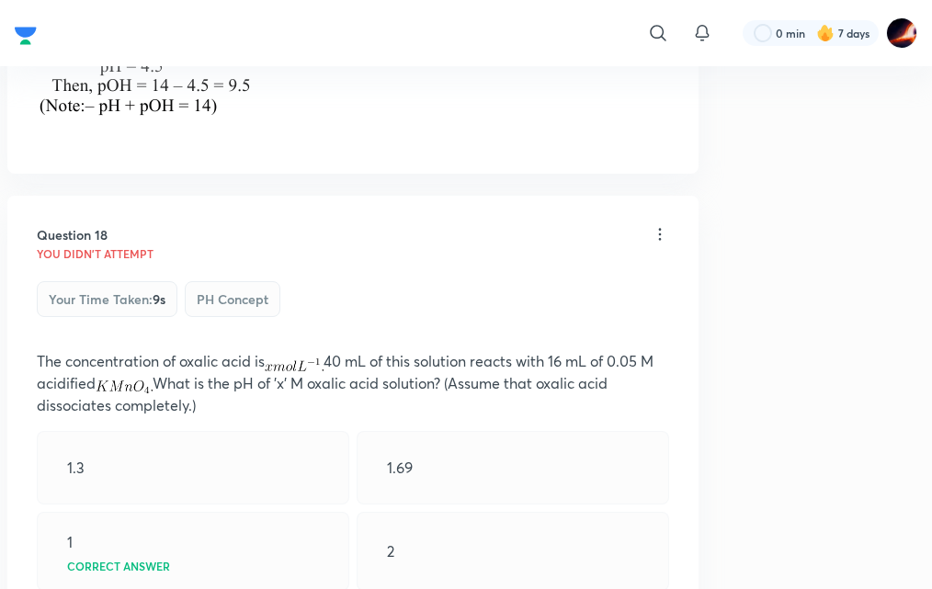
scroll to position [1563, 0]
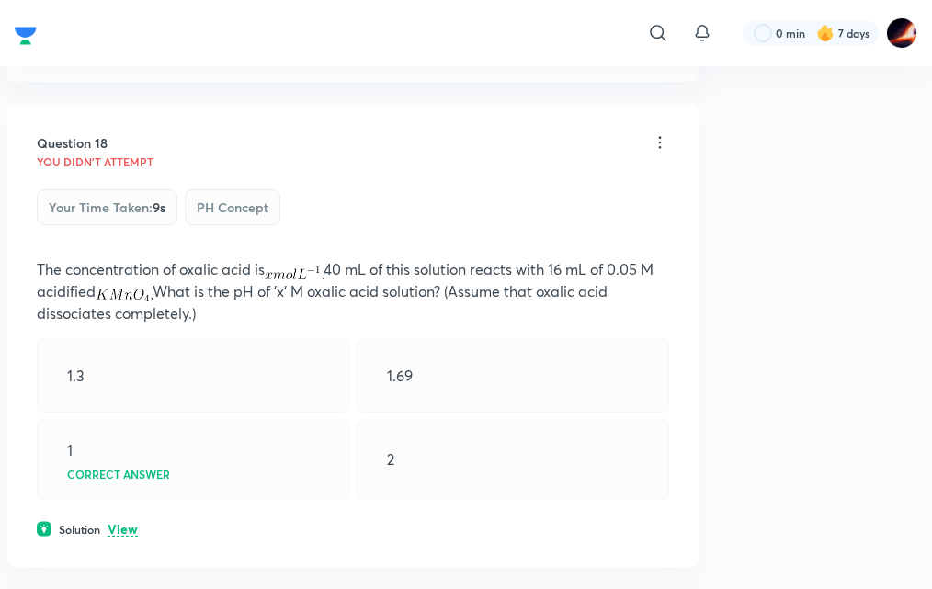
click at [124, 528] on p "View" at bounding box center [123, 530] width 30 height 14
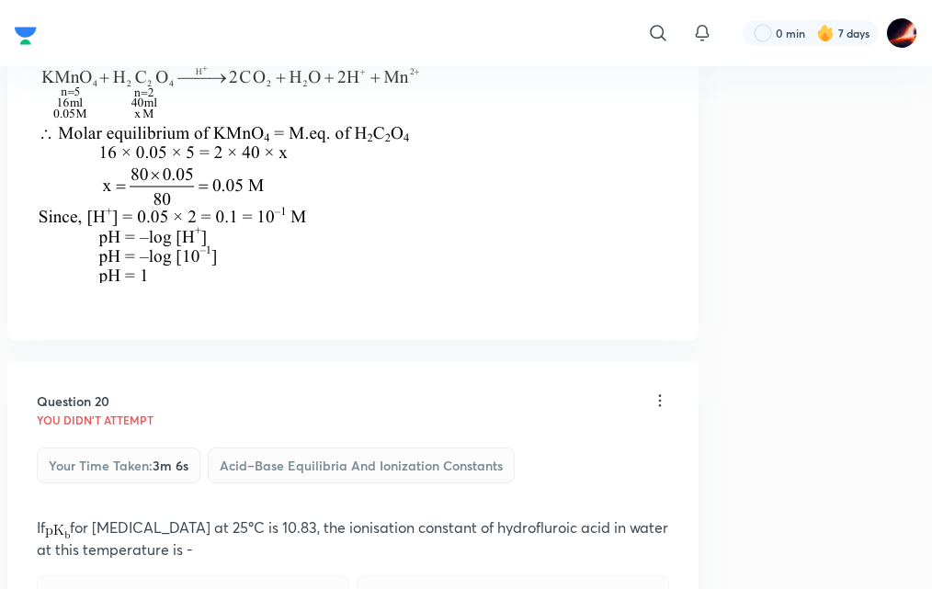
scroll to position [2298, 0]
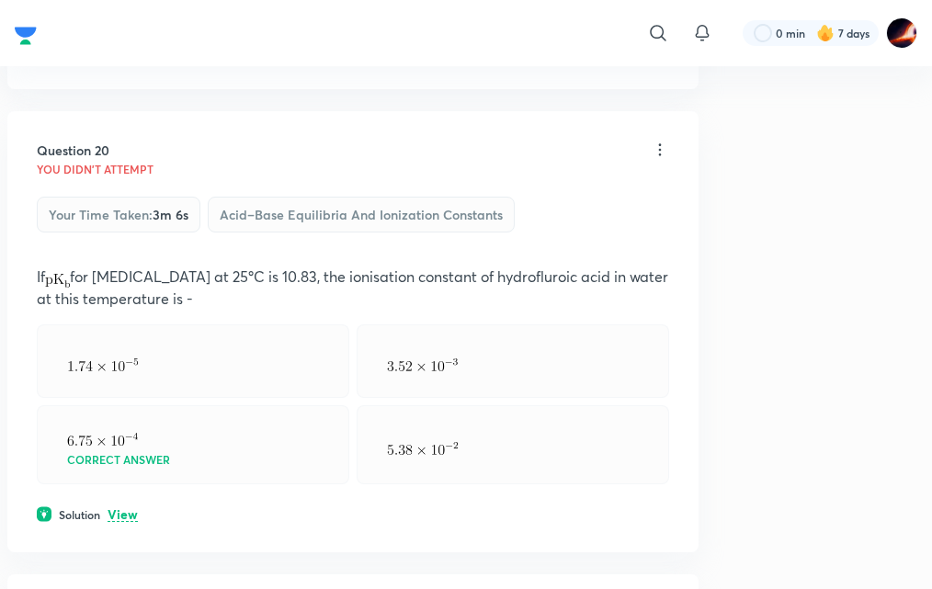
click at [124, 508] on p "View" at bounding box center [123, 515] width 30 height 14
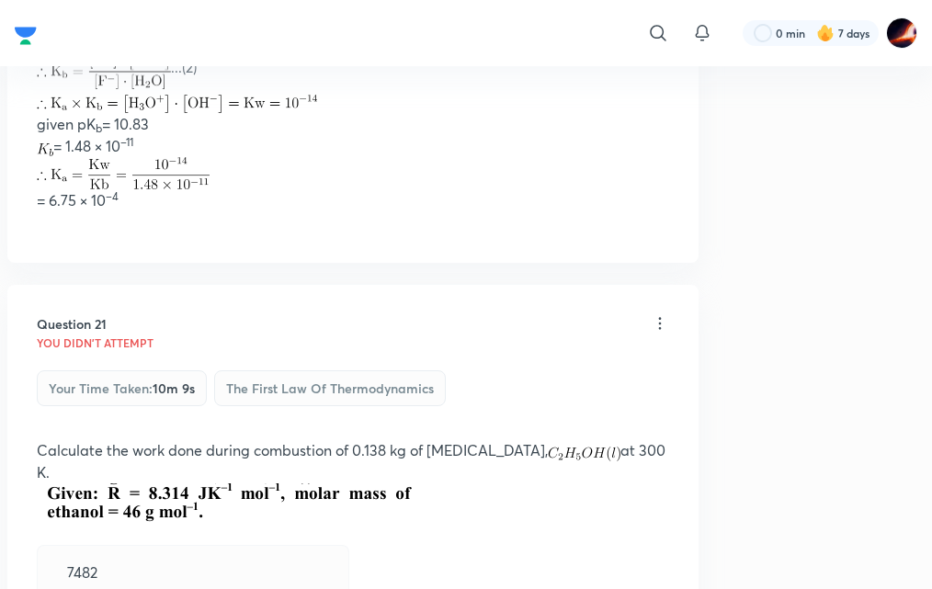
scroll to position [3034, 0]
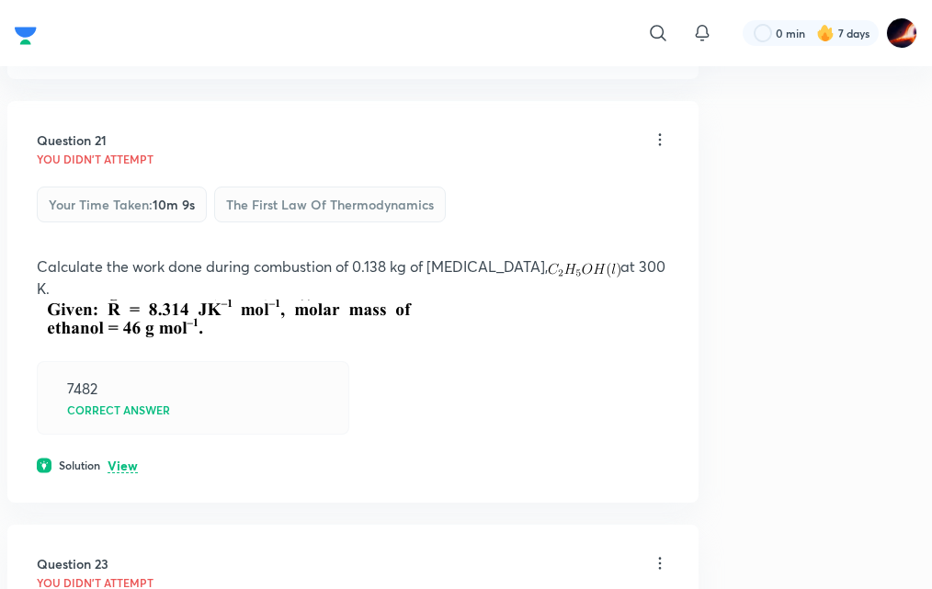
click at [117, 462] on p "View" at bounding box center [123, 467] width 30 height 14
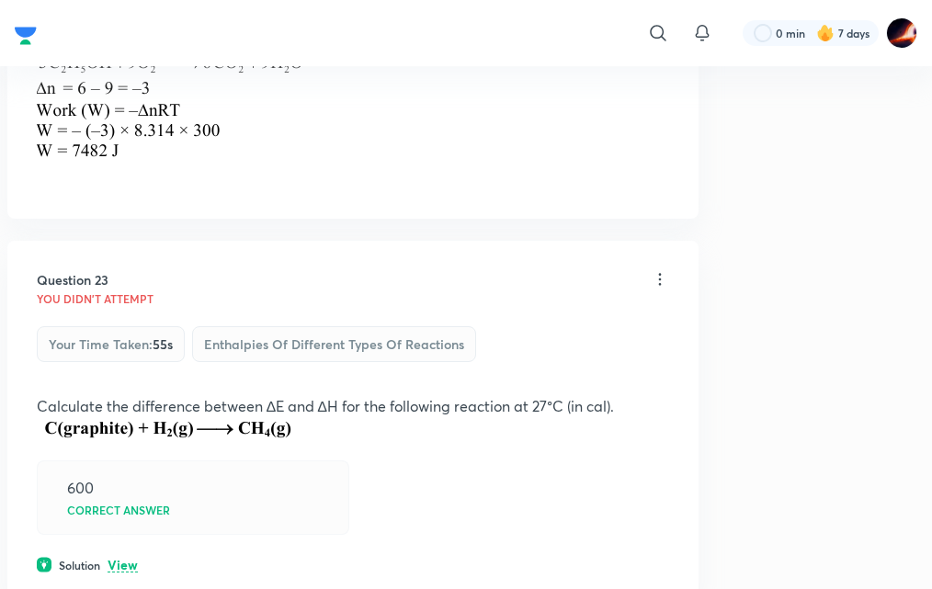
scroll to position [3677, 0]
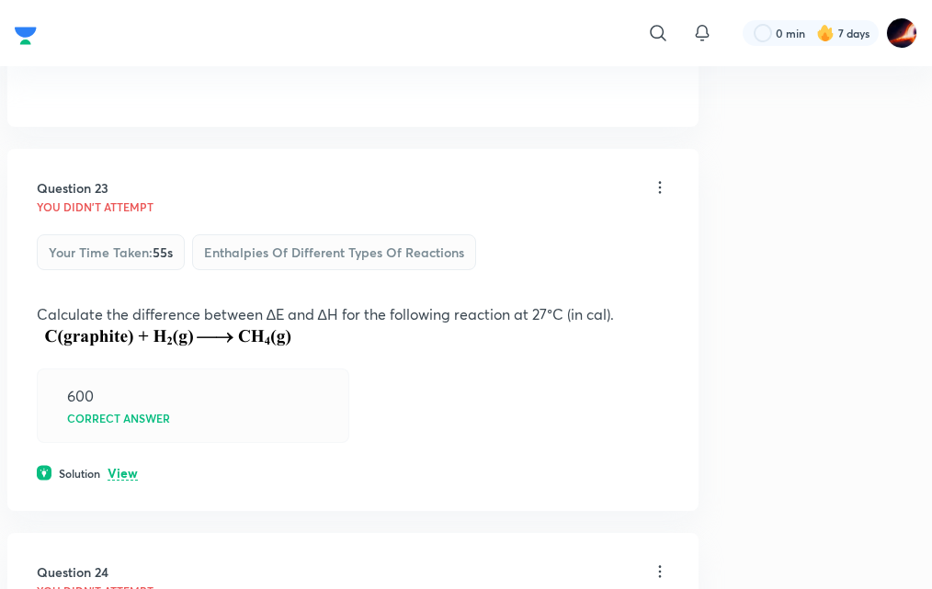
click at [118, 467] on p "View" at bounding box center [123, 474] width 30 height 14
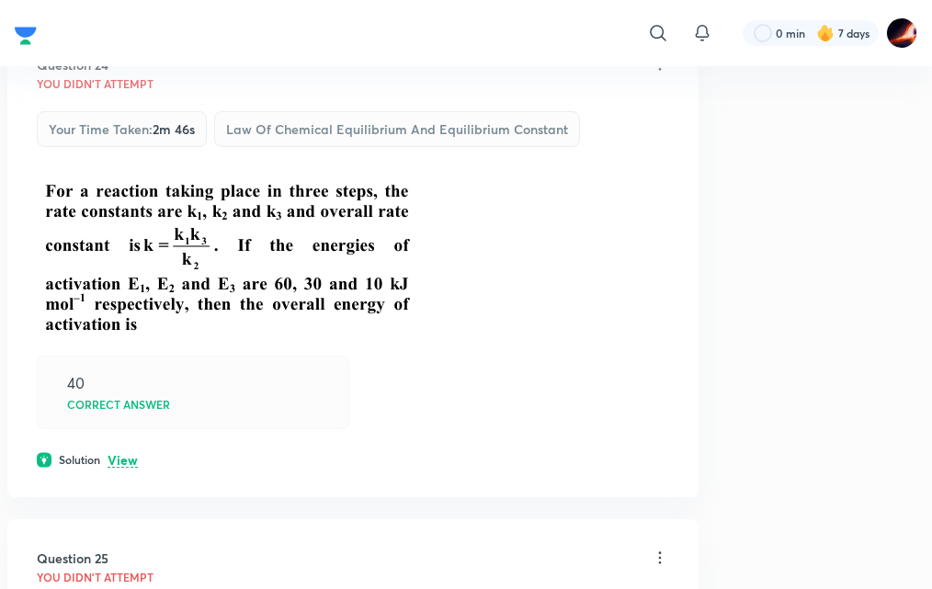
scroll to position [4321, 0]
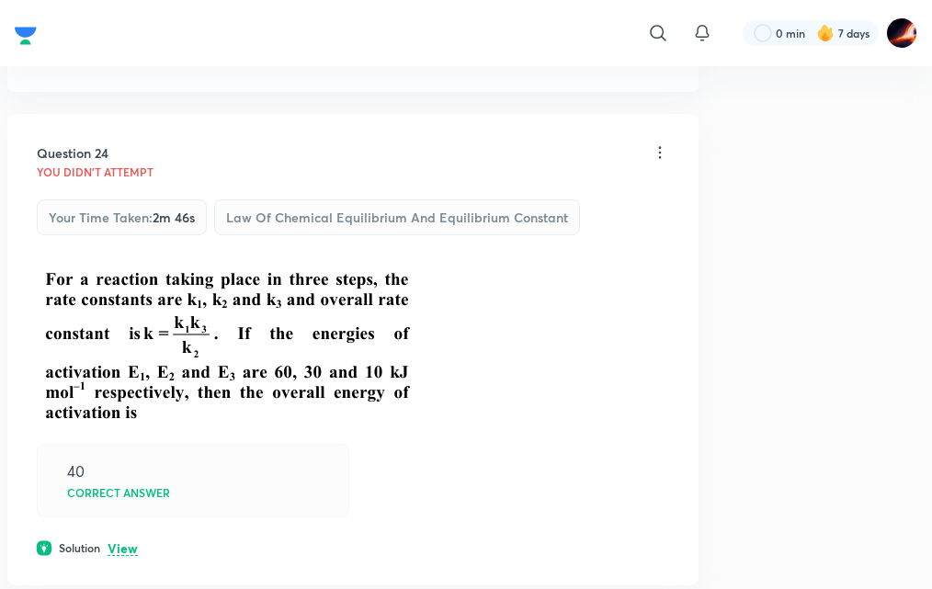
click at [114, 545] on p "View" at bounding box center [123, 549] width 30 height 14
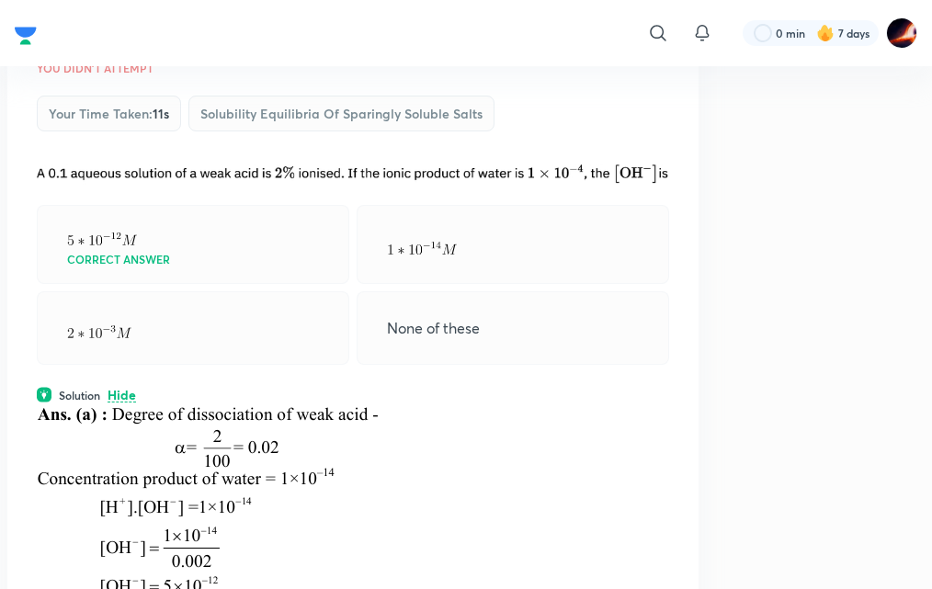
scroll to position [0, 0]
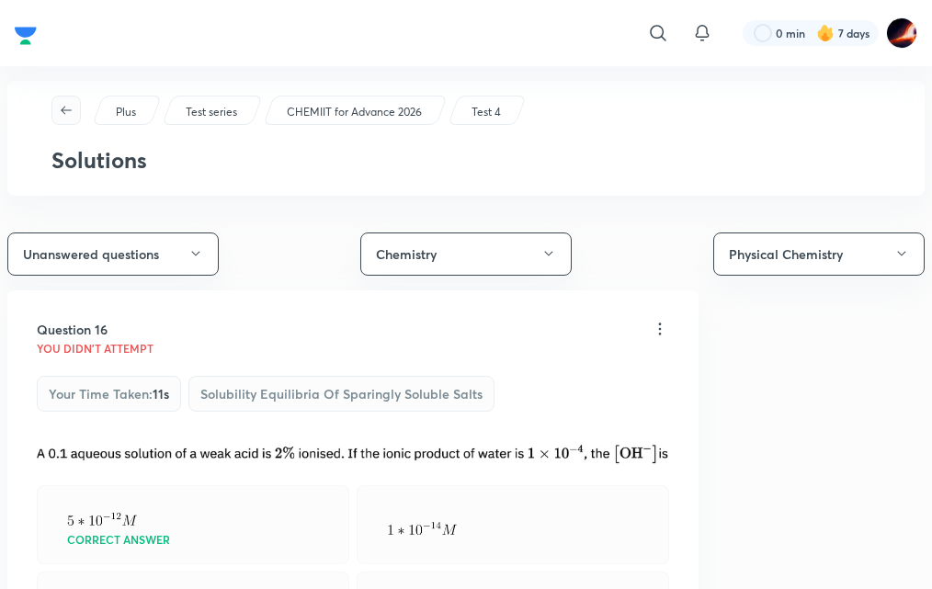
click at [54, 104] on span "button" at bounding box center [66, 110] width 28 height 15
